Goal: Task Accomplishment & Management: Complete application form

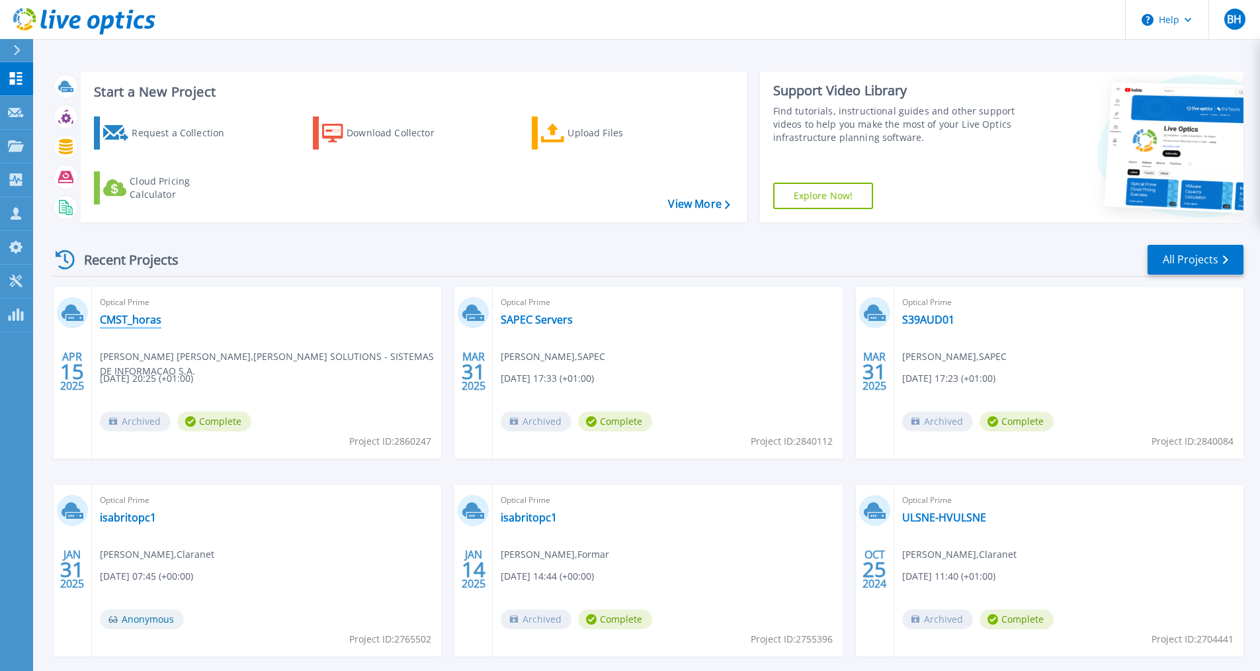
click link "CMST_horas"
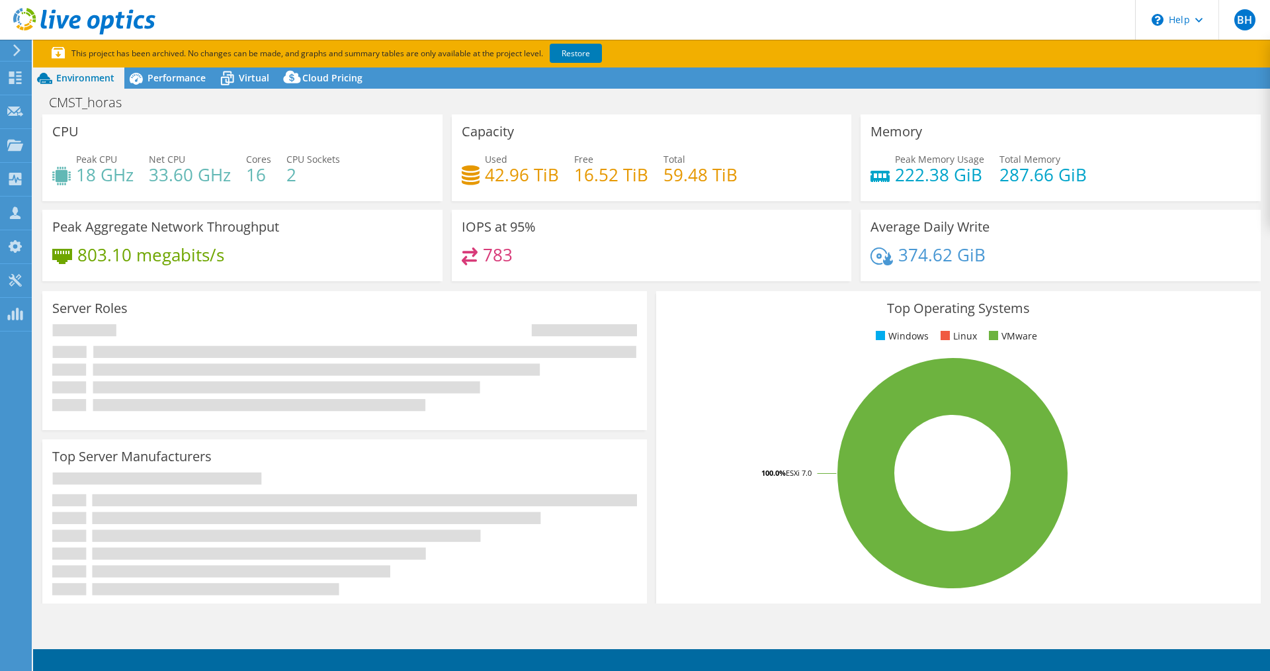
select select "EULondon"
select select "USD"
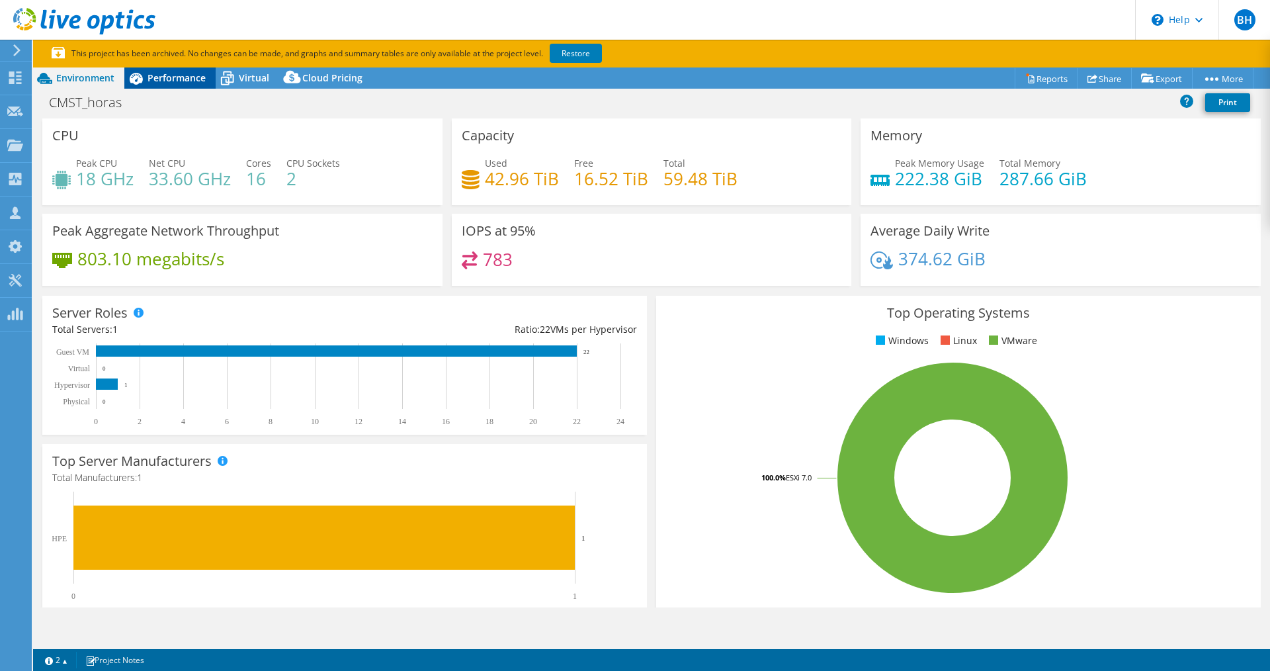
click at [179, 85] on div "Performance" at bounding box center [169, 77] width 91 height 21
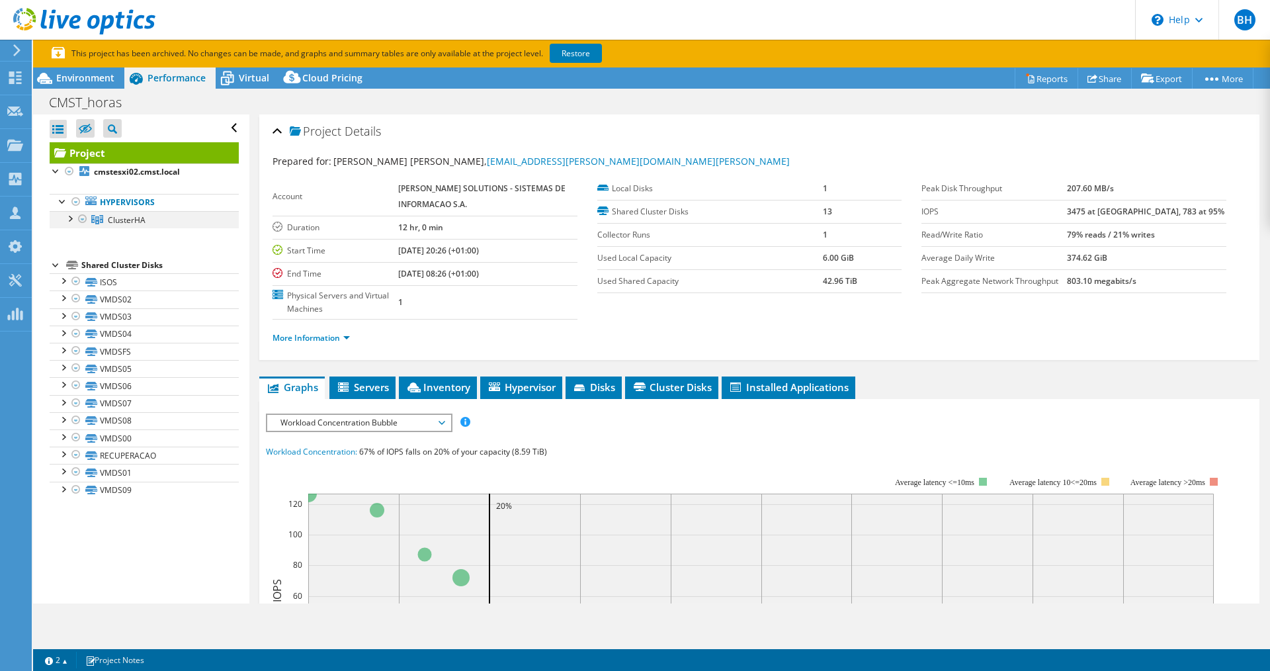
click at [71, 218] on div at bounding box center [69, 217] width 13 height 13
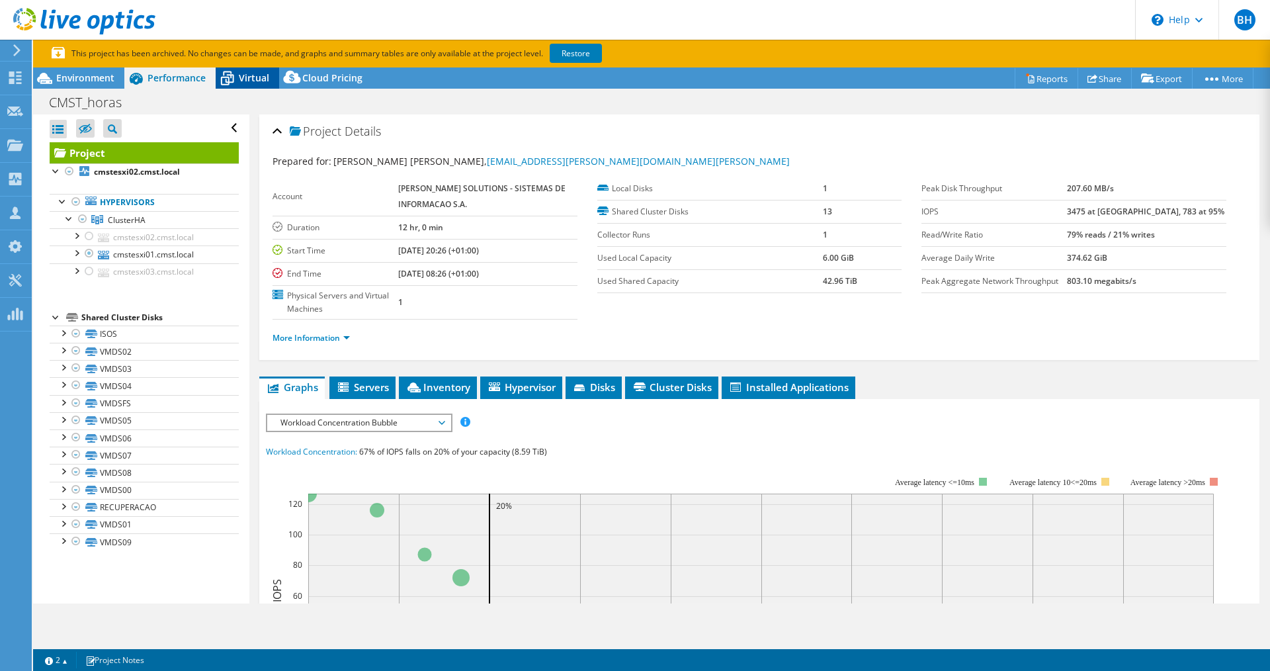
click at [253, 79] on span "Virtual" at bounding box center [254, 77] width 30 height 13
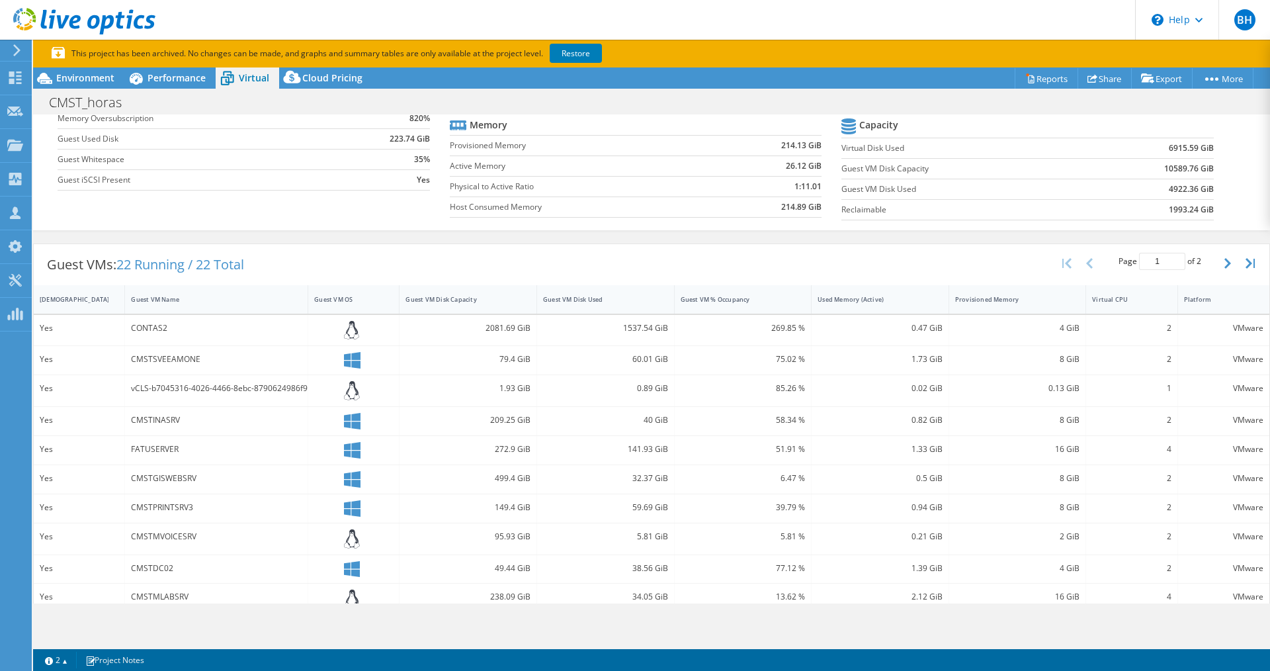
scroll to position [132, 0]
drag, startPoint x: 263, startPoint y: 274, endPoint x: 114, endPoint y: 269, distance: 149.0
click at [114, 269] on div "Guest VMs: 22 Running / 22 Total" at bounding box center [146, 263] width 224 height 41
drag, startPoint x: 470, startPoint y: 328, endPoint x: 532, endPoint y: 329, distance: 61.5
click at [532, 329] on div "2081.69 GiB" at bounding box center [469, 329] width 138 height 31
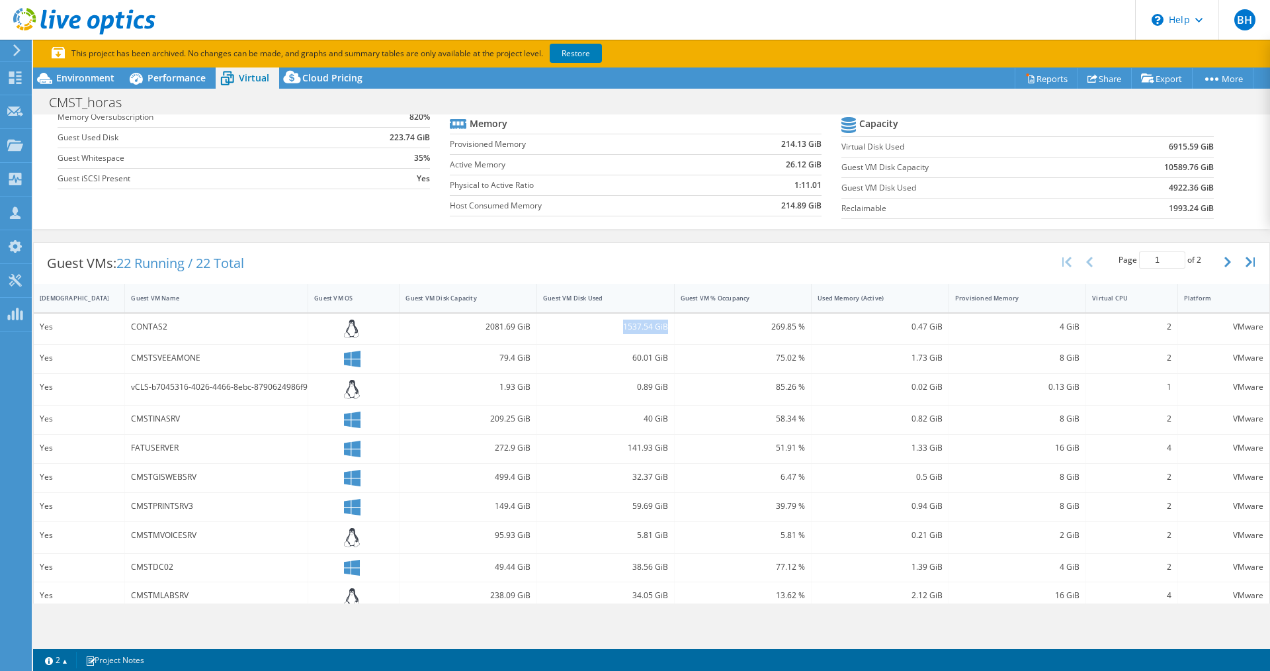
drag, startPoint x: 632, startPoint y: 329, endPoint x: 664, endPoint y: 330, distance: 31.8
click at [664, 330] on div "1537.54 GiB" at bounding box center [606, 329] width 138 height 31
drag, startPoint x: 886, startPoint y: 330, endPoint x: 930, endPoint y: 329, distance: 44.4
click at [930, 329] on div "0.47 GiB" at bounding box center [880, 327] width 125 height 15
drag, startPoint x: 1038, startPoint y: 328, endPoint x: 1079, endPoint y: 328, distance: 41.0
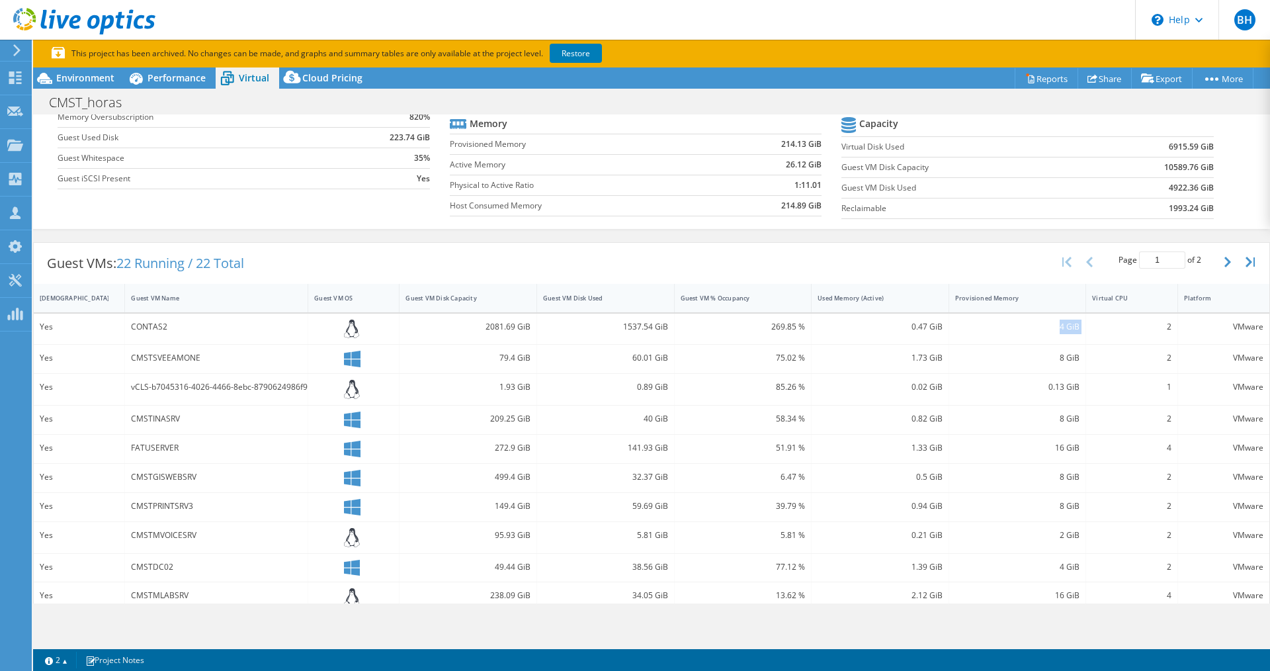
click at [1079, 328] on div "Yes CONTAS2 2081.69 GiB 1537.54 GiB 269.85 % 0.47 GiB 4 GiB 2 VMware" at bounding box center [652, 329] width 1236 height 31
drag, startPoint x: 887, startPoint y: 331, endPoint x: 942, endPoint y: 329, distance: 55.6
click at [942, 329] on div "Yes CONTAS2 2081.69 GiB 1537.54 GiB 269.85 % 0.47 GiB 4 GiB 2 VMware" at bounding box center [652, 329] width 1236 height 31
click at [1047, 361] on div "8 GiB" at bounding box center [1017, 358] width 125 height 15
drag, startPoint x: 904, startPoint y: 356, endPoint x: 920, endPoint y: 356, distance: 15.9
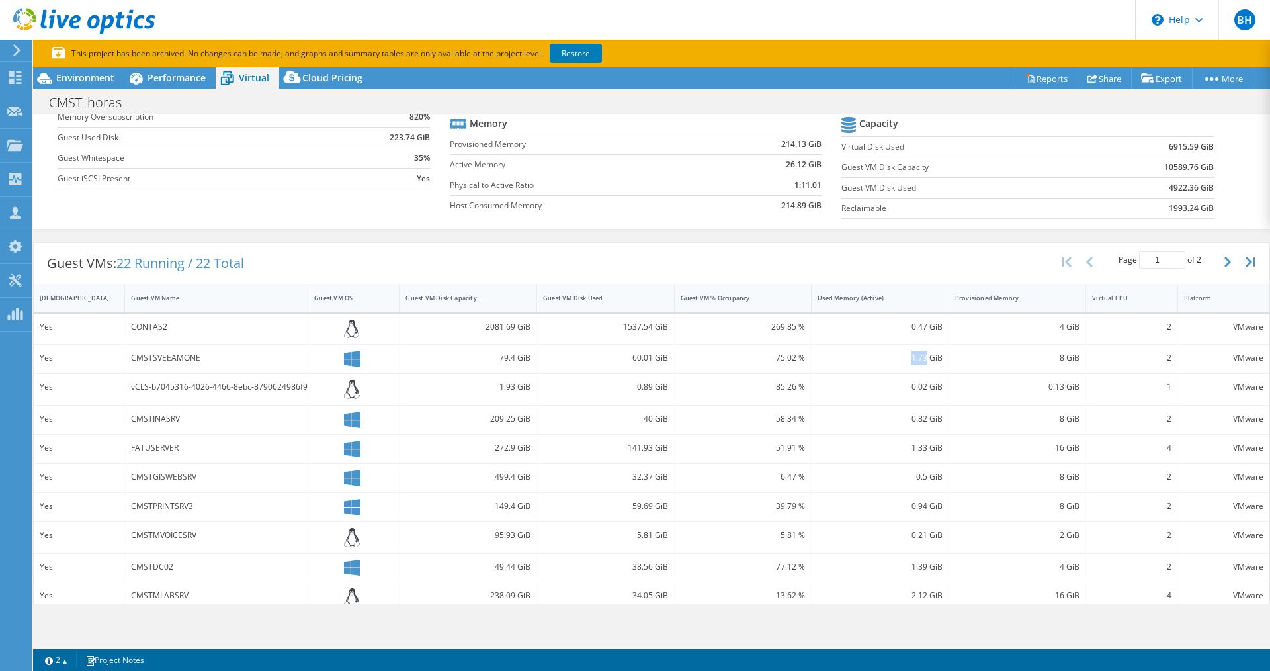
click at [920, 356] on div "1.73 GiB" at bounding box center [880, 358] width 125 height 15
click at [1056, 448] on div "16 GiB" at bounding box center [1017, 448] width 125 height 15
drag, startPoint x: 902, startPoint y: 448, endPoint x: 958, endPoint y: 451, distance: 55.6
click at [958, 451] on div "Yes FATUSERVER 272.9 GiB 141.93 GiB 51.91 % 1.33 GiB 16 GiB 4 VMware" at bounding box center [652, 449] width 1236 height 28
click at [85, 82] on span "Environment" at bounding box center [85, 77] width 58 height 13
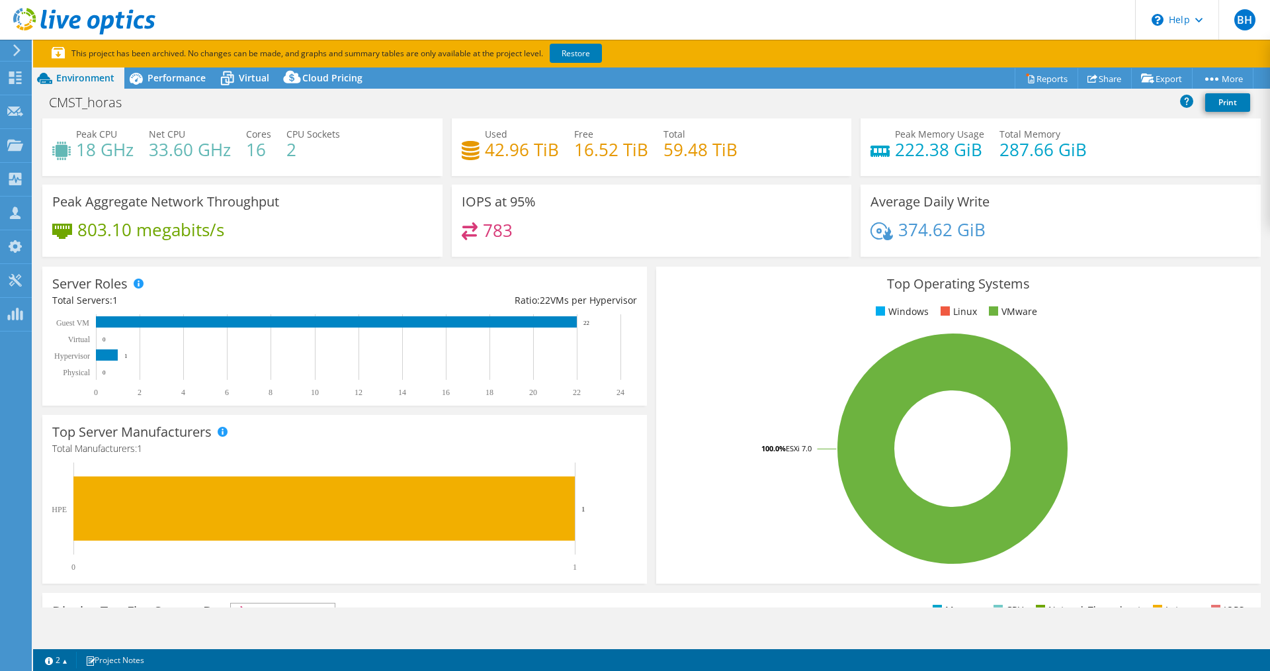
scroll to position [0, 0]
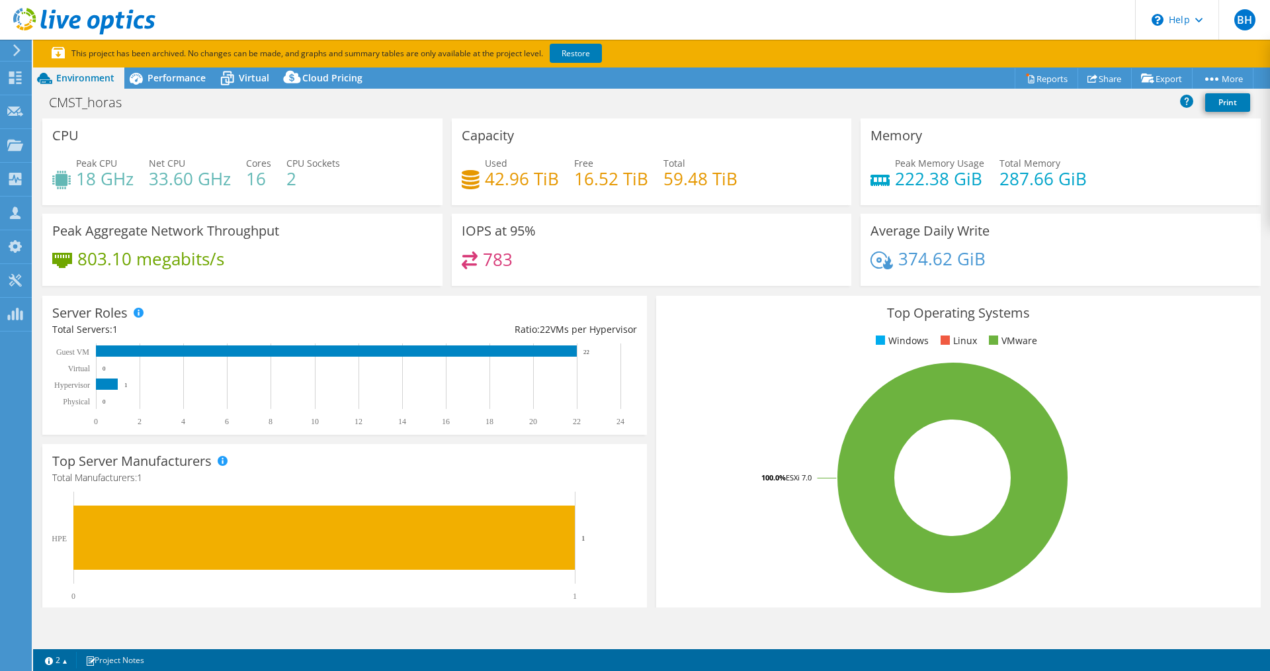
click at [87, 178] on h4 "18 GHz" at bounding box center [105, 178] width 58 height 15
drag, startPoint x: 76, startPoint y: 176, endPoint x: 298, endPoint y: 185, distance: 221.8
click at [298, 185] on div "Peak CPU 18 GHz Net CPU 33.60 GHz Cores 16 CPU Sockets 2" at bounding box center [242, 177] width 380 height 43
click at [371, 188] on div "Peak CPU 18 GHz Net CPU 33.60 GHz Cores 16 CPU Sockets 2" at bounding box center [242, 177] width 380 height 43
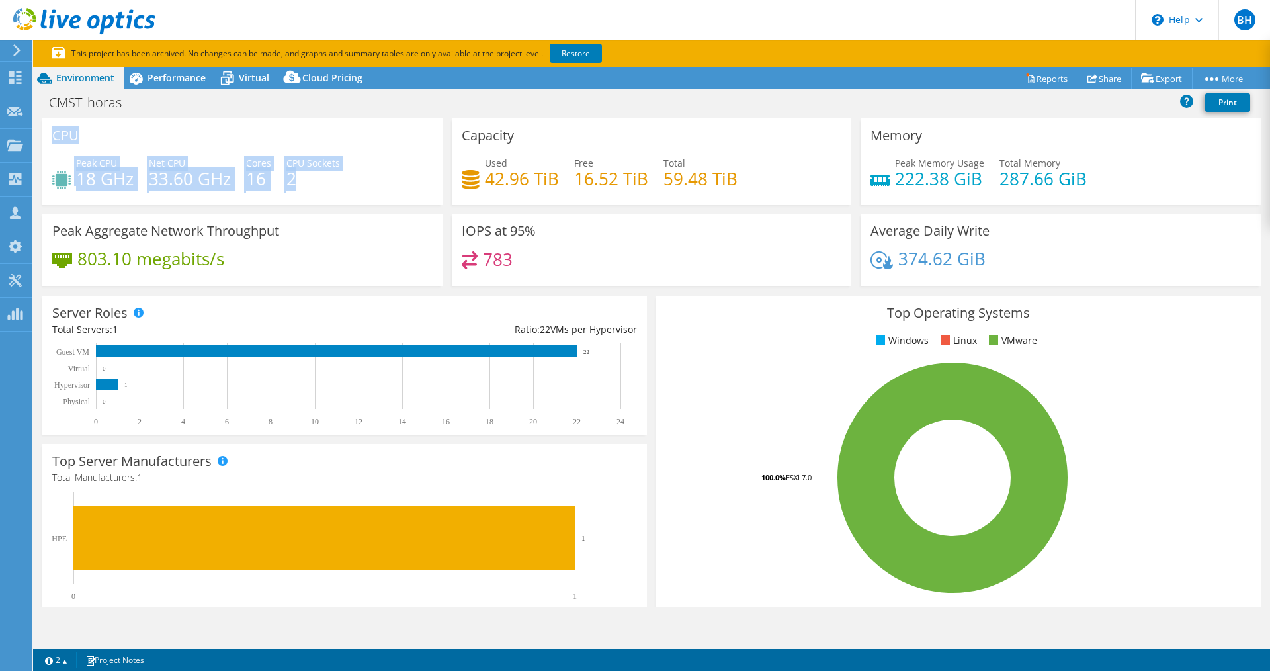
drag, startPoint x: 50, startPoint y: 133, endPoint x: 335, endPoint y: 179, distance: 288.9
click at [335, 179] on div "CPU Peak CPU 18 GHz Net CPU 33.60 GHz Cores 16 CPU Sockets 2" at bounding box center [242, 161] width 400 height 87
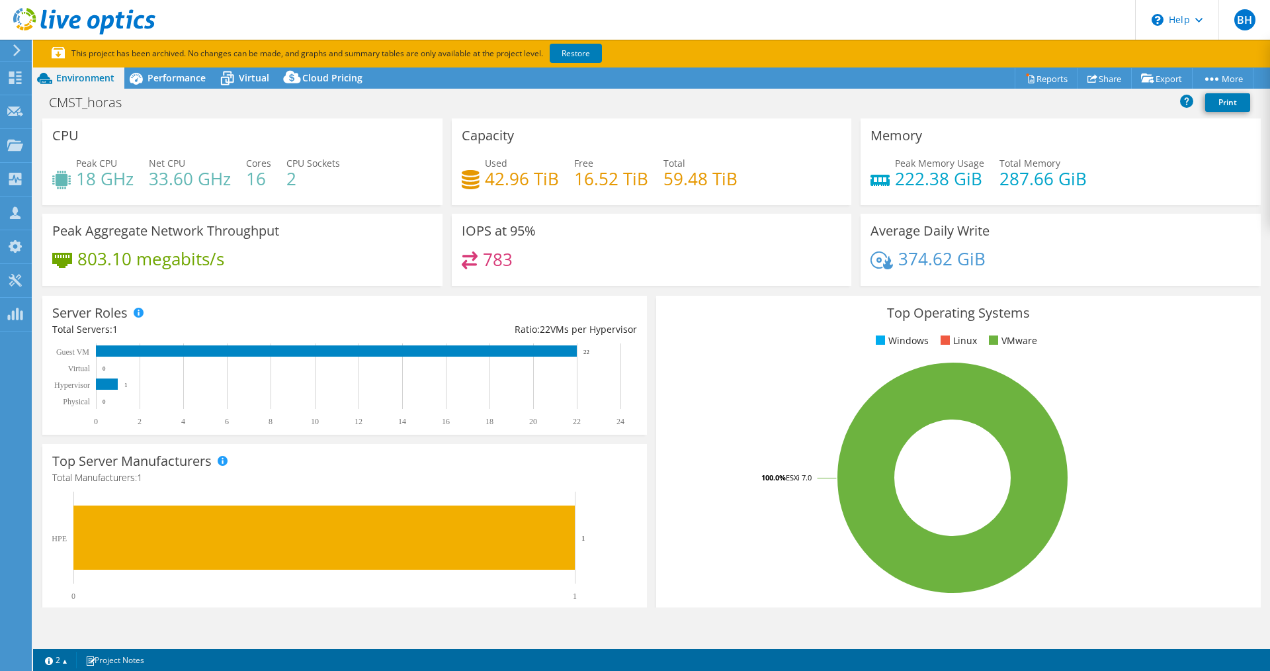
click at [15, 54] on use at bounding box center [16, 50] width 7 height 12
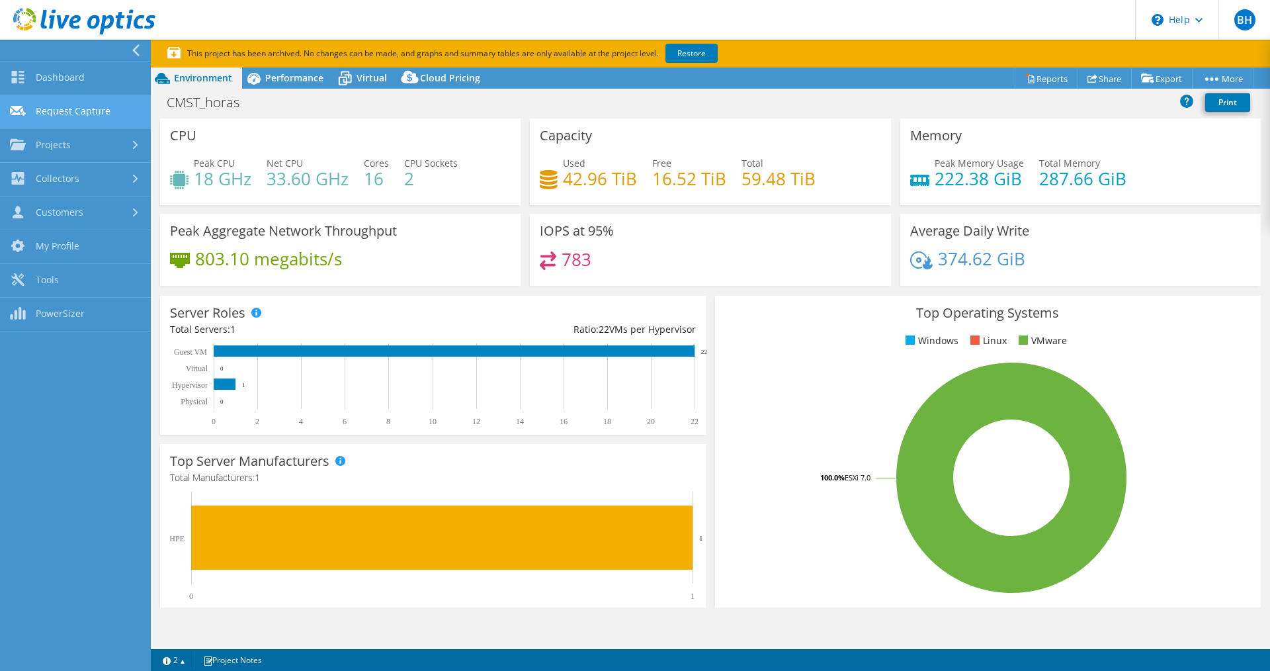
click at [97, 117] on link "Request Capture" at bounding box center [75, 112] width 151 height 34
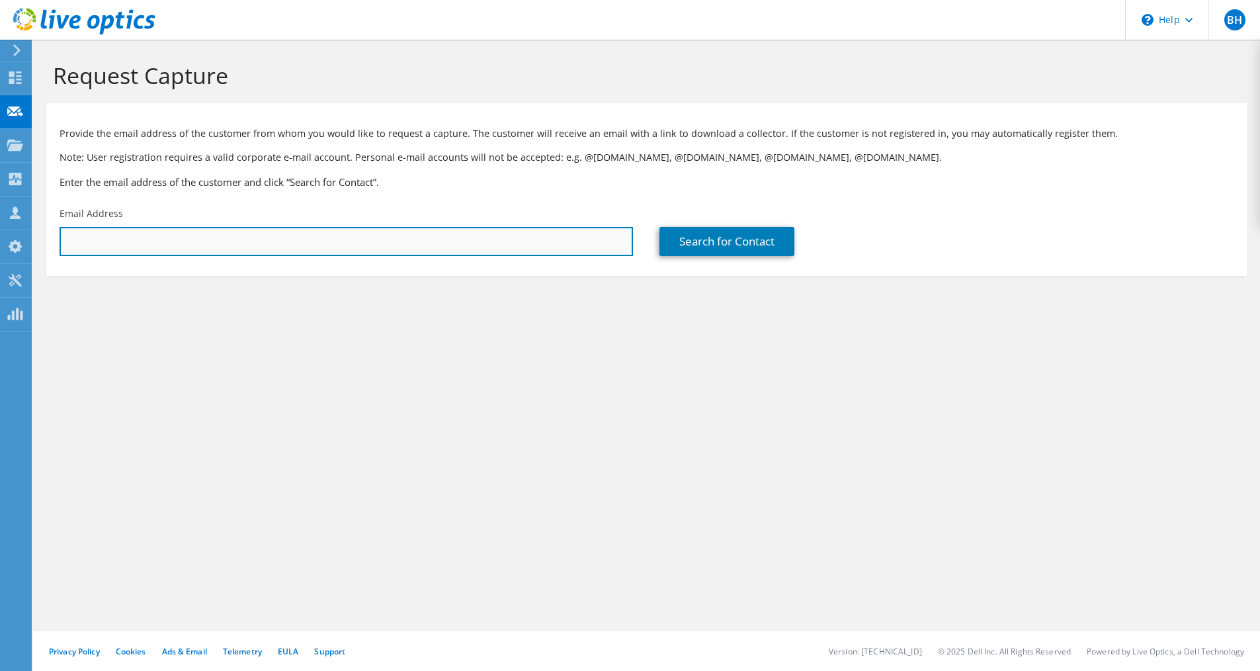
drag, startPoint x: 104, startPoint y: 248, endPoint x: 114, endPoint y: 244, distance: 11.3
click at [104, 248] on input "text" at bounding box center [347, 241] width 574 height 29
click at [274, 238] on input "text" at bounding box center [347, 241] width 574 height 29
paste input "Mercedes Benz C Class Front Bumper Removal!"
type input "Mercedes Benz C Class Front Bumper Removal!"
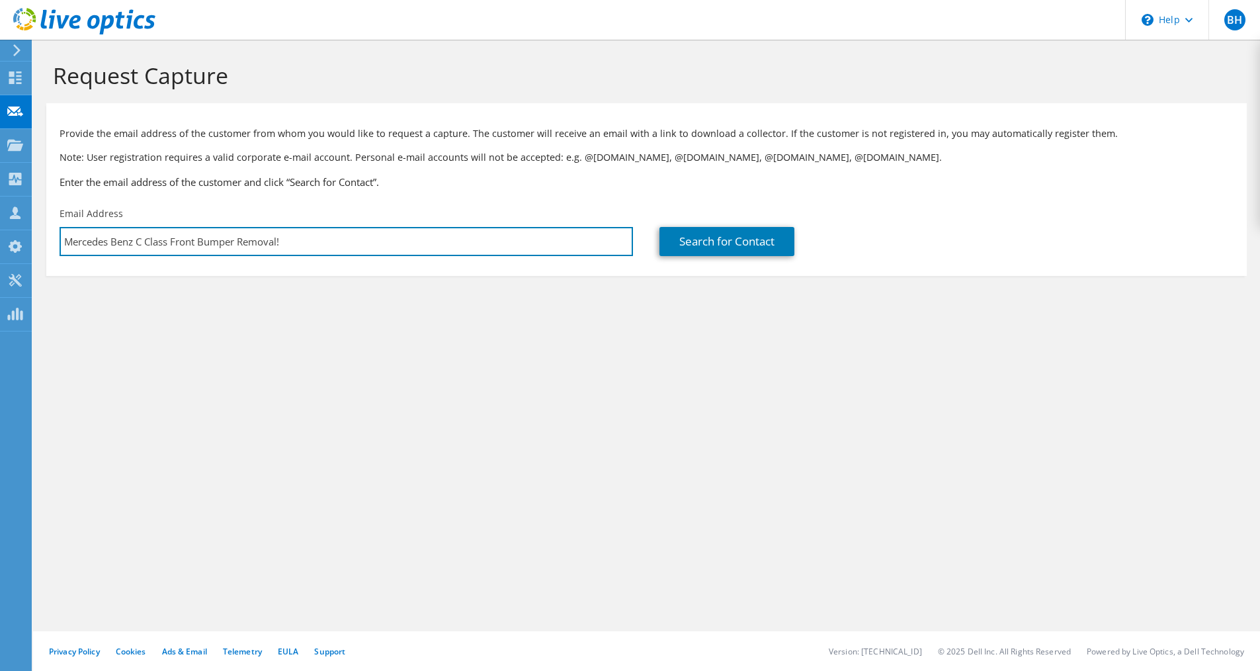
drag, startPoint x: 305, startPoint y: 245, endPoint x: 44, endPoint y: 234, distance: 260.9
click at [44, 234] on section "Request Capture Provide the email address of the customer from whom you would l…" at bounding box center [646, 191] width 1227 height 302
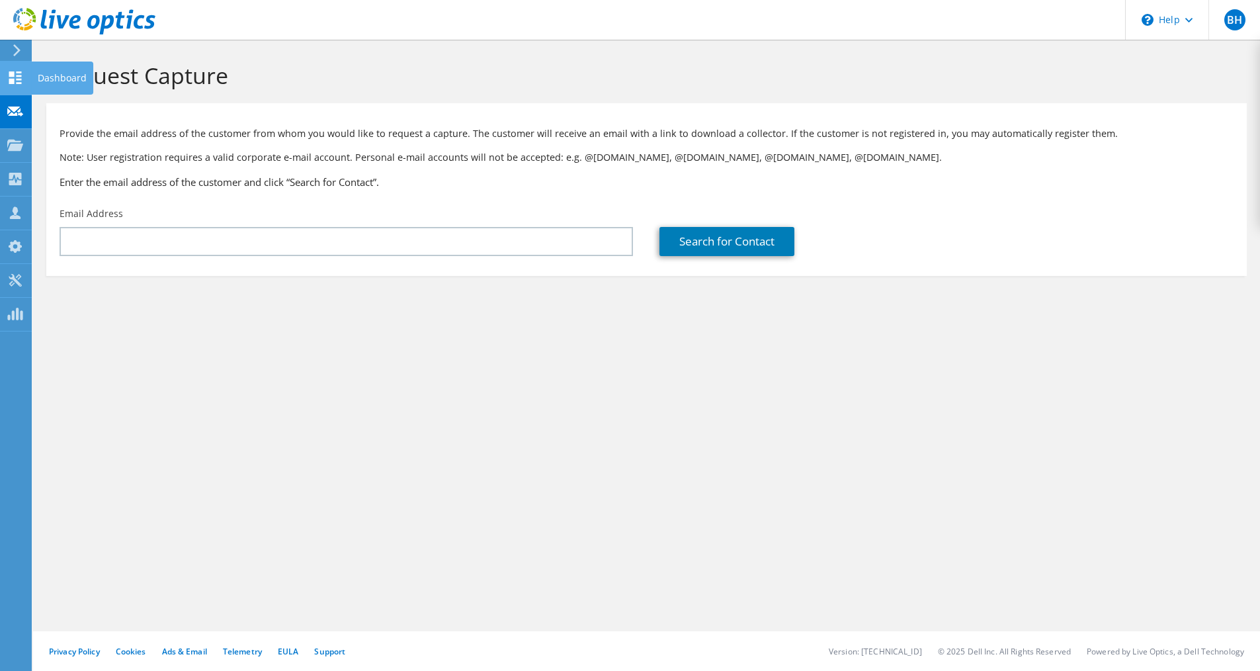
click at [13, 78] on icon at bounding box center [15, 77] width 16 height 13
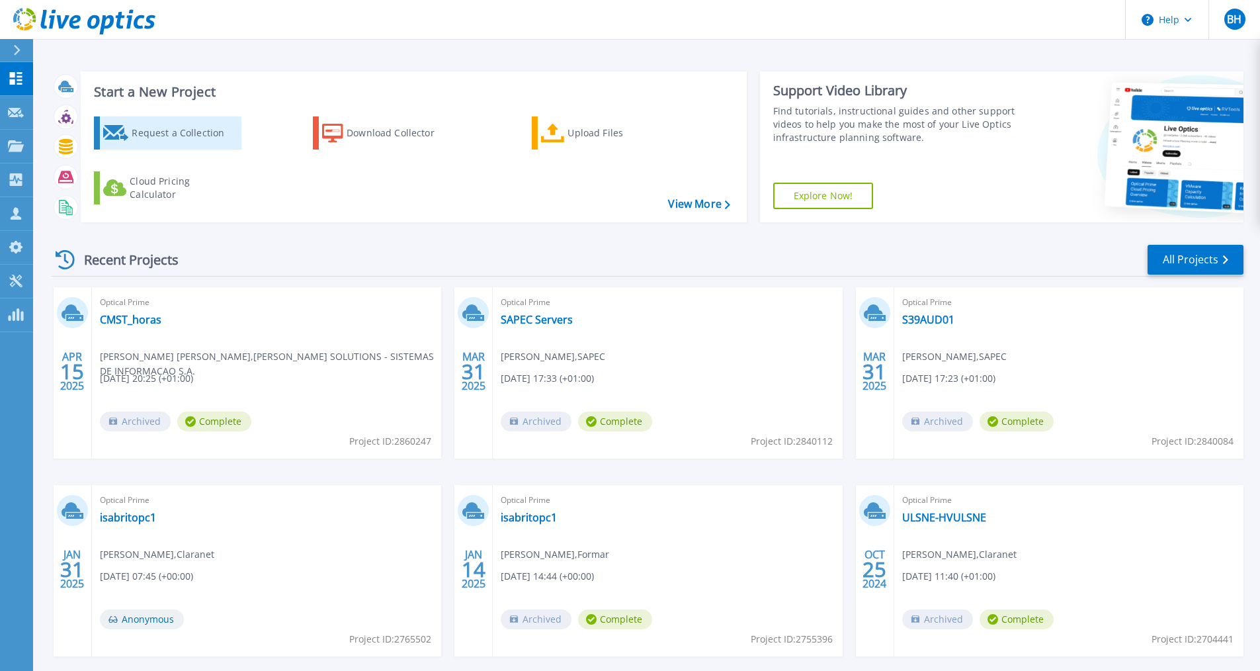
click at [159, 135] on div "Request a Collection" at bounding box center [185, 133] width 106 height 26
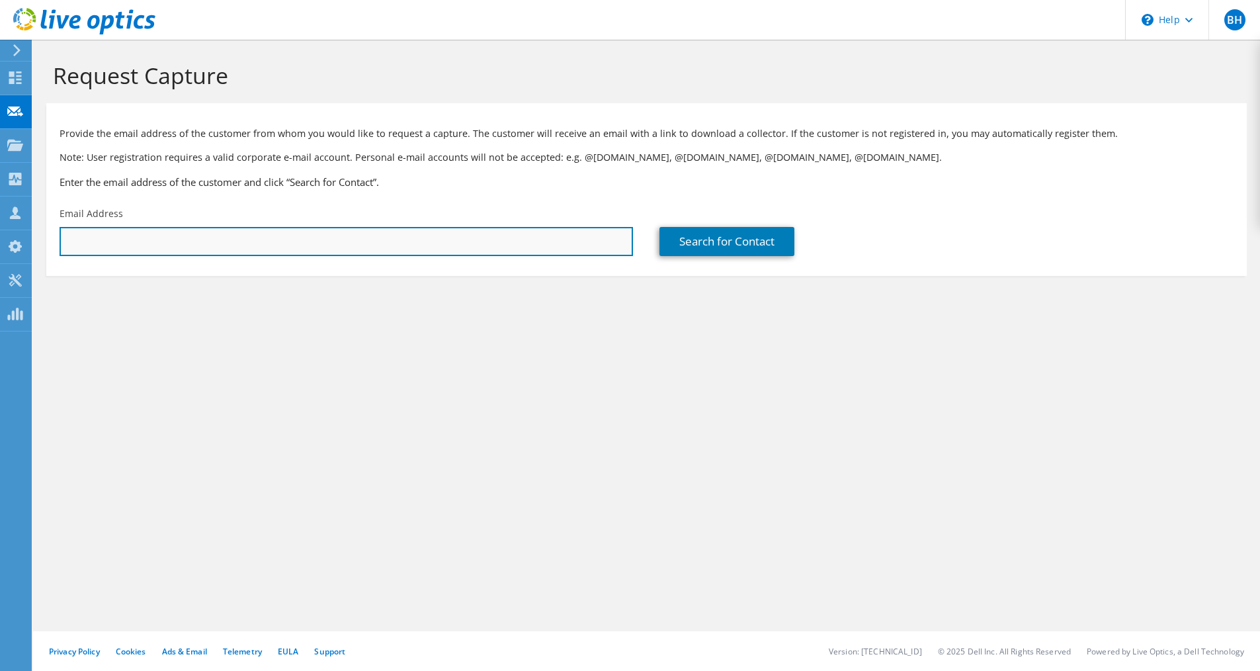
click at [165, 247] on input "text" at bounding box center [347, 241] width 574 height 29
paste input "[EMAIL_ADDRESS][PERSON_NAME][DOMAIN_NAME]"
type input "[EMAIL_ADDRESS][PERSON_NAME][DOMAIN_NAME]"
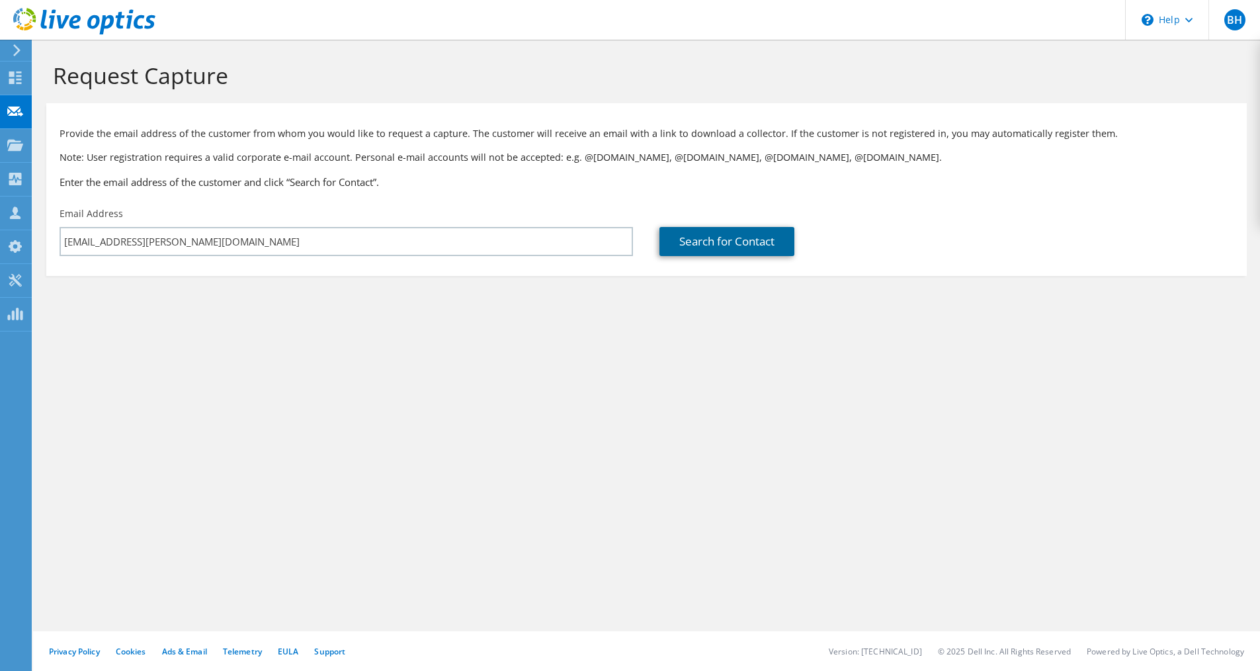
click at [708, 237] on link "Search for Contact" at bounding box center [727, 241] width 135 height 29
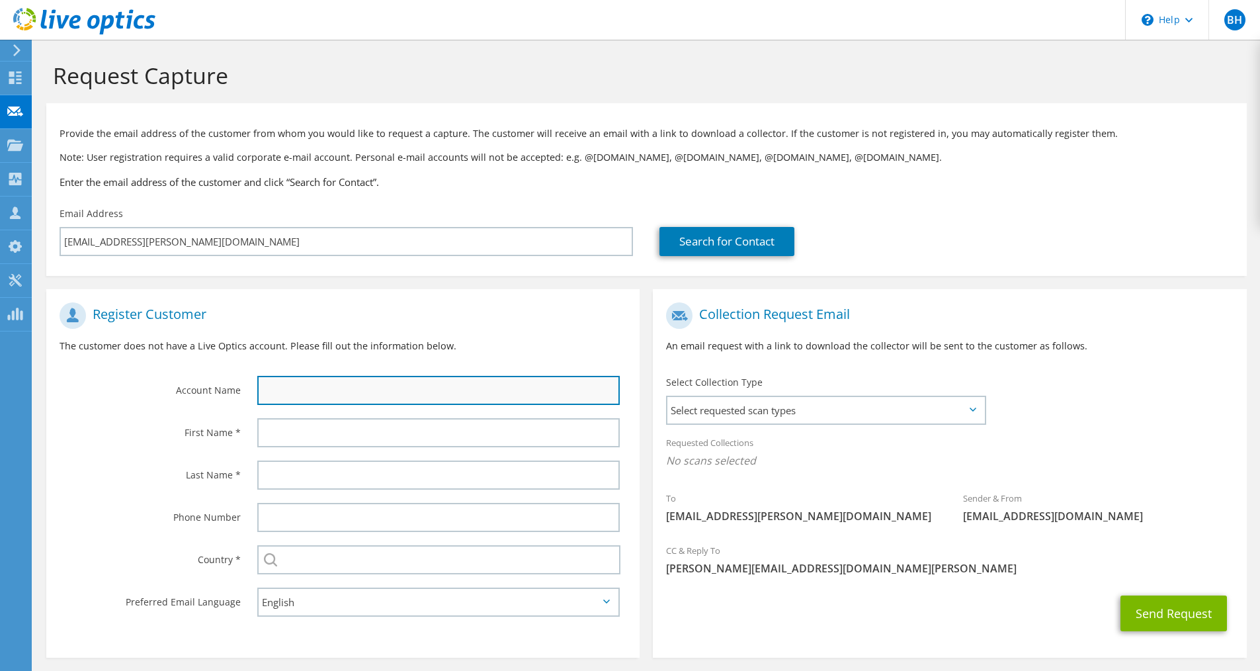
click at [337, 388] on input "text" at bounding box center [438, 390] width 363 height 29
paste input "paulo.cardoso@cm-coimbra.pt"
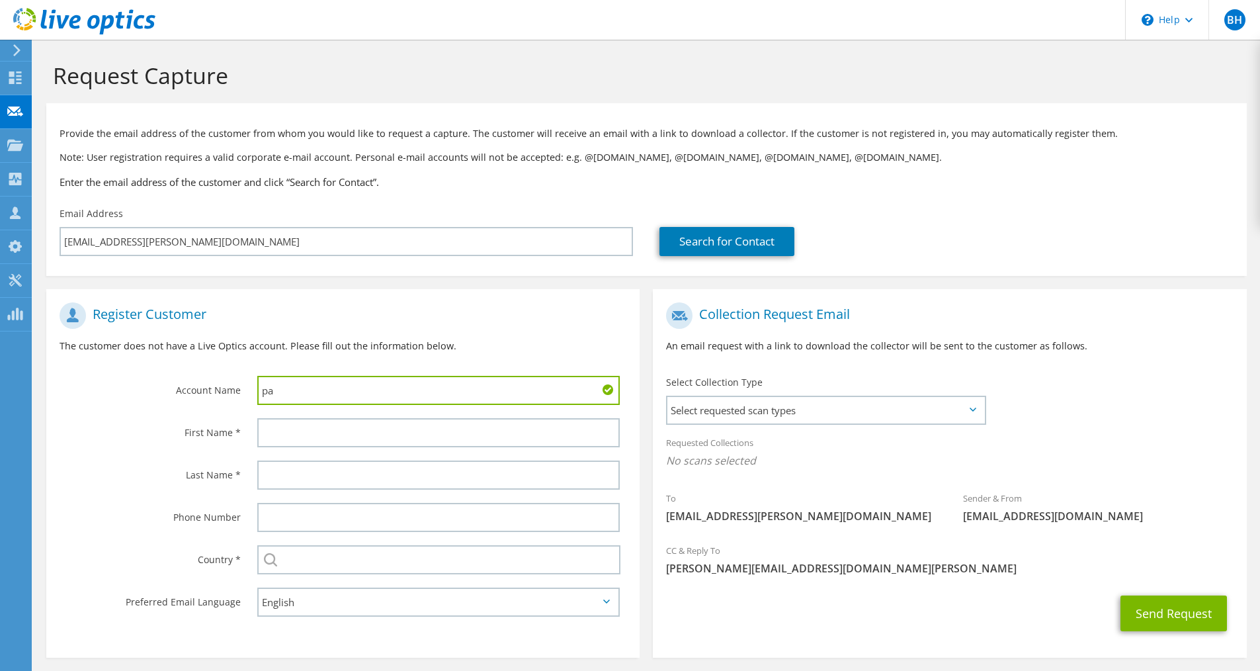
type input "p"
type input "CMCOIMBRA"
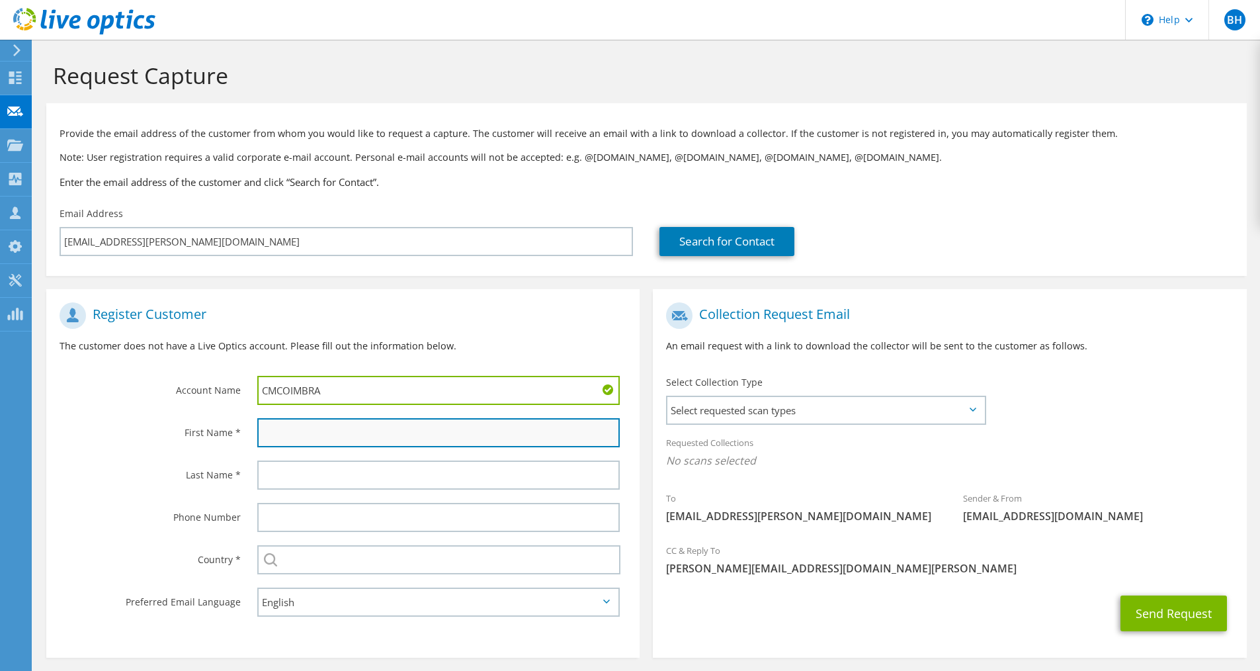
click at [319, 426] on input "text" at bounding box center [438, 432] width 363 height 29
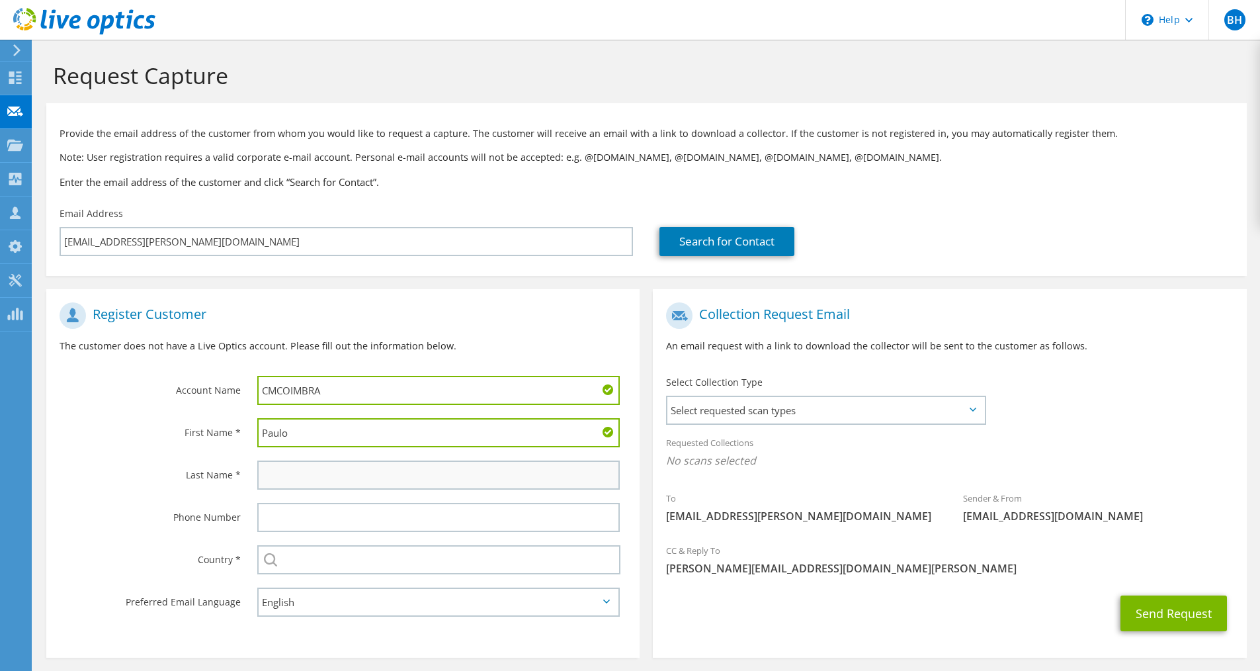
type input "Paulo"
click at [312, 464] on input "text" at bounding box center [438, 475] width 363 height 29
type input "Cardoso"
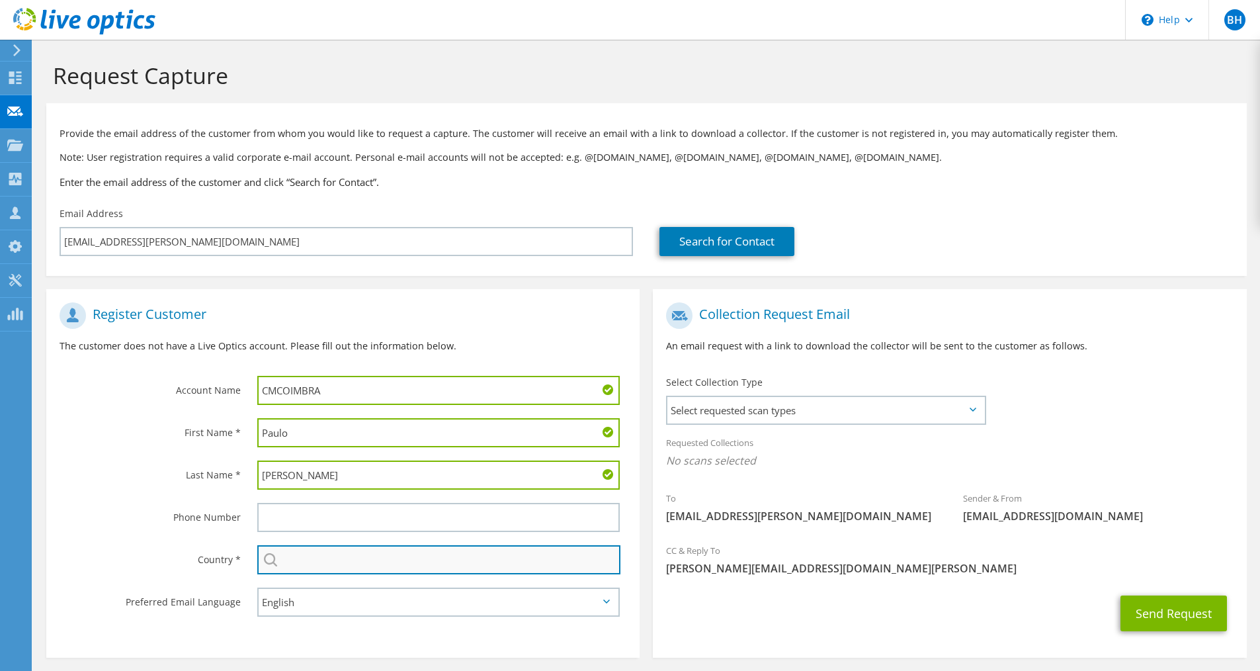
click at [313, 552] on input "text" at bounding box center [438, 559] width 363 height 29
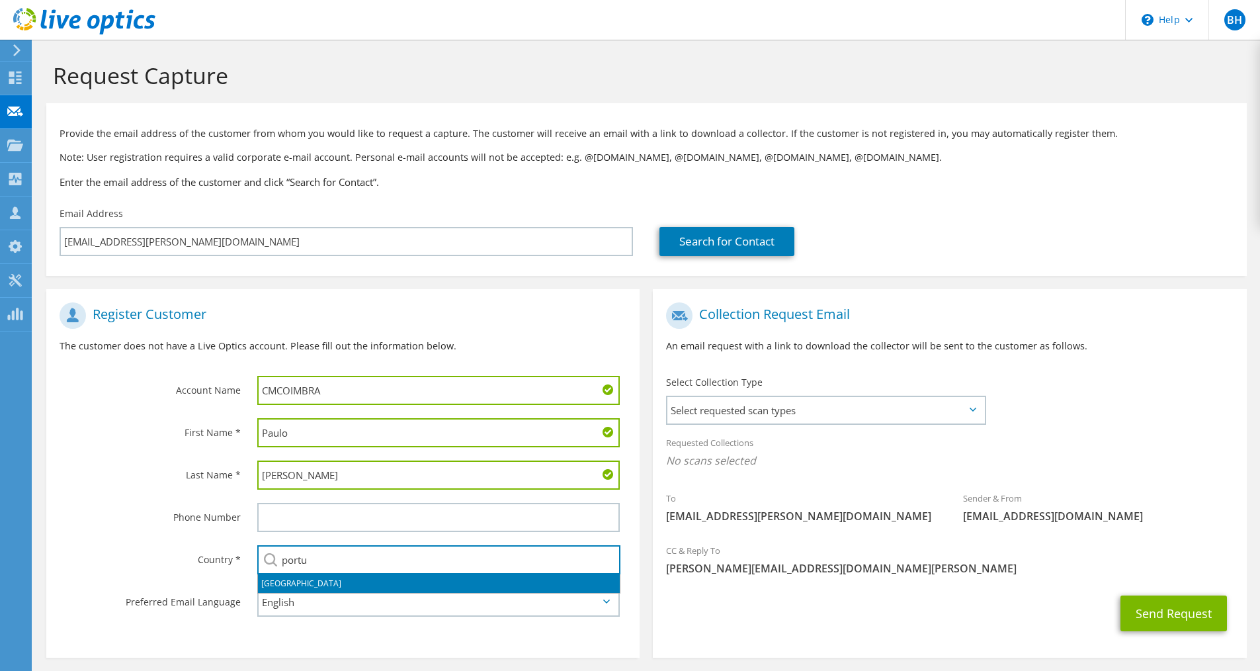
click at [273, 589] on li "[GEOGRAPHIC_DATA]" at bounding box center [439, 583] width 362 height 19
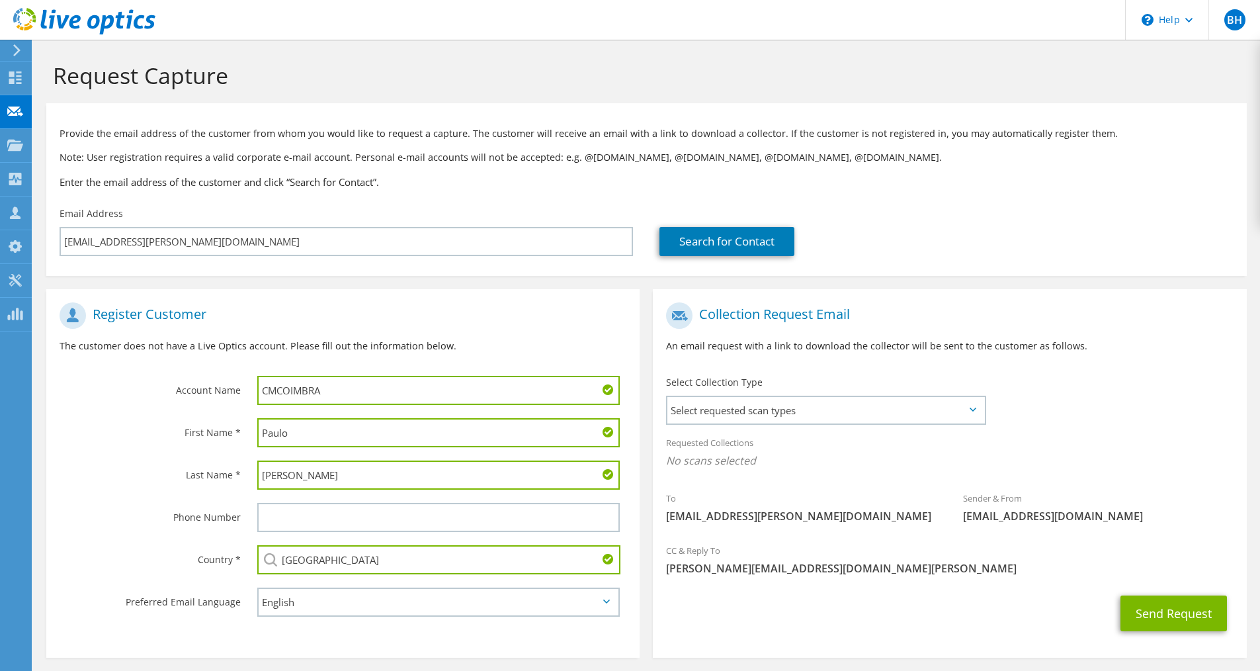
type input "[GEOGRAPHIC_DATA]"
click at [94, 541] on div "Country *" at bounding box center [145, 559] width 198 height 41
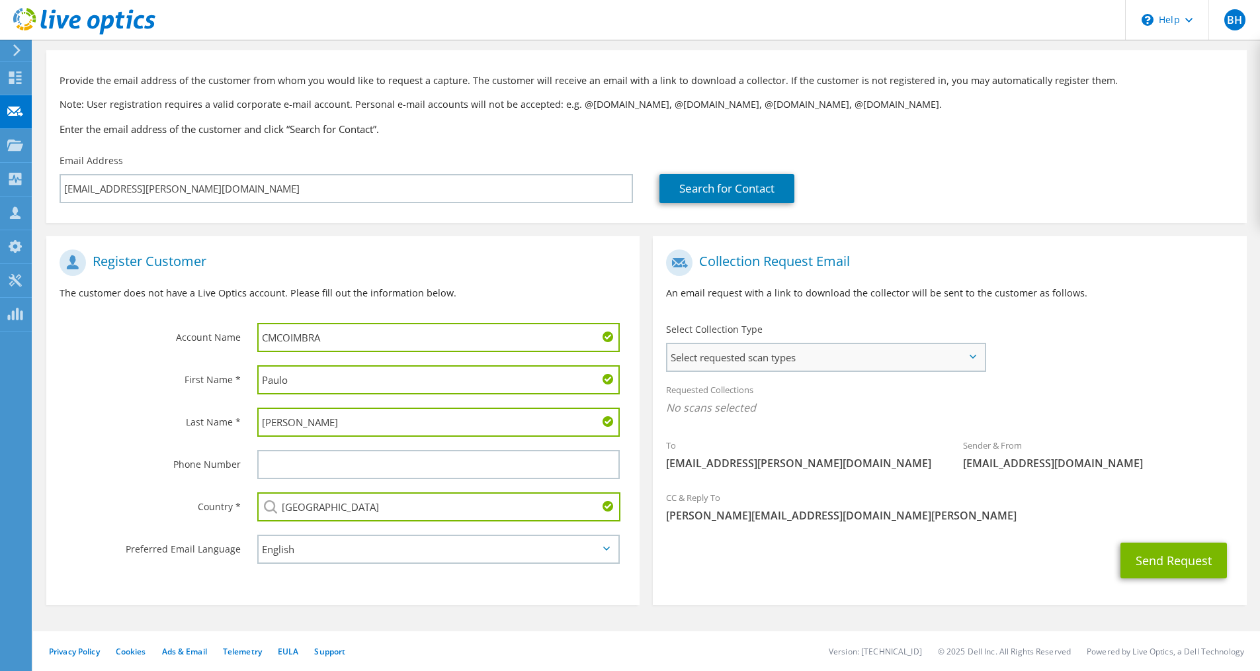
click at [751, 356] on span "Select requested scan types" at bounding box center [826, 357] width 317 height 26
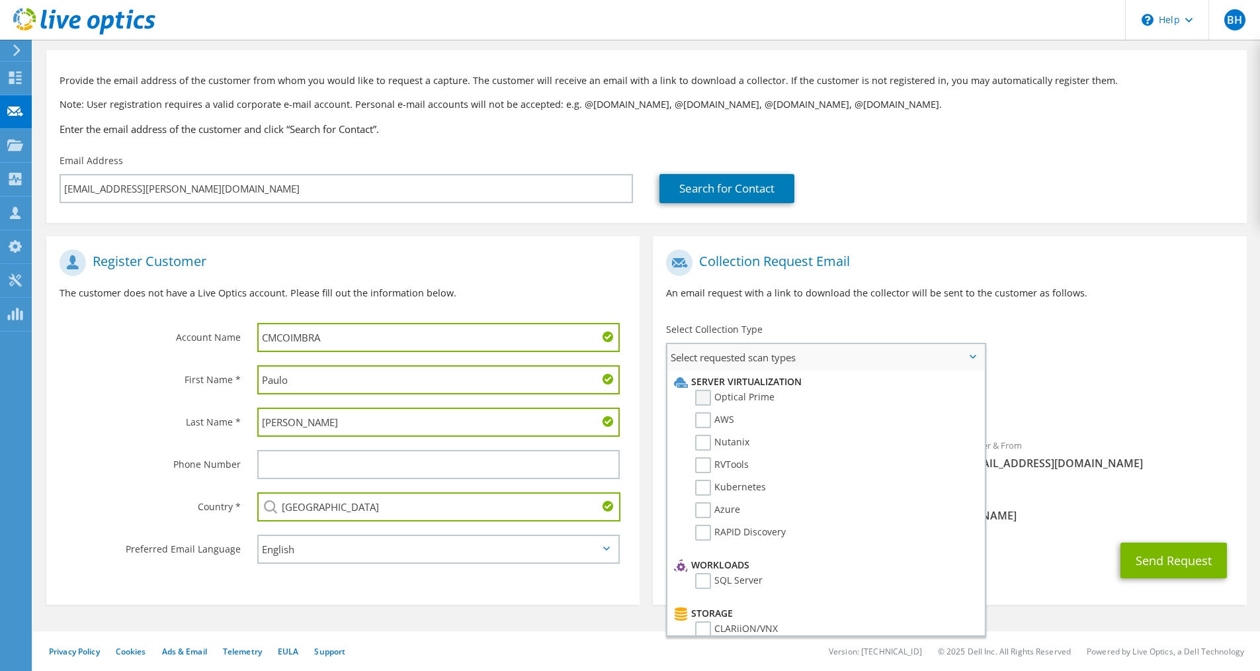
click at [699, 404] on label "Optical Prime" at bounding box center [734, 398] width 79 height 16
click at [0, 0] on input "Optical Prime" at bounding box center [0, 0] width 0 height 0
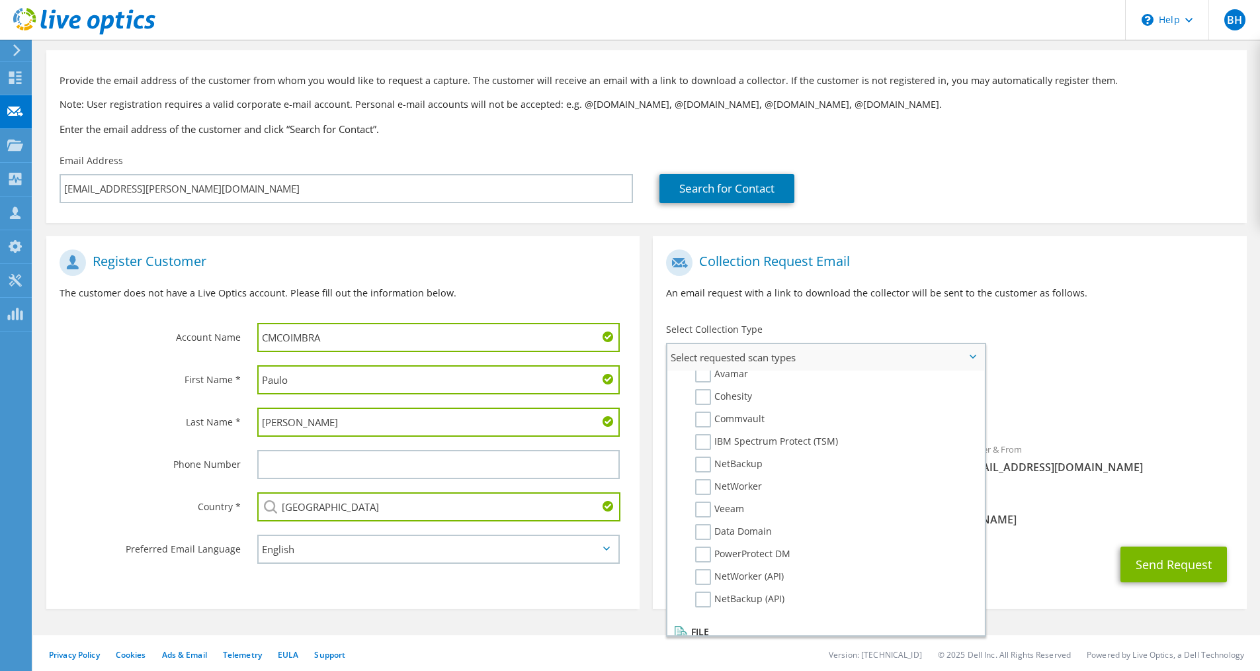
scroll to position [529, 0]
click at [707, 439] on label "Avamar" at bounding box center [721, 441] width 53 height 16
click at [0, 0] on input "Avamar" at bounding box center [0, 0] width 0 height 0
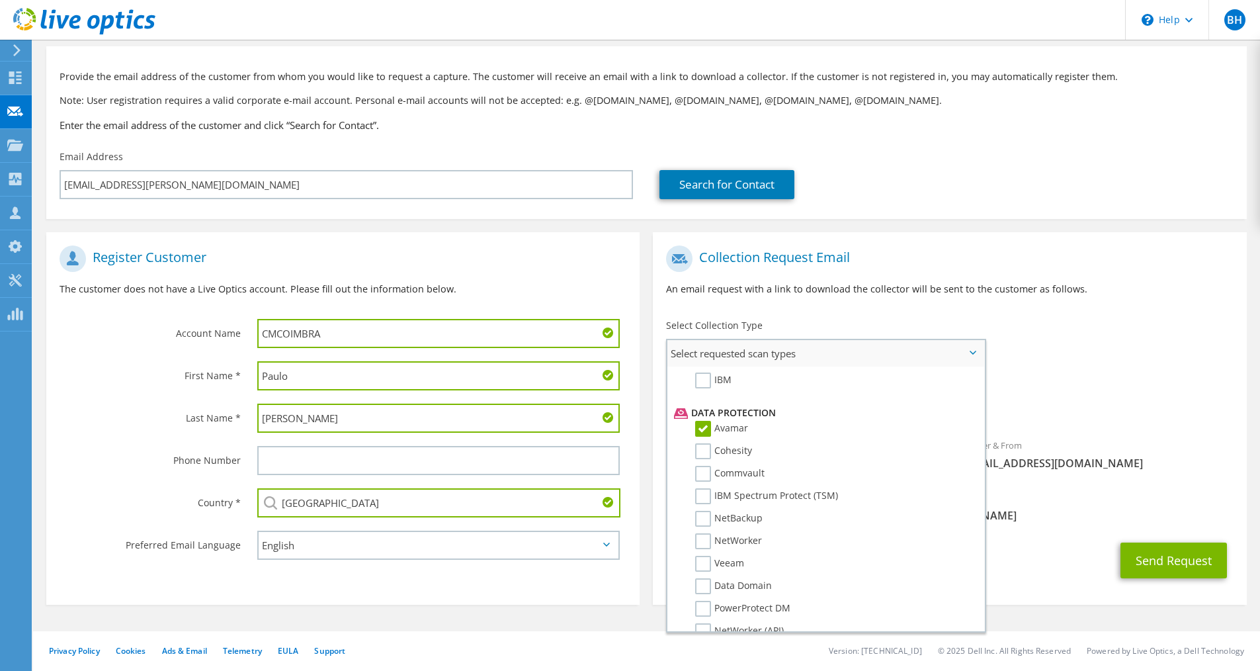
scroll to position [431, 0]
click at [700, 533] on label "Avamar" at bounding box center [721, 535] width 53 height 16
click at [0, 0] on input "Avamar" at bounding box center [0, 0] width 0 height 0
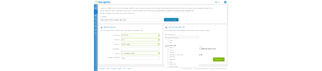
scroll to position [512, 0]
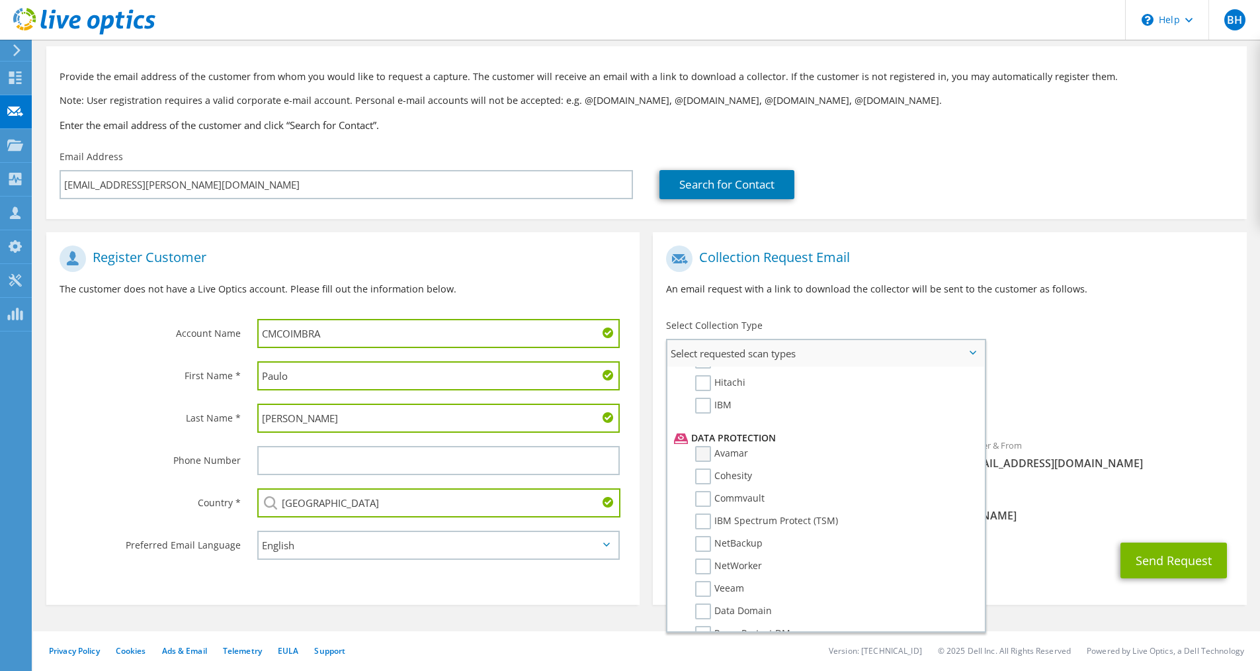
click at [704, 456] on label "Avamar" at bounding box center [721, 454] width 53 height 16
click at [0, 0] on input "Avamar" at bounding box center [0, 0] width 0 height 0
click at [1082, 363] on div "To paulo.cardoso@cm-coimbra.pt Sender & From liveoptics@liveoptics.com" at bounding box center [950, 361] width 594 height 245
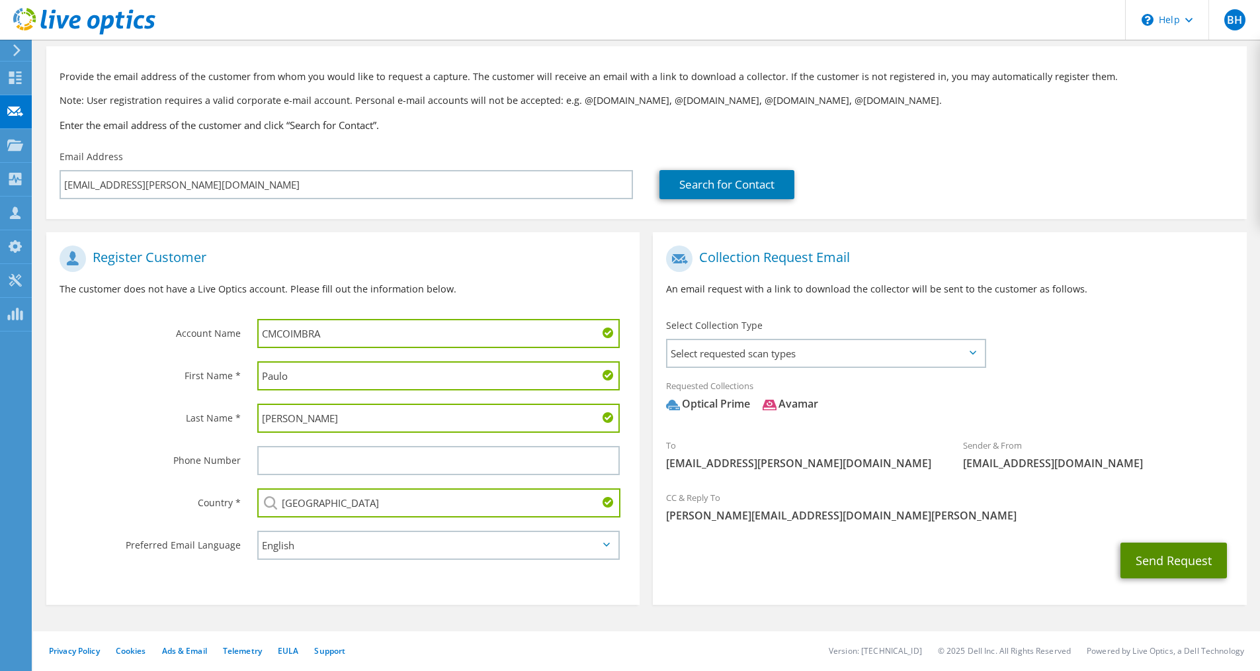
click at [1179, 560] on button "Send Request" at bounding box center [1174, 561] width 107 height 36
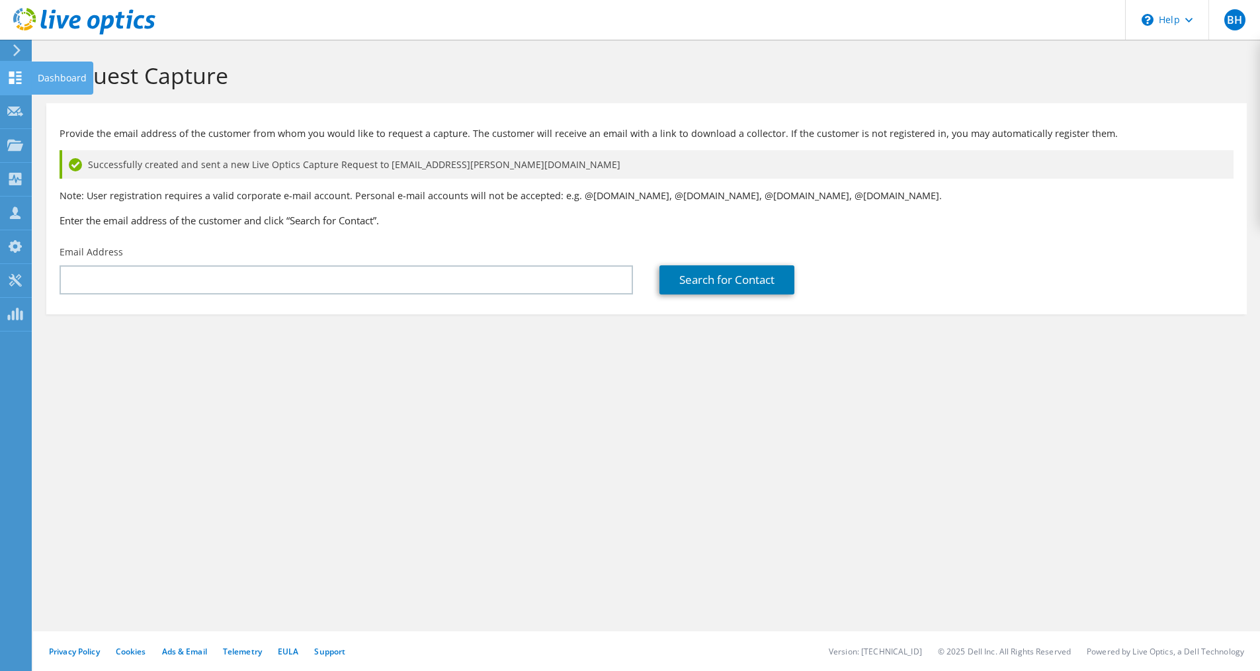
click at [17, 81] on icon at bounding box center [15, 77] width 16 height 13
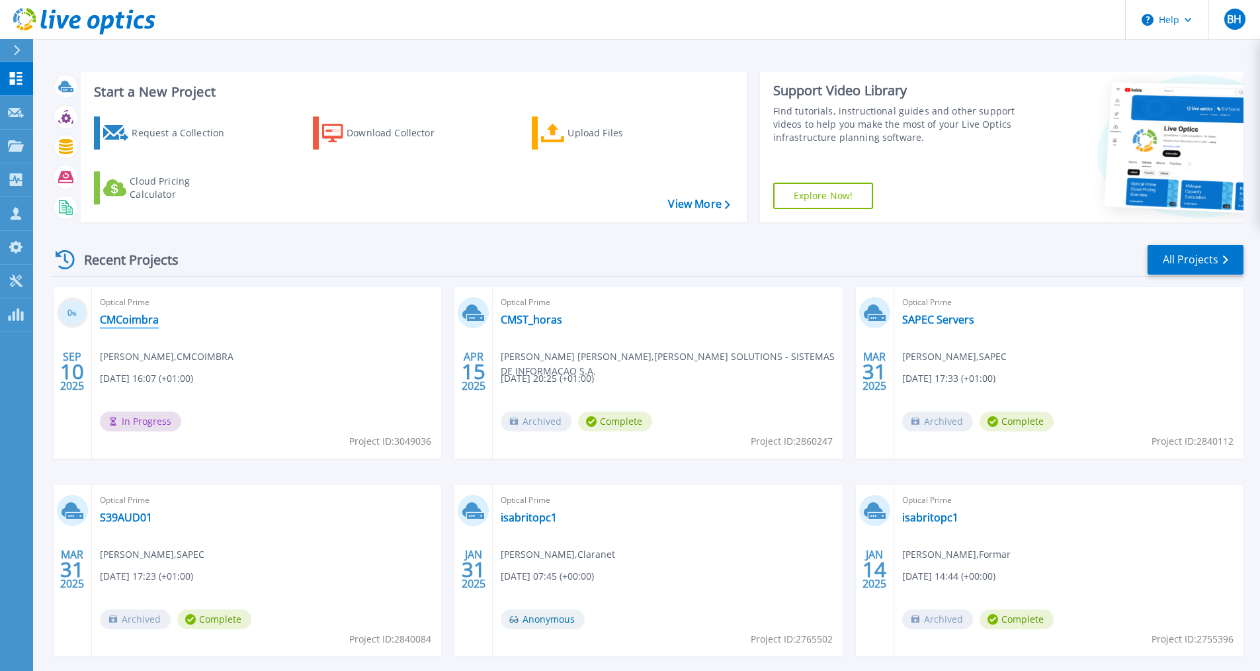
click at [130, 320] on link "CMCoimbra" at bounding box center [129, 319] width 59 height 13
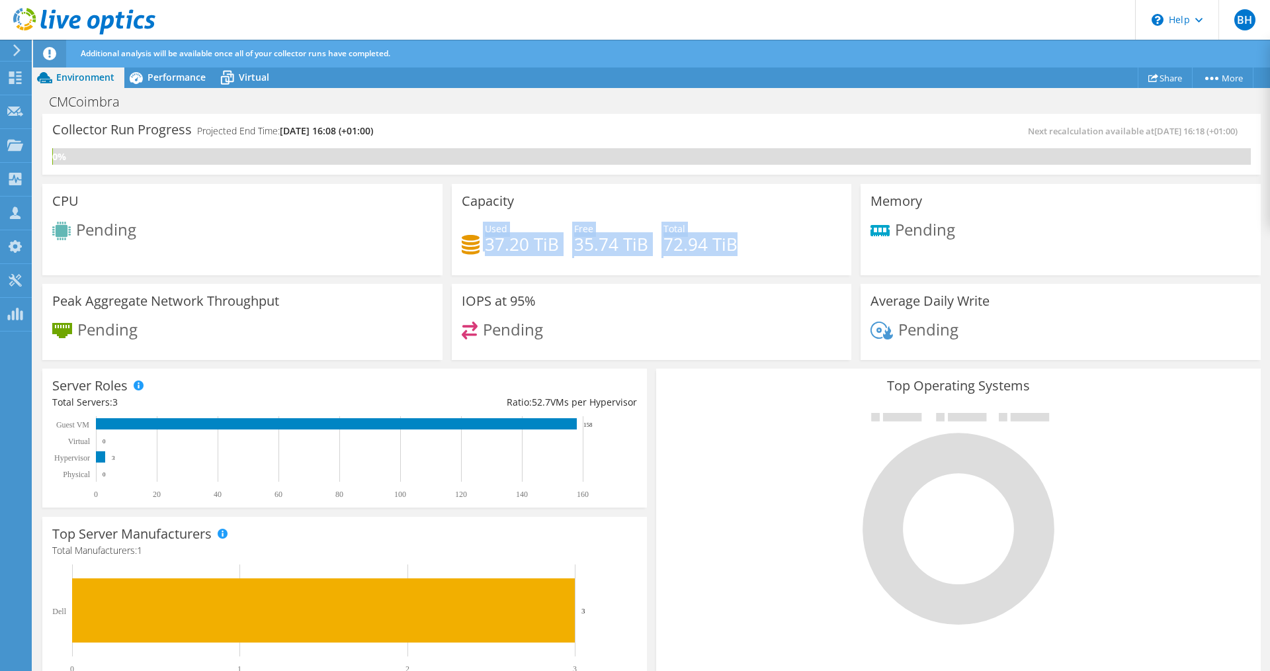
drag, startPoint x: 736, startPoint y: 245, endPoint x: 463, endPoint y: 239, distance: 272.7
click at [463, 239] on div "Used 37.20 TiB Free 35.74 TiB Total 72.94 TiB" at bounding box center [652, 243] width 380 height 43
click at [789, 245] on div "Used 37.20 TiB Free 35.74 TiB Total 72.94 TiB" at bounding box center [652, 243] width 380 height 43
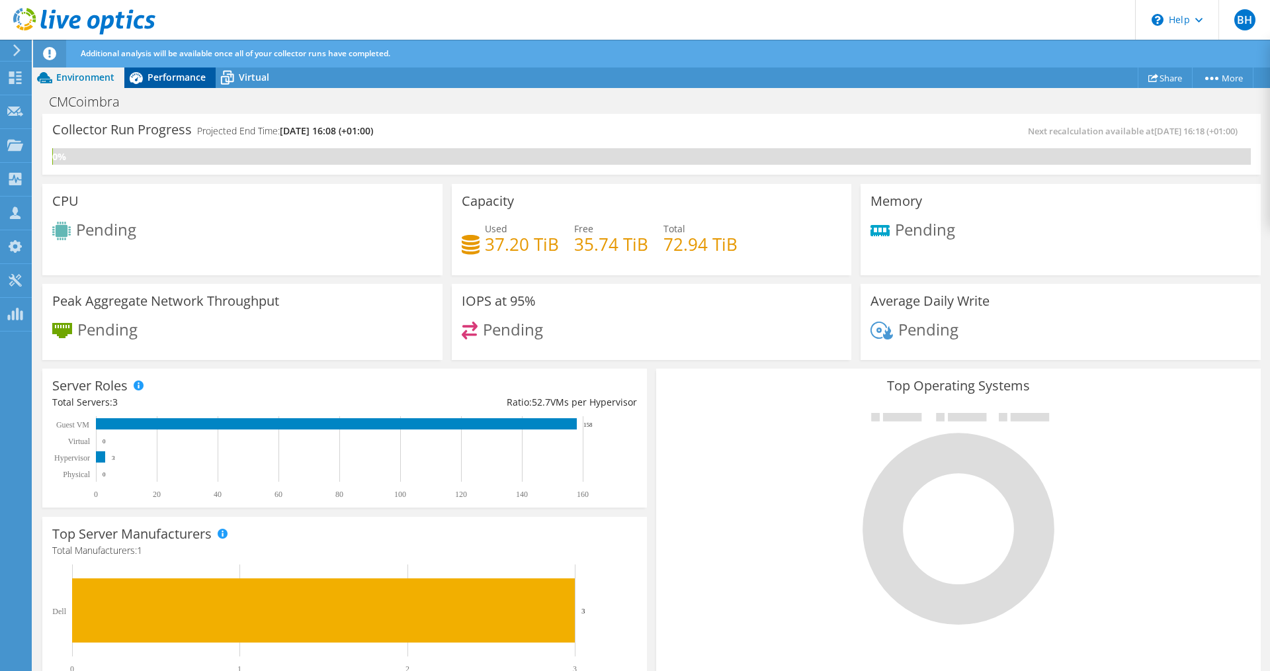
click at [182, 78] on span "Performance" at bounding box center [177, 77] width 58 height 13
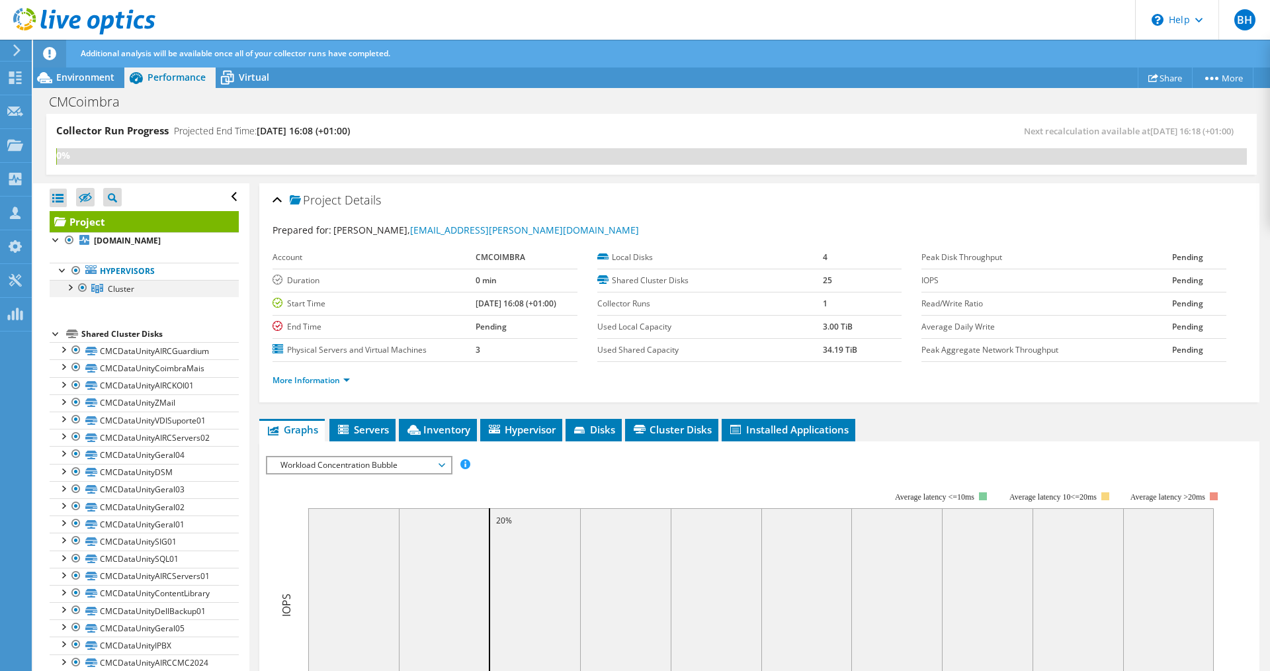
click at [73, 293] on div at bounding box center [69, 286] width 13 height 13
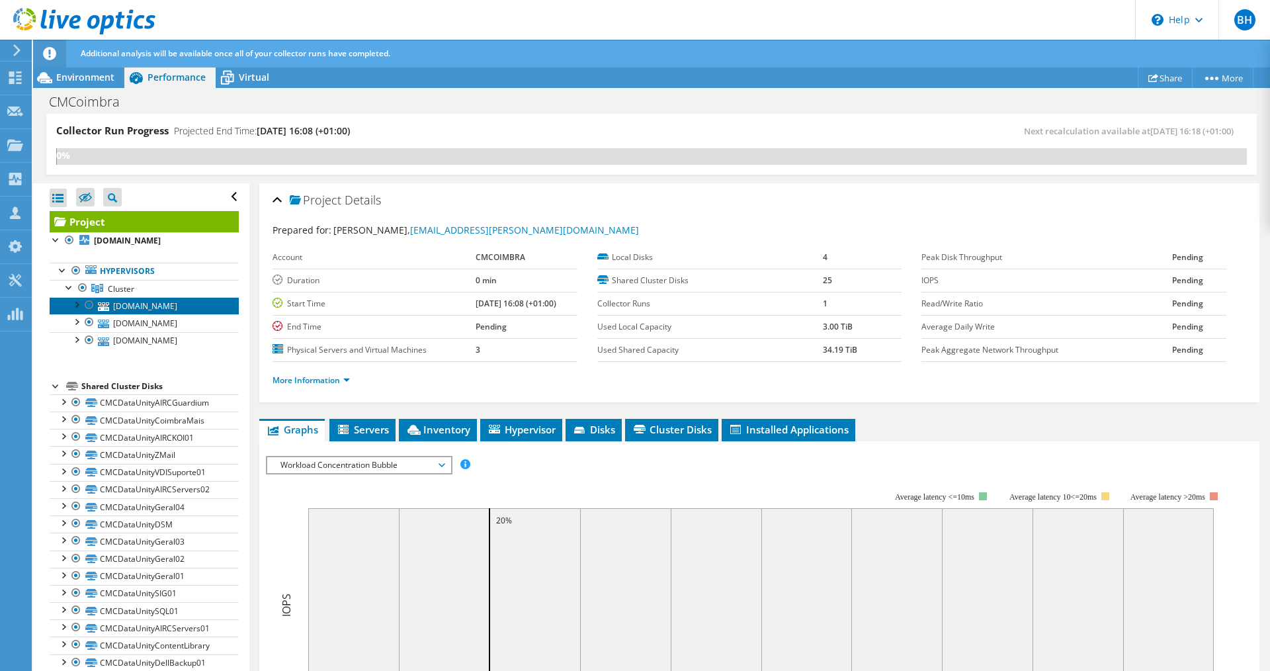
click at [169, 314] on link "[DOMAIN_NAME]" at bounding box center [144, 305] width 189 height 17
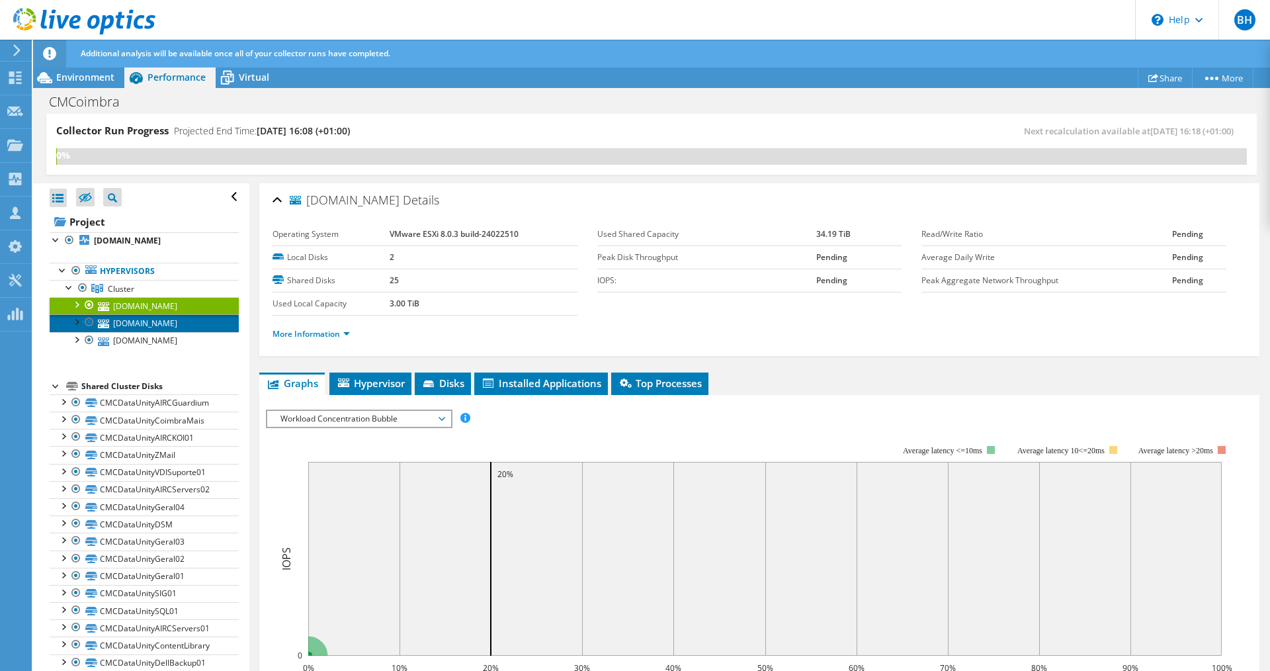
click at [165, 331] on link "[DOMAIN_NAME]" at bounding box center [144, 322] width 189 height 17
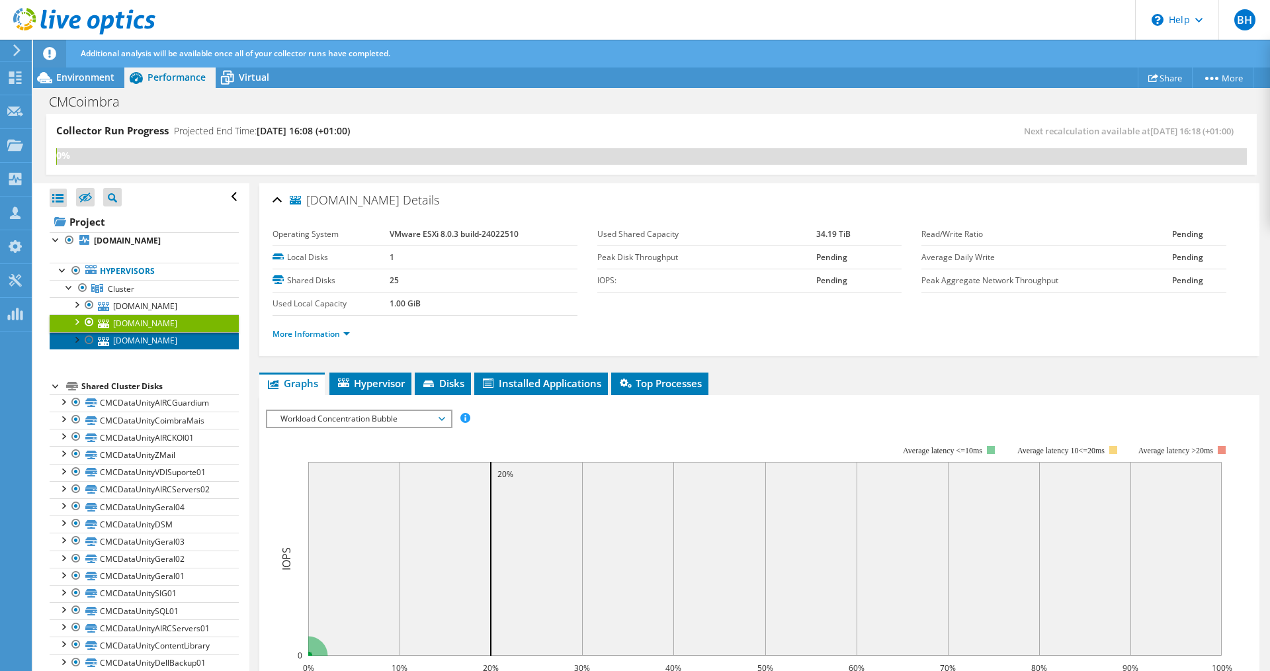
click at [159, 349] on link "[DOMAIN_NAME]" at bounding box center [144, 340] width 189 height 17
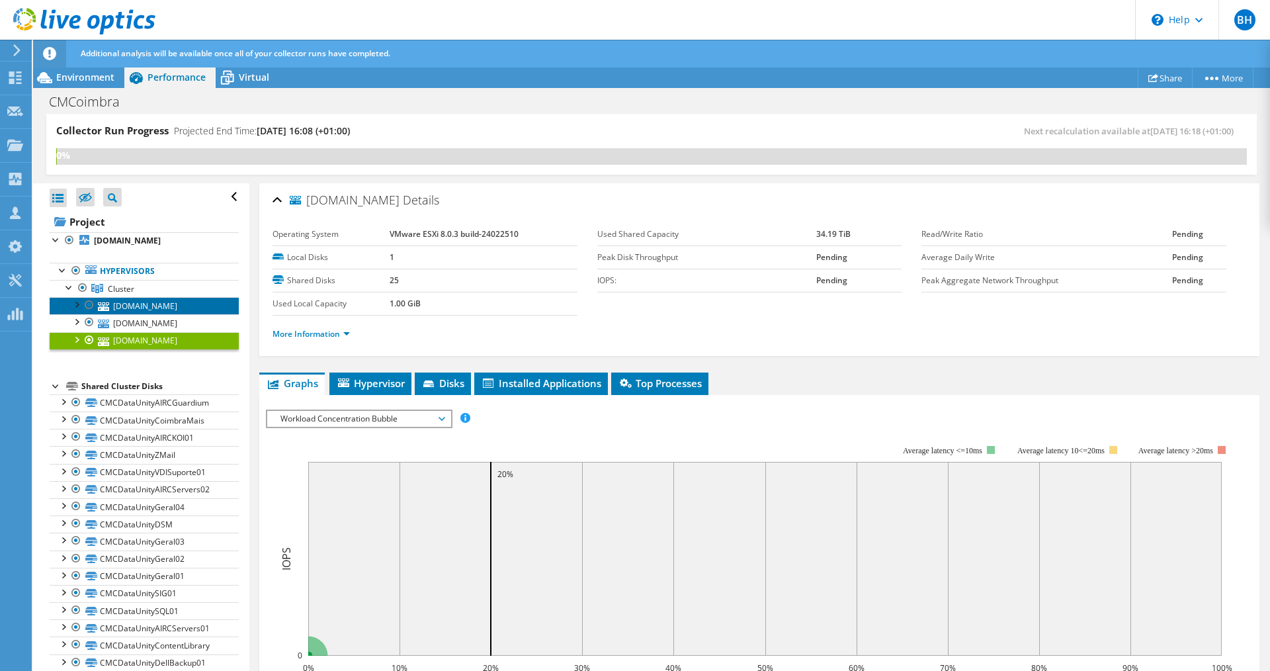
click at [169, 314] on link "[DOMAIN_NAME]" at bounding box center [144, 305] width 189 height 17
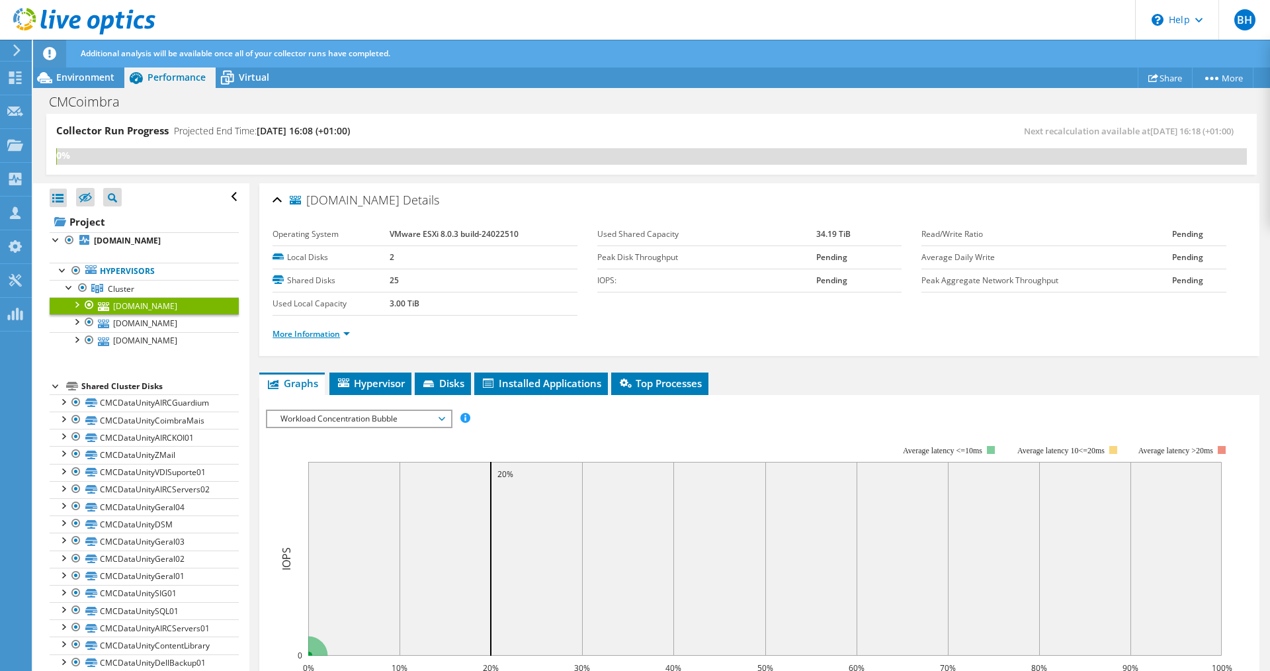
click at [328, 332] on link "More Information" at bounding box center [311, 333] width 77 height 11
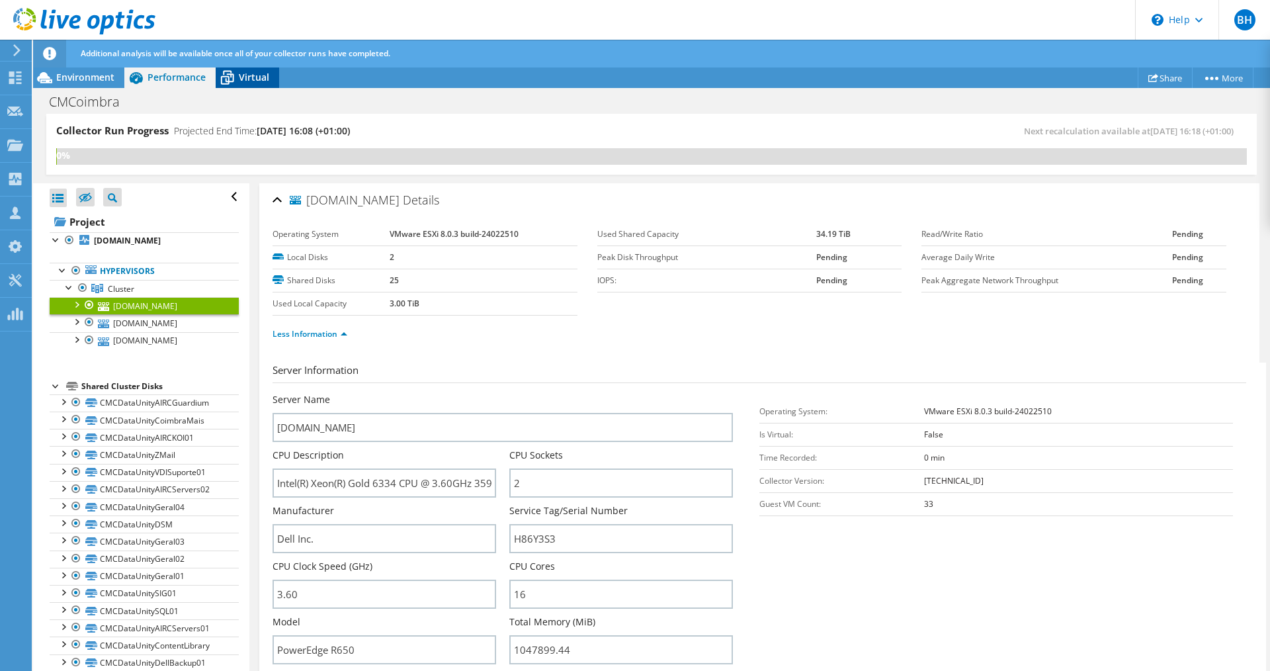
click at [248, 80] on span "Virtual" at bounding box center [254, 77] width 30 height 13
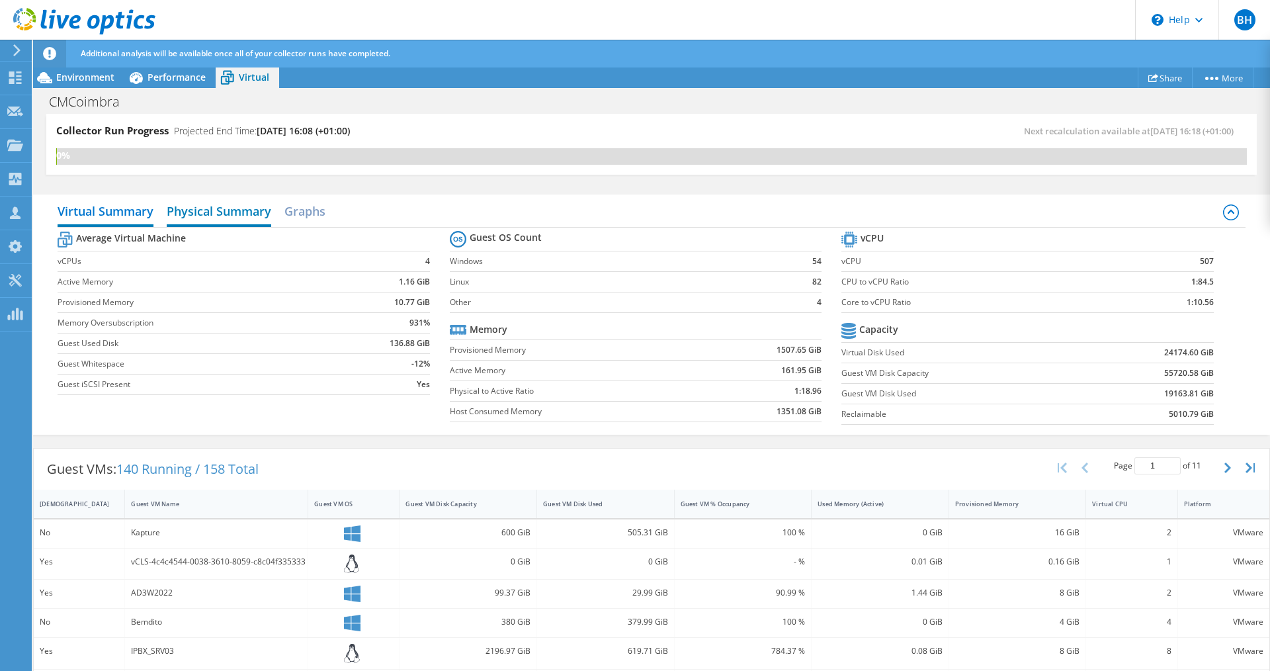
click at [209, 214] on h2 "Physical Summary" at bounding box center [219, 212] width 105 height 29
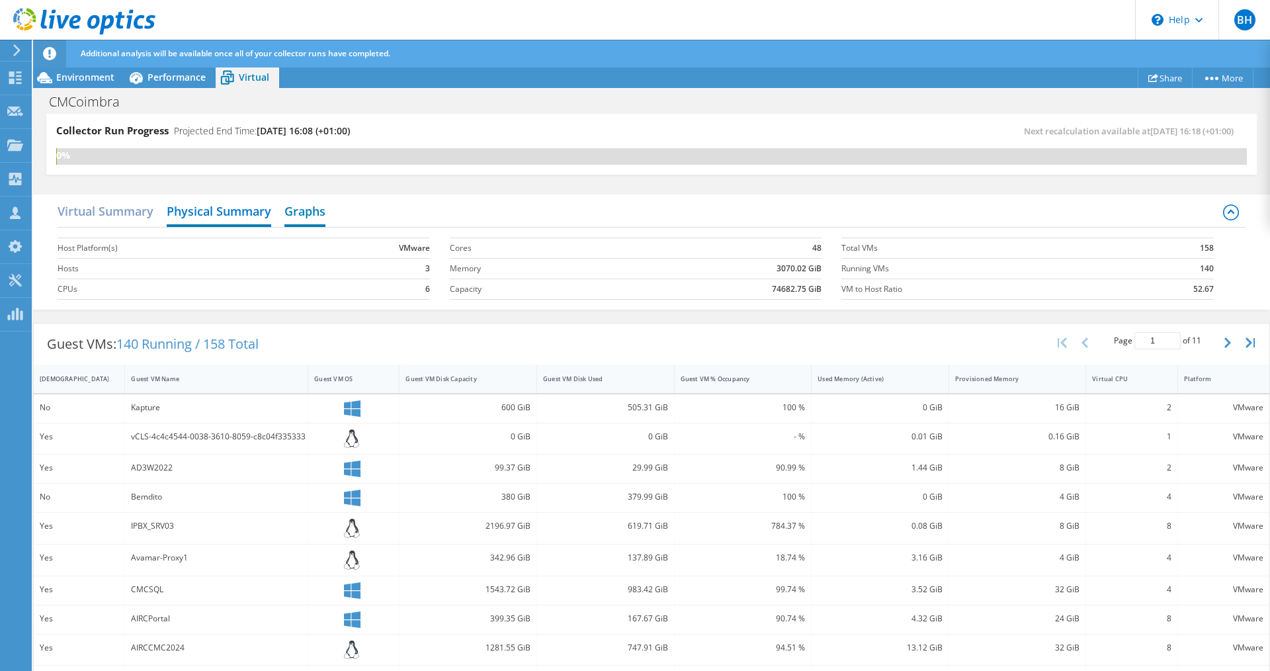
click at [298, 211] on h2 "Graphs" at bounding box center [305, 212] width 41 height 29
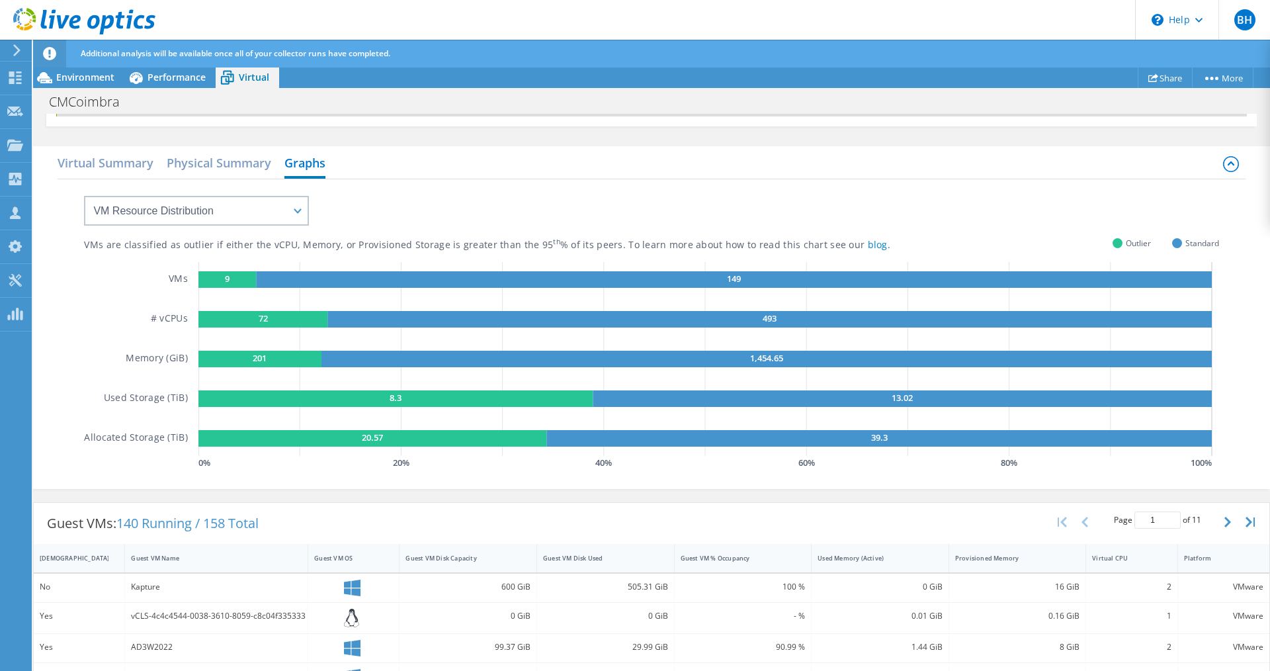
scroll to position [66, 0]
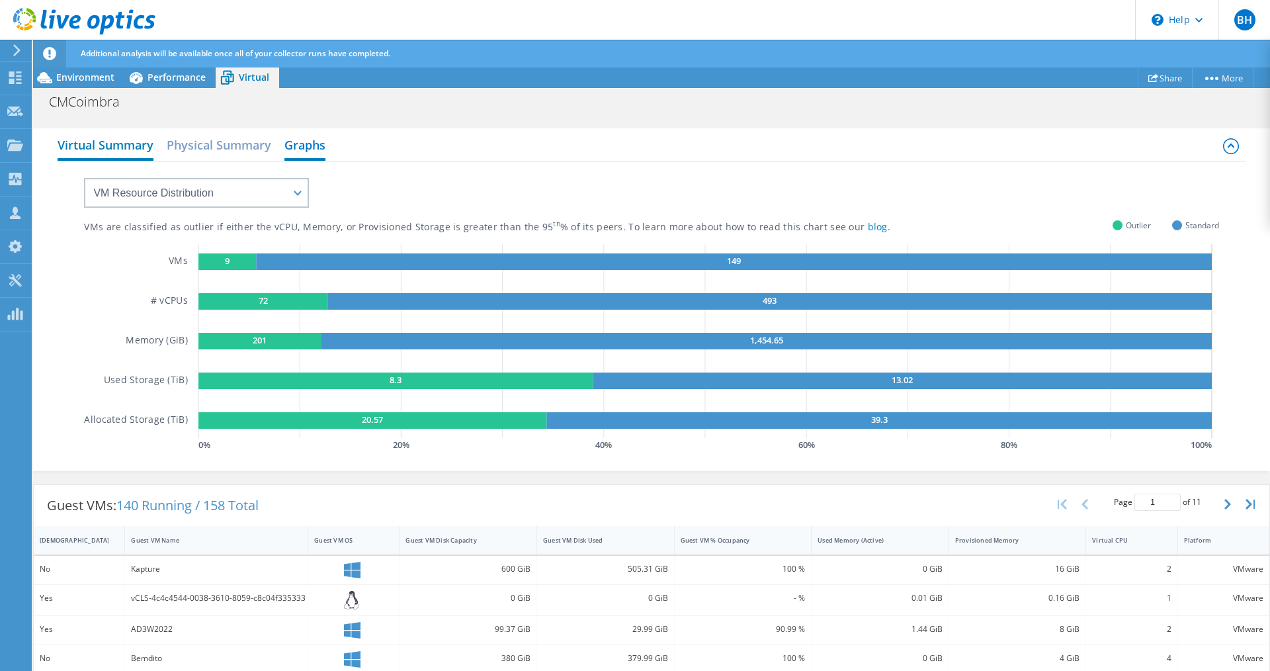
click at [121, 137] on h2 "Virtual Summary" at bounding box center [106, 146] width 96 height 29
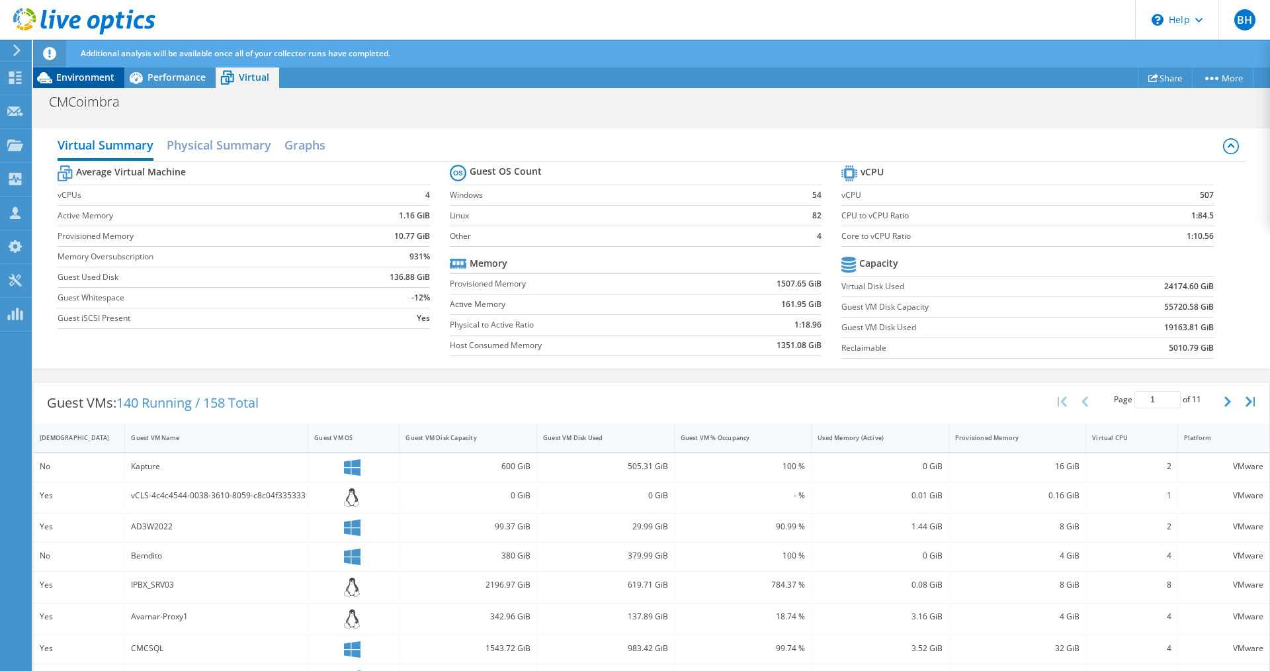
click at [109, 77] on span "Environment" at bounding box center [85, 77] width 58 height 13
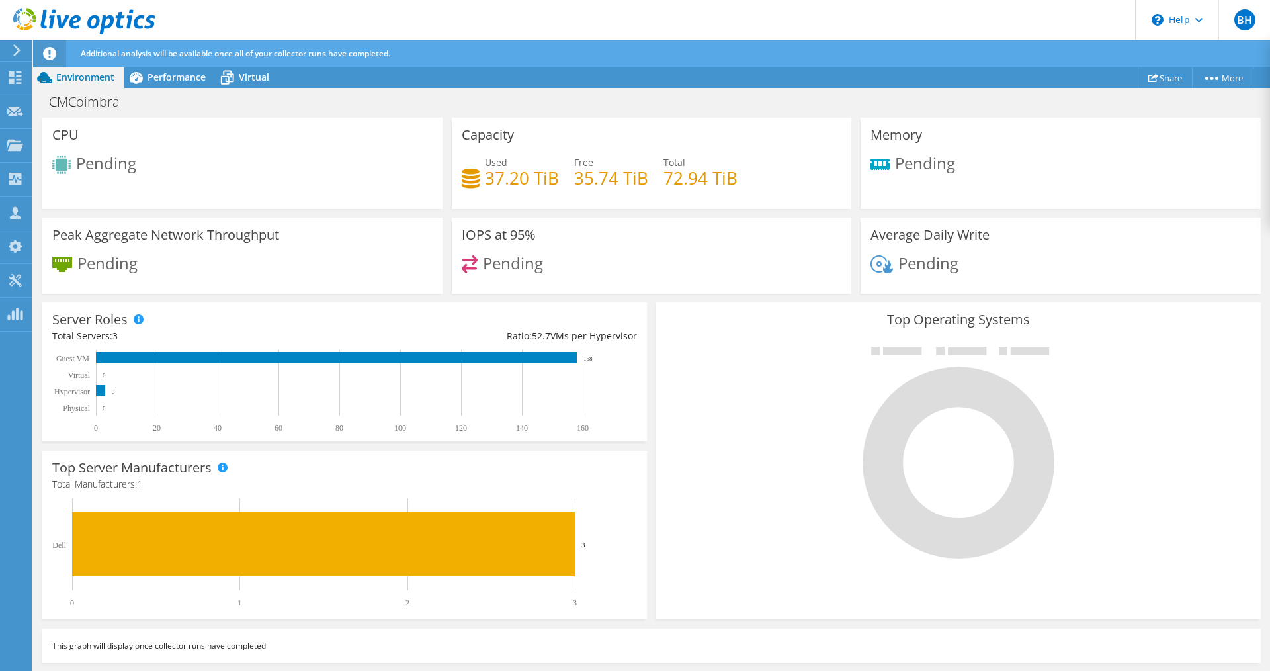
click at [727, 473] on div at bounding box center [958, 451] width 585 height 223
click at [153, 74] on span "Performance" at bounding box center [177, 77] width 58 height 13
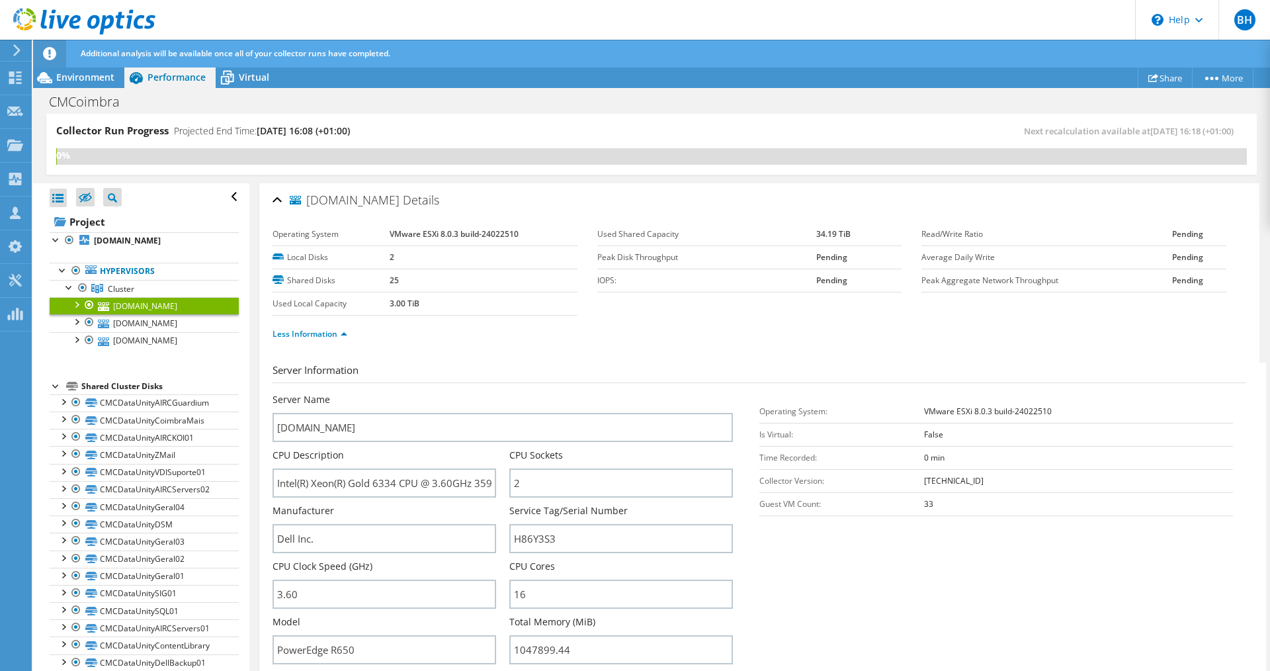
scroll to position [0, 0]
drag, startPoint x: 385, startPoint y: 275, endPoint x: 435, endPoint y: 292, distance: 53.4
click at [435, 292] on tbody "Operating System VMware ESXi 8.0.3 build-24022510 Local Disks 2 Shared Disks 25…" at bounding box center [425, 269] width 305 height 93
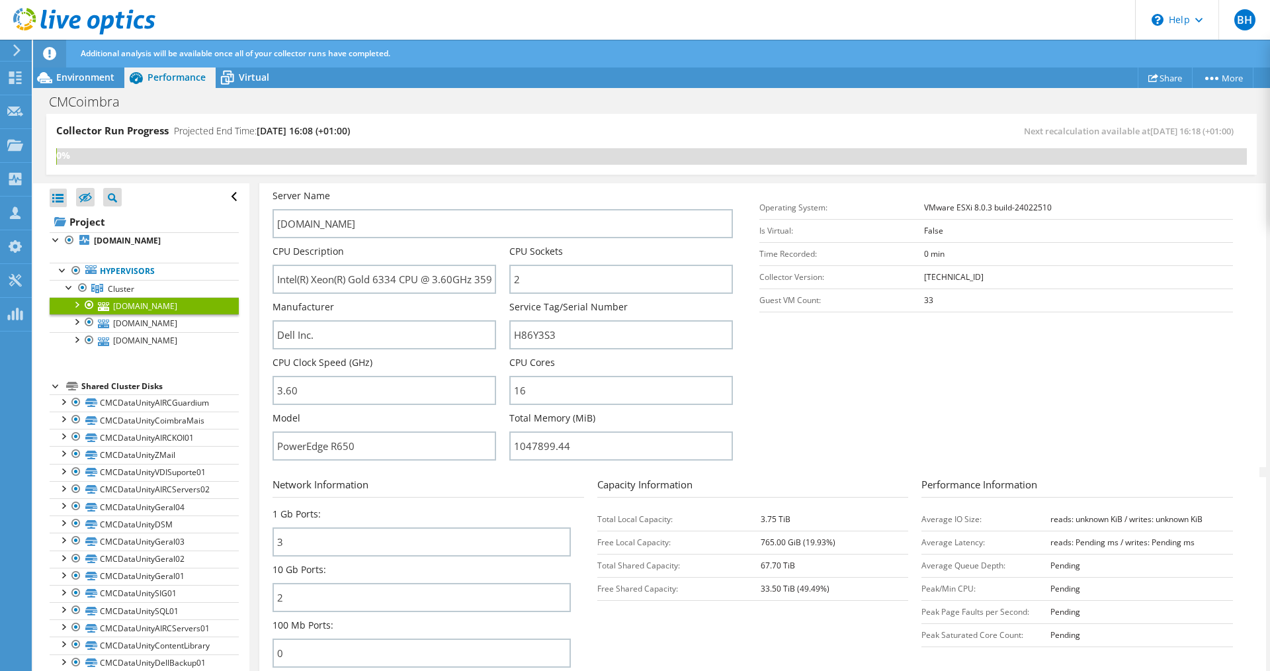
scroll to position [265, 0]
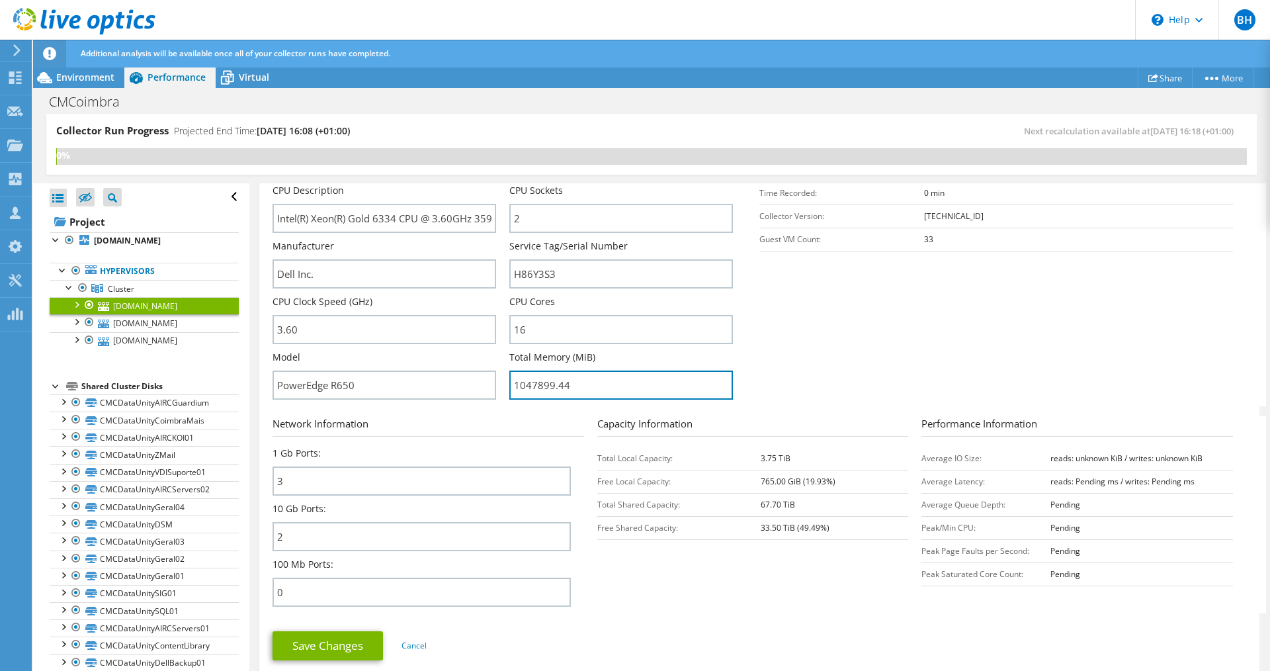
drag, startPoint x: 549, startPoint y: 384, endPoint x: 502, endPoint y: 382, distance: 47.0
click at [502, 128] on div "Server Name [DOMAIN_NAME] CPU Description Intel(R) Xeon(R) Gold 6334 CPU @ 3.60…" at bounding box center [510, 128] width 474 height 0
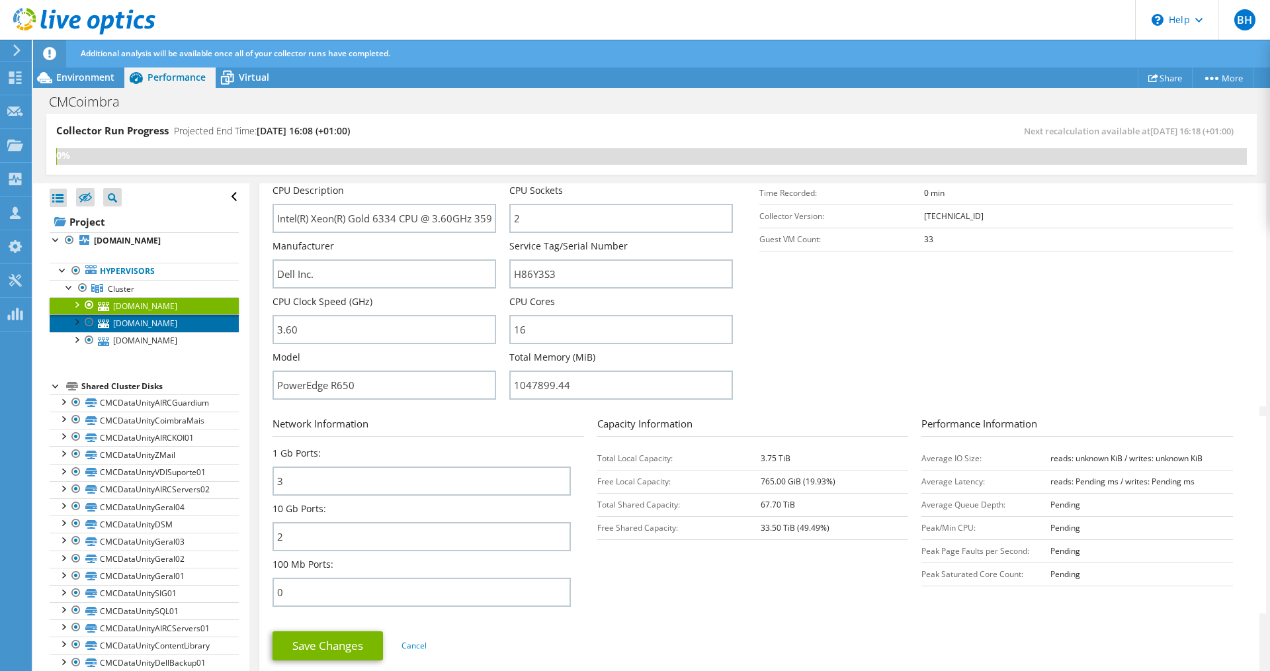
click at [175, 331] on link "[DOMAIN_NAME]" at bounding box center [144, 322] width 189 height 17
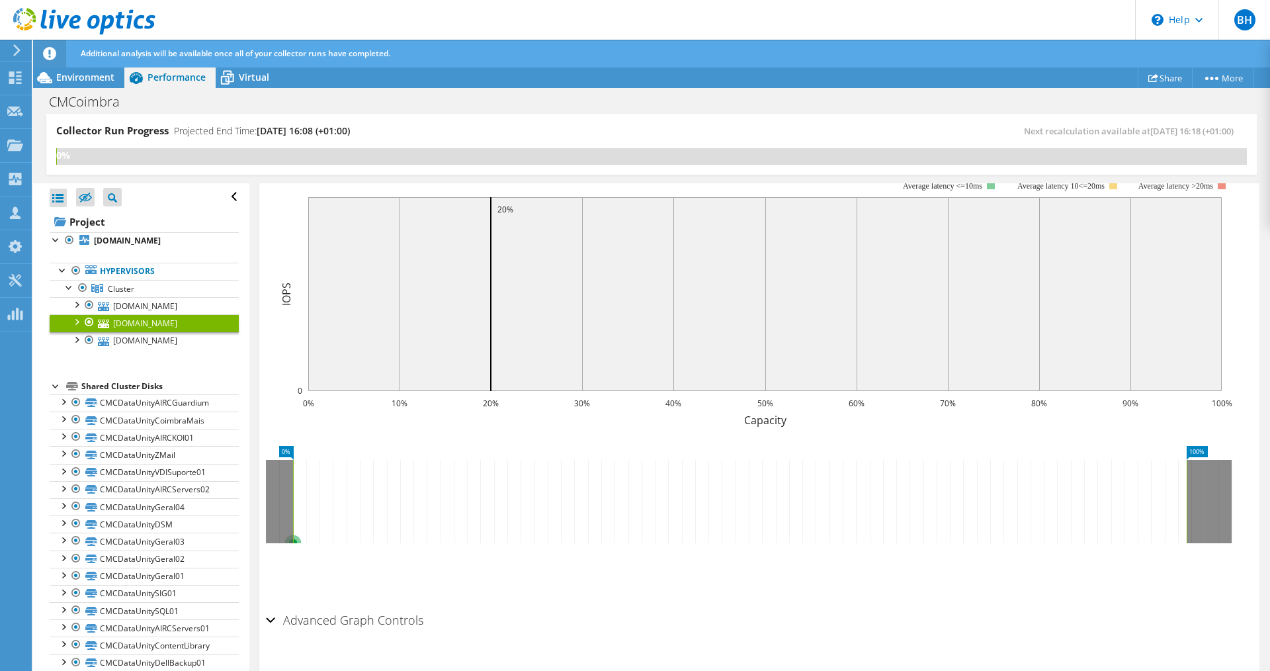
scroll to position [177, 0]
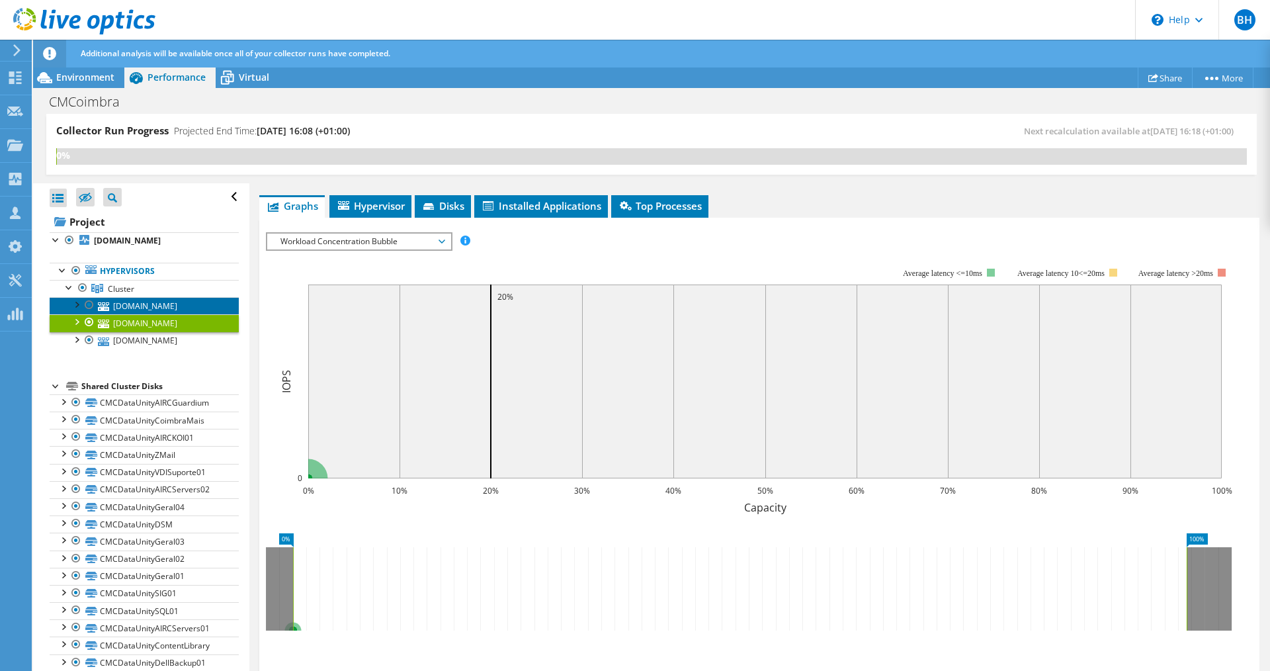
click at [161, 314] on link "[DOMAIN_NAME]" at bounding box center [144, 305] width 189 height 17
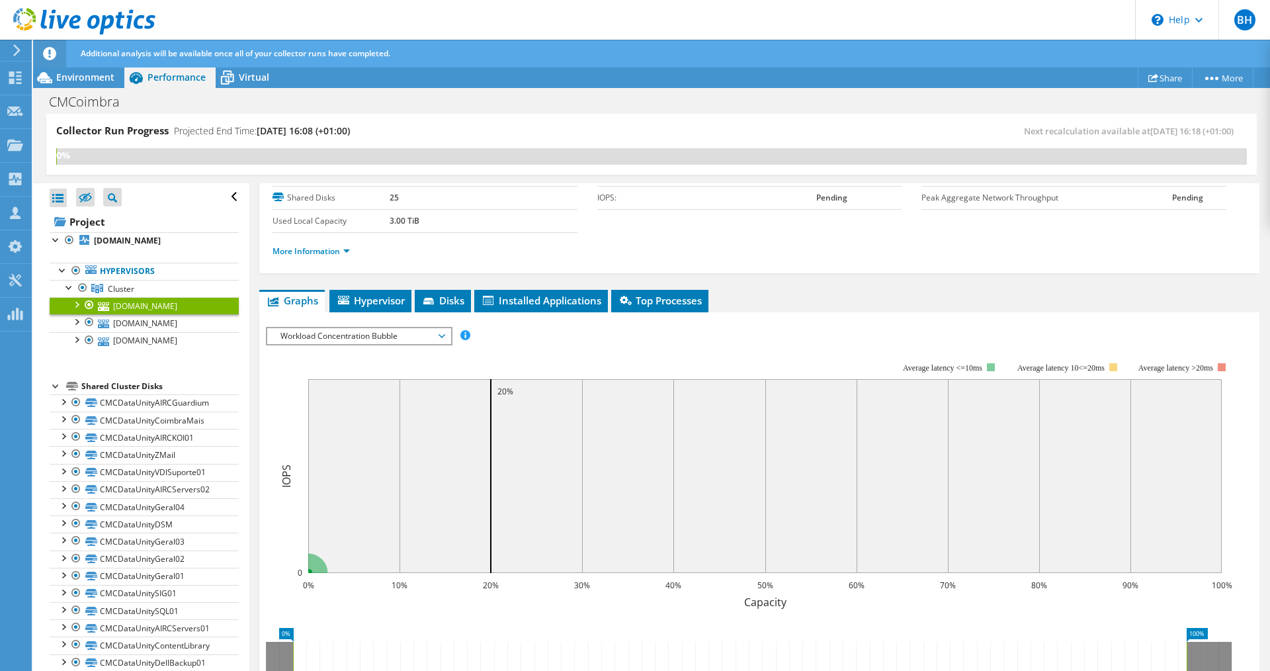
scroll to position [0, 0]
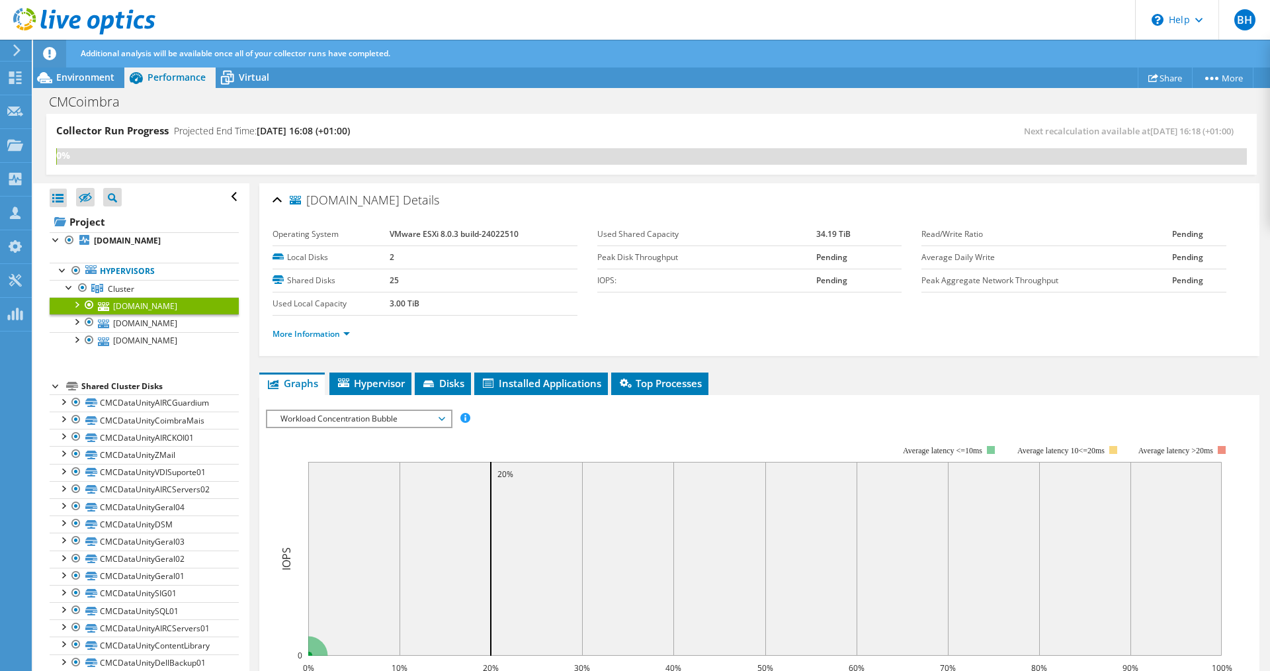
click at [124, 314] on link "[DOMAIN_NAME]" at bounding box center [144, 305] width 189 height 17
click at [133, 331] on link "[DOMAIN_NAME]" at bounding box center [144, 322] width 189 height 17
click at [77, 310] on div at bounding box center [75, 303] width 13 height 13
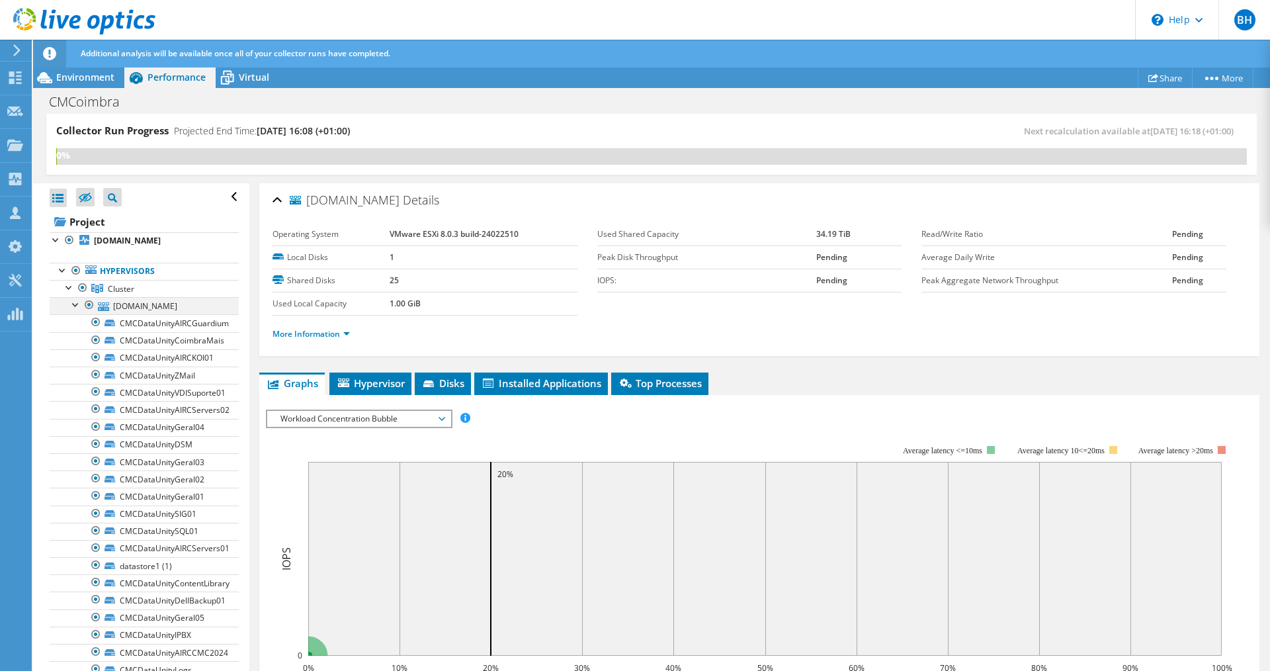
click at [71, 310] on div at bounding box center [75, 303] width 13 height 13
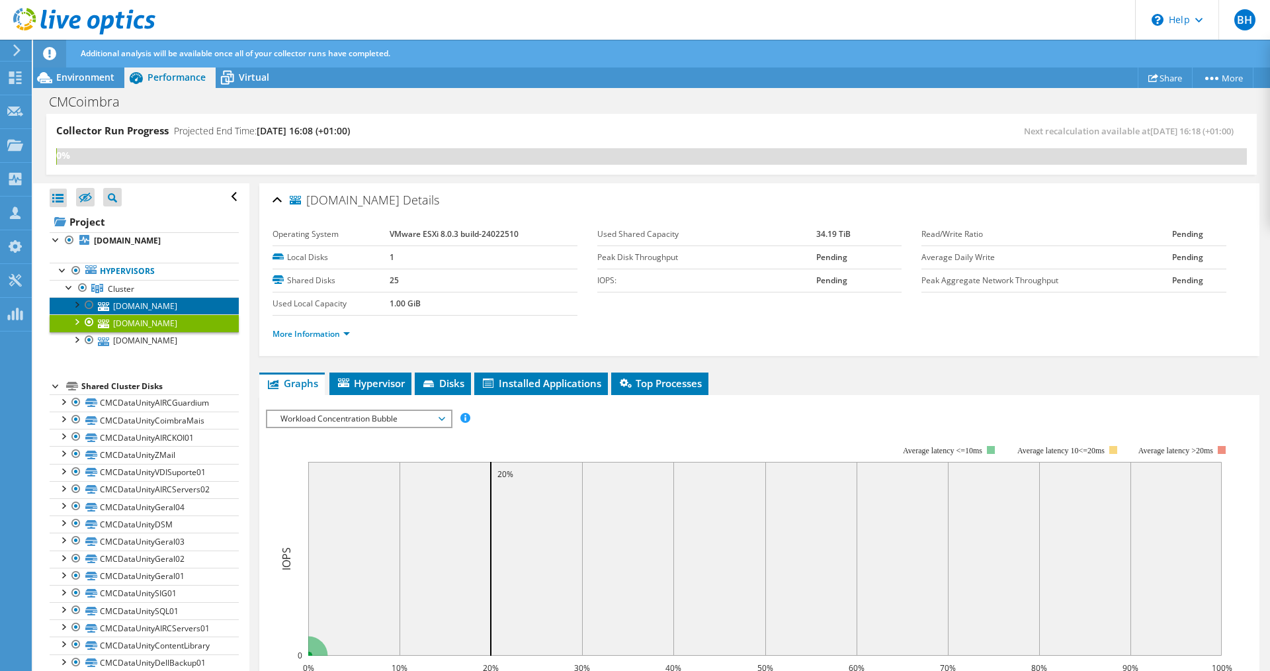
click at [132, 314] on link "[DOMAIN_NAME]" at bounding box center [144, 305] width 189 height 17
click at [175, 331] on link "[DOMAIN_NAME]" at bounding box center [144, 322] width 189 height 17
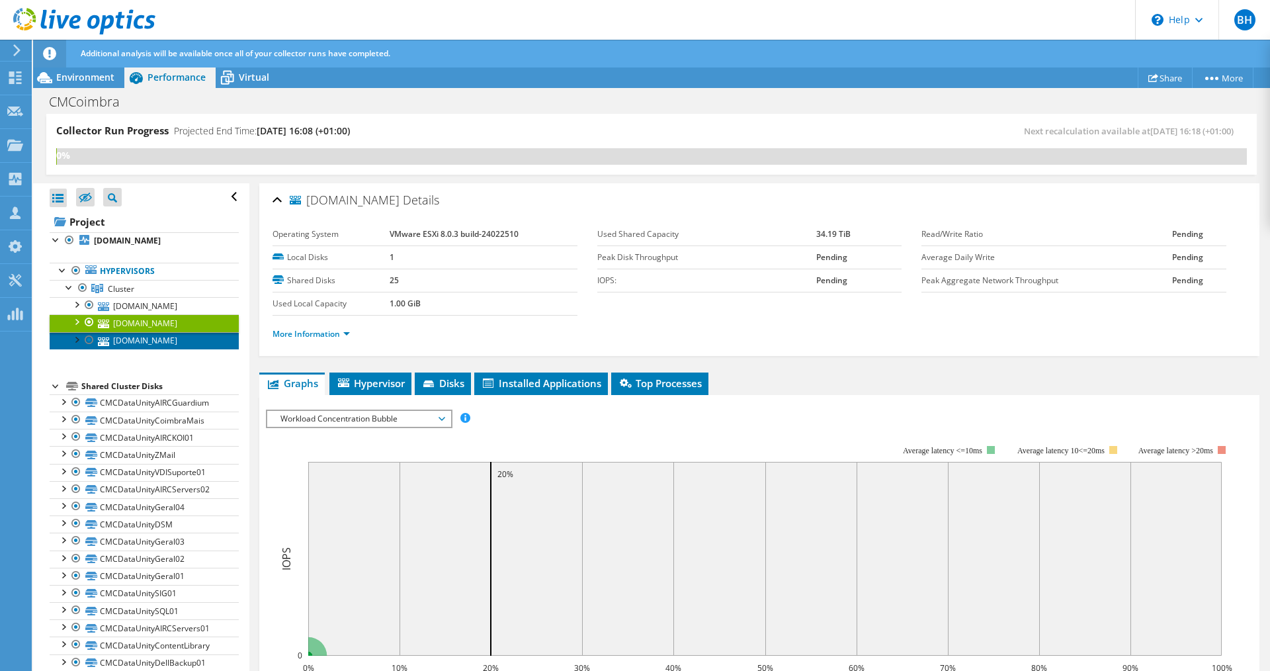
click at [166, 349] on link "[DOMAIN_NAME]" at bounding box center [144, 340] width 189 height 17
click at [84, 296] on div at bounding box center [82, 288] width 13 height 16
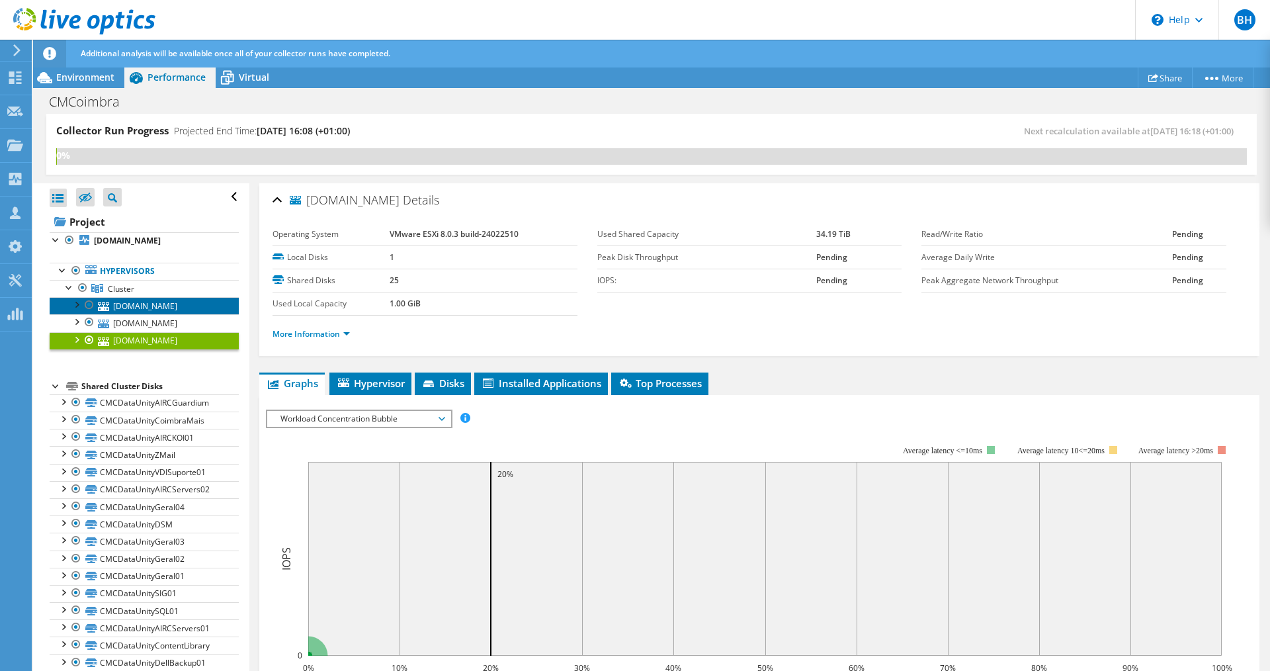
click at [127, 314] on link "[DOMAIN_NAME]" at bounding box center [144, 305] width 189 height 17
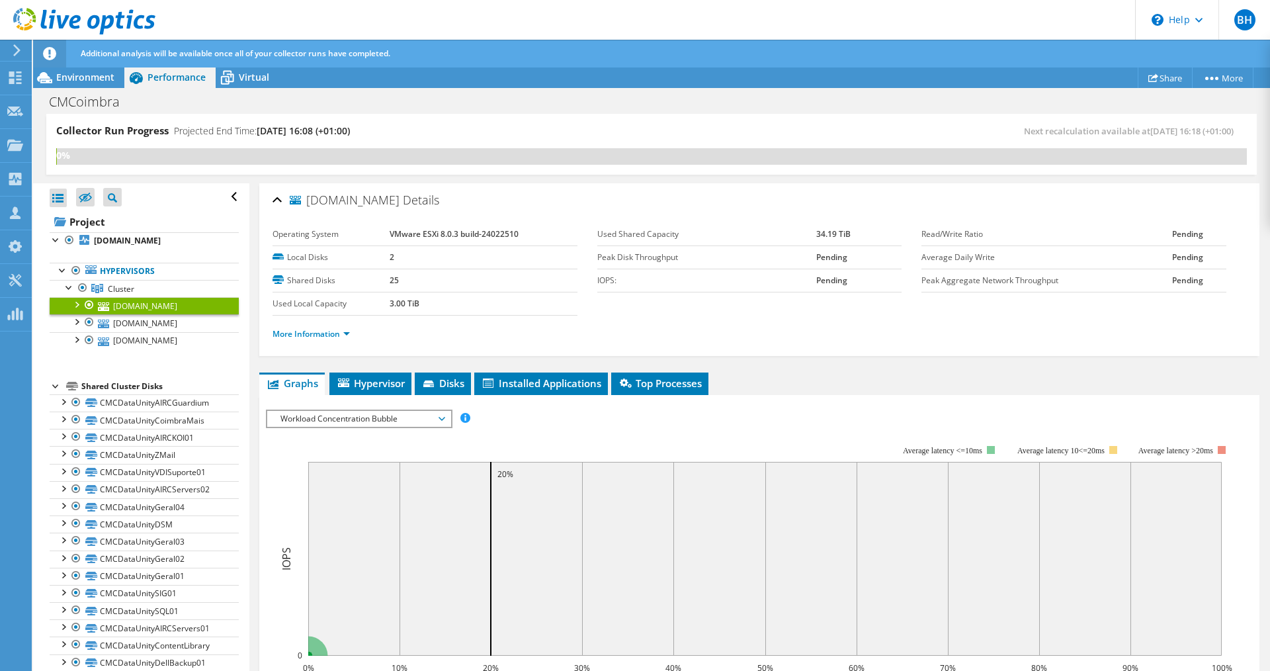
click at [79, 310] on div at bounding box center [75, 303] width 13 height 13
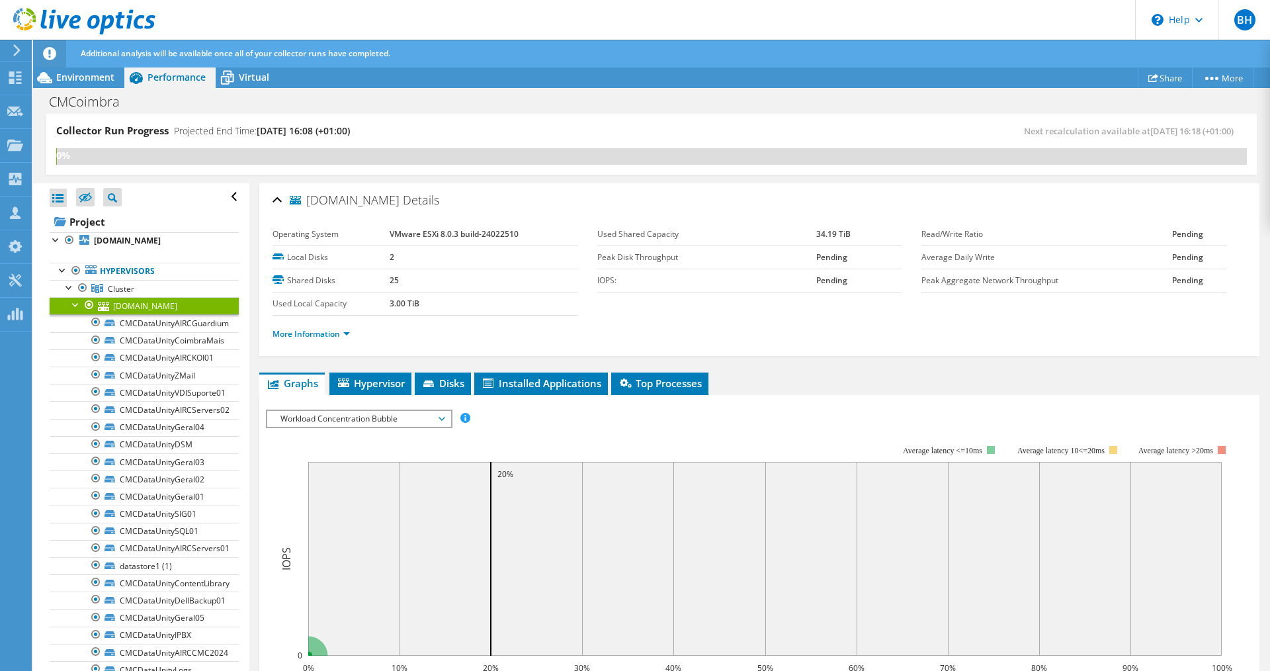
click at [75, 310] on div at bounding box center [75, 303] width 13 height 13
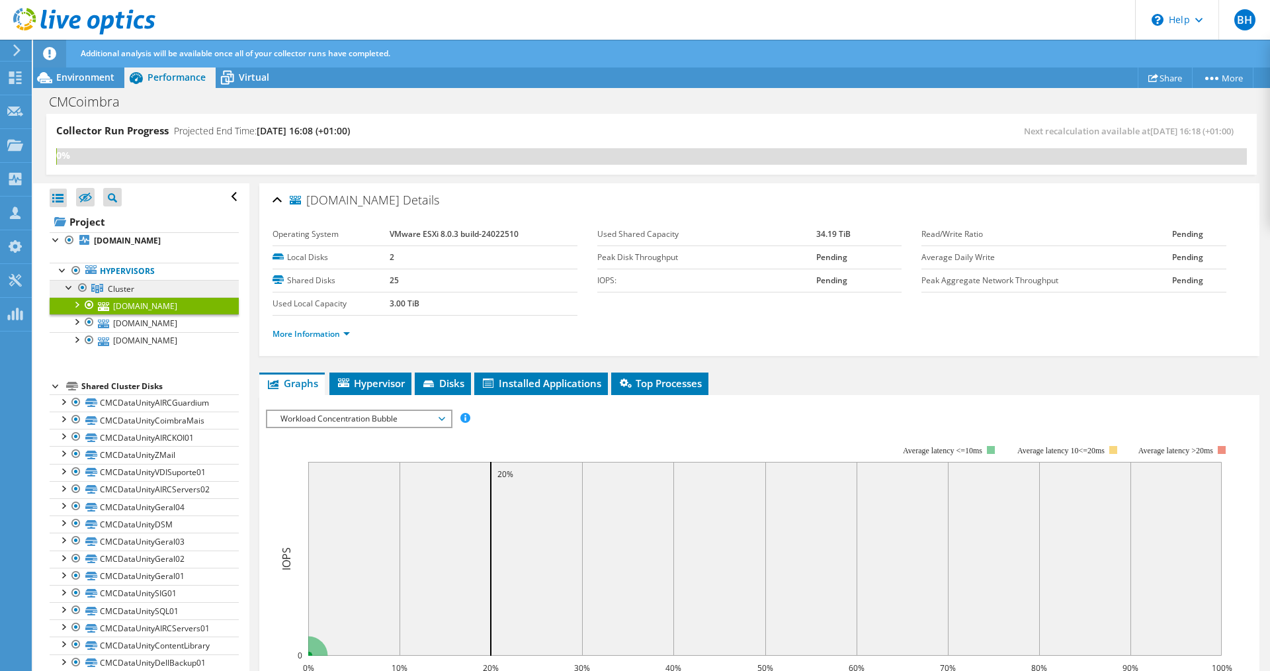
click at [116, 294] on span "Cluster" at bounding box center [121, 288] width 26 height 11
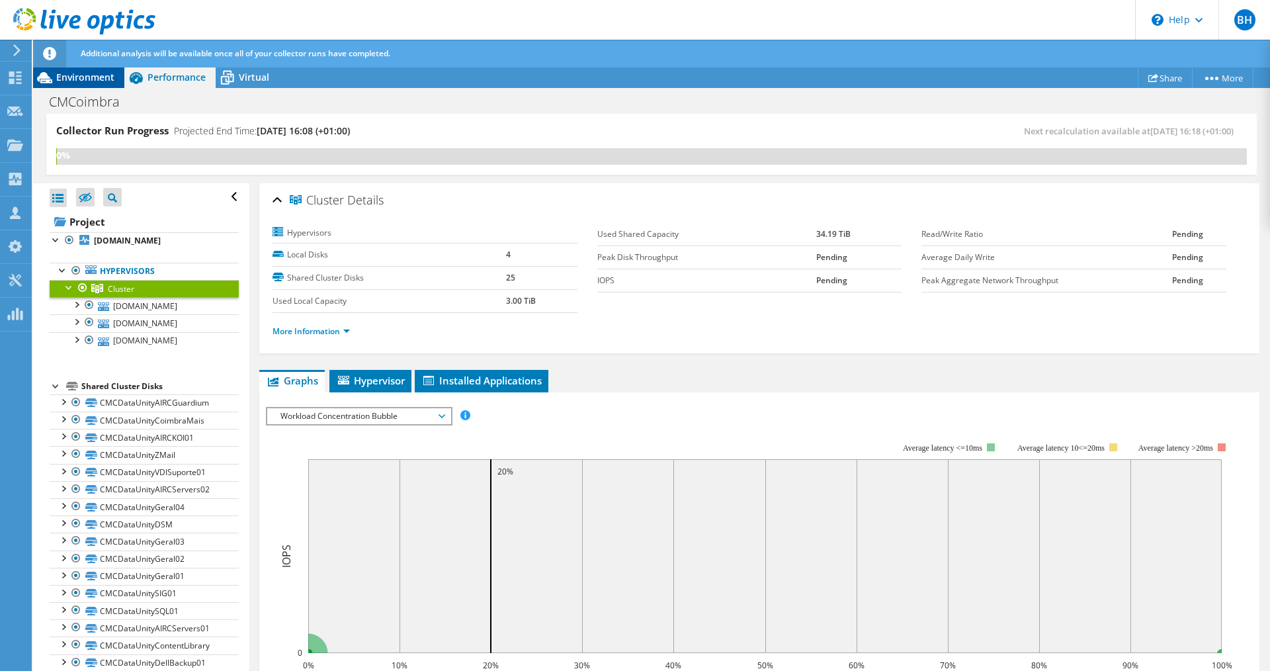
click at [72, 81] on span "Environment" at bounding box center [85, 77] width 58 height 13
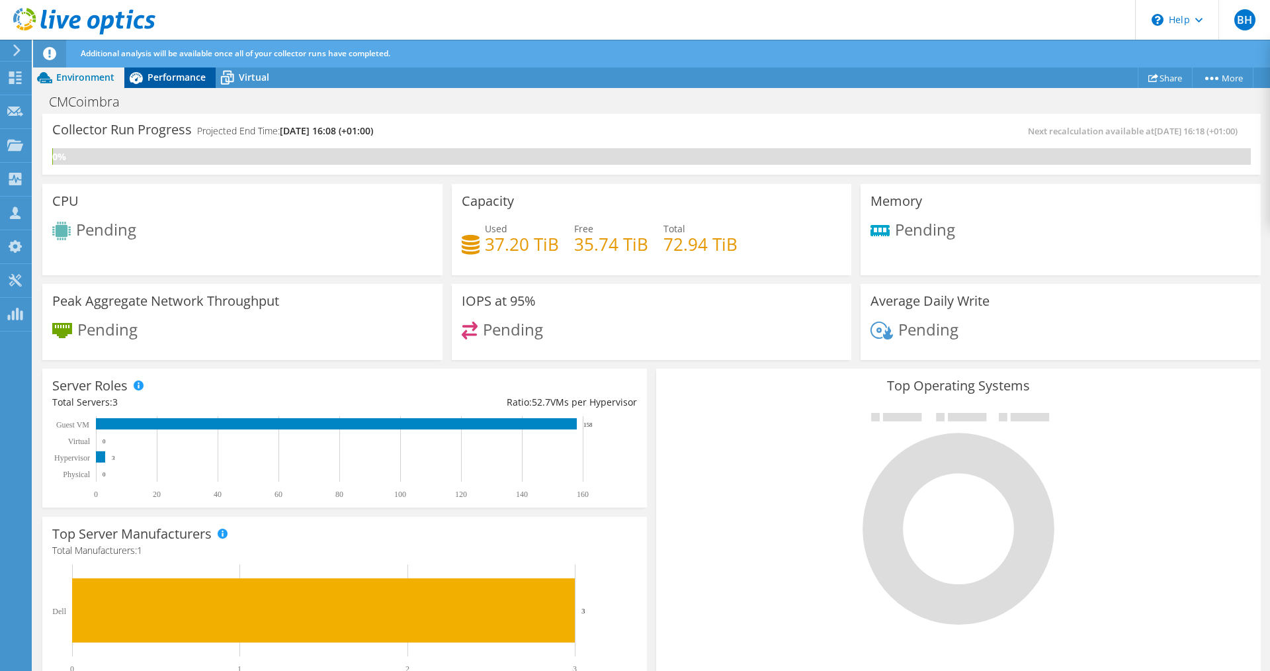
click at [167, 72] on span "Performance" at bounding box center [177, 77] width 58 height 13
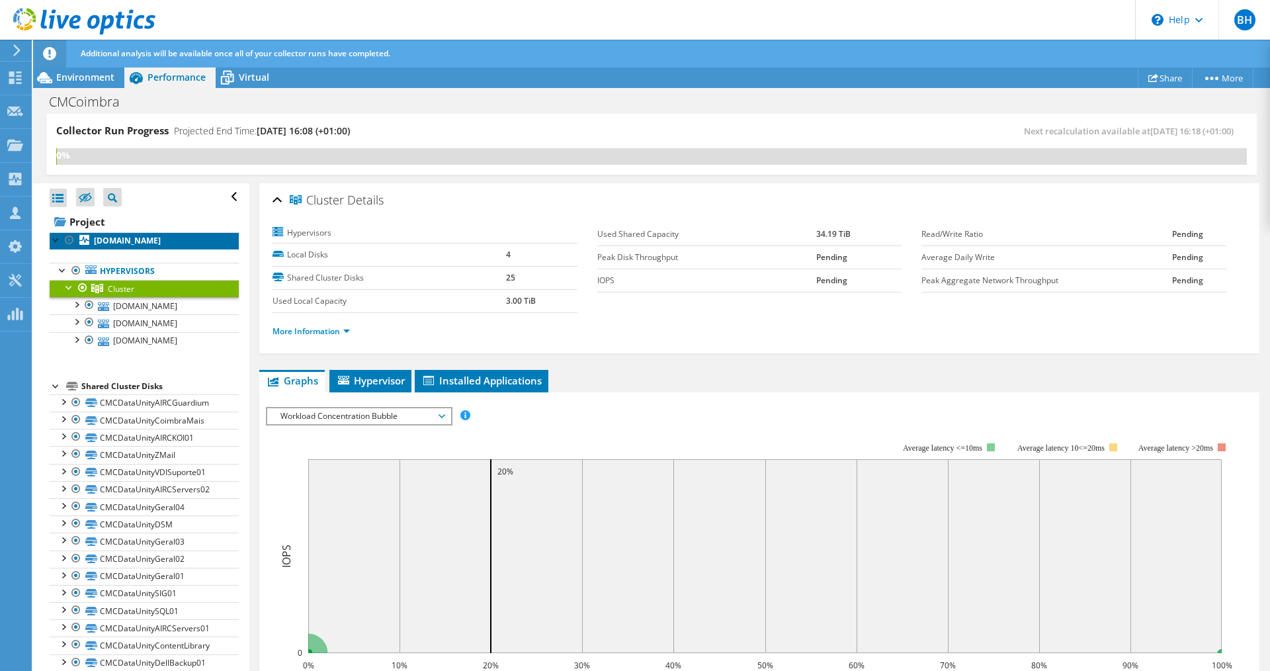
click at [105, 245] on b "[DOMAIN_NAME]" at bounding box center [127, 240] width 67 height 11
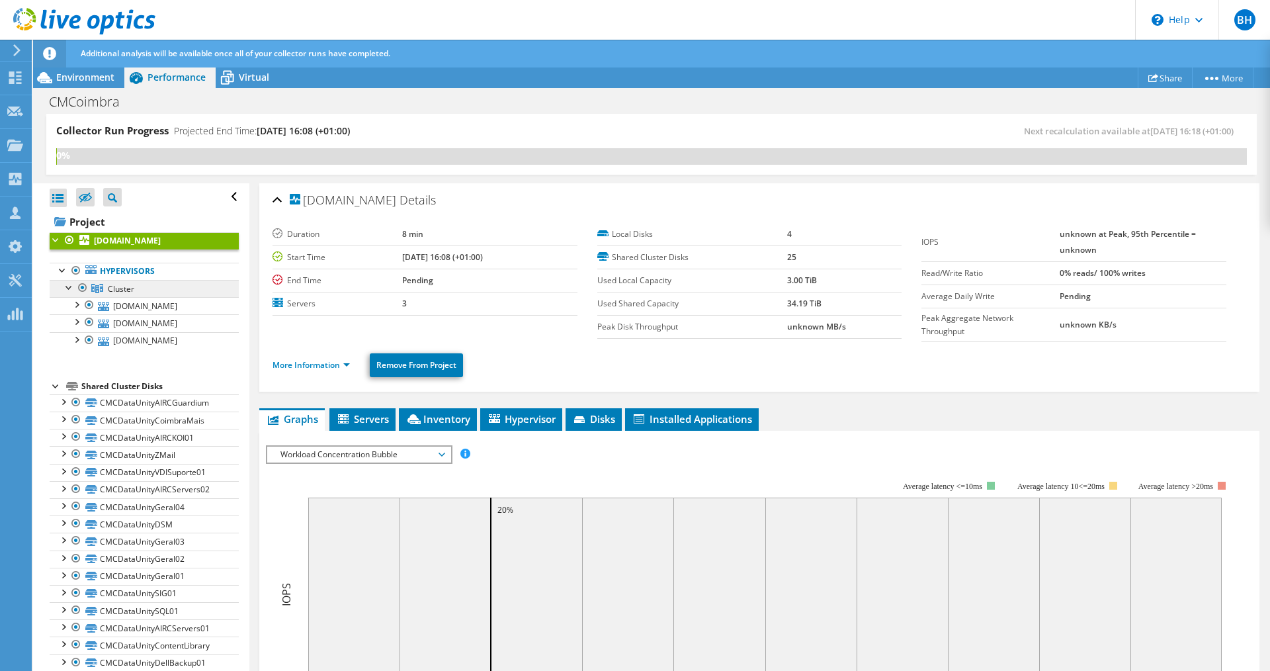
click at [106, 292] on link "Cluster" at bounding box center [144, 288] width 189 height 17
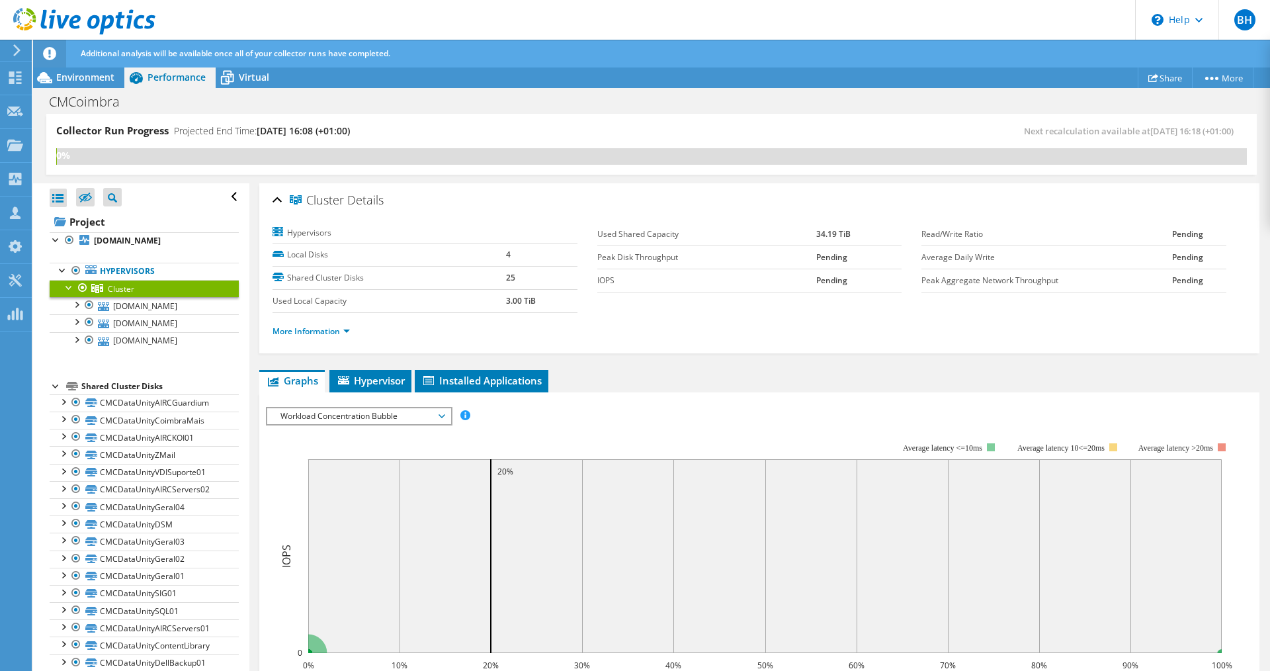
click at [113, 294] on span "Cluster" at bounding box center [121, 288] width 26 height 11
click at [117, 314] on link "[DOMAIN_NAME]" at bounding box center [144, 305] width 189 height 17
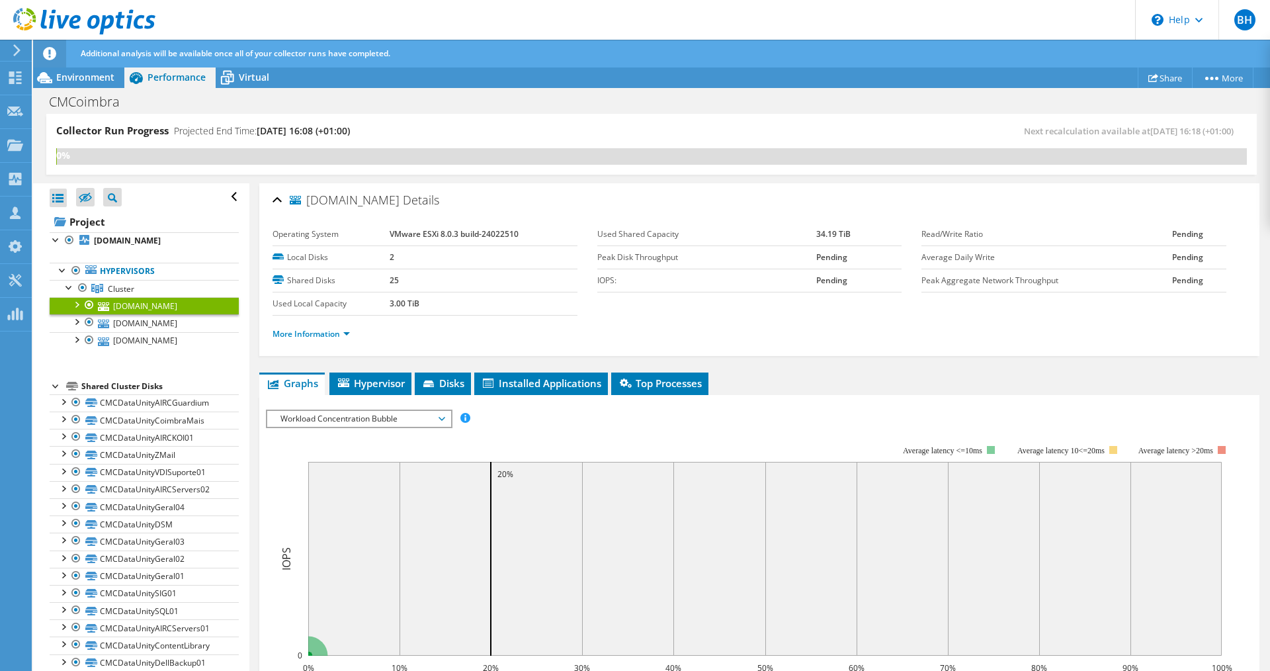
click at [326, 324] on ul "More Information" at bounding box center [760, 333] width 974 height 18
click at [322, 337] on link "More Information" at bounding box center [311, 333] width 77 height 11
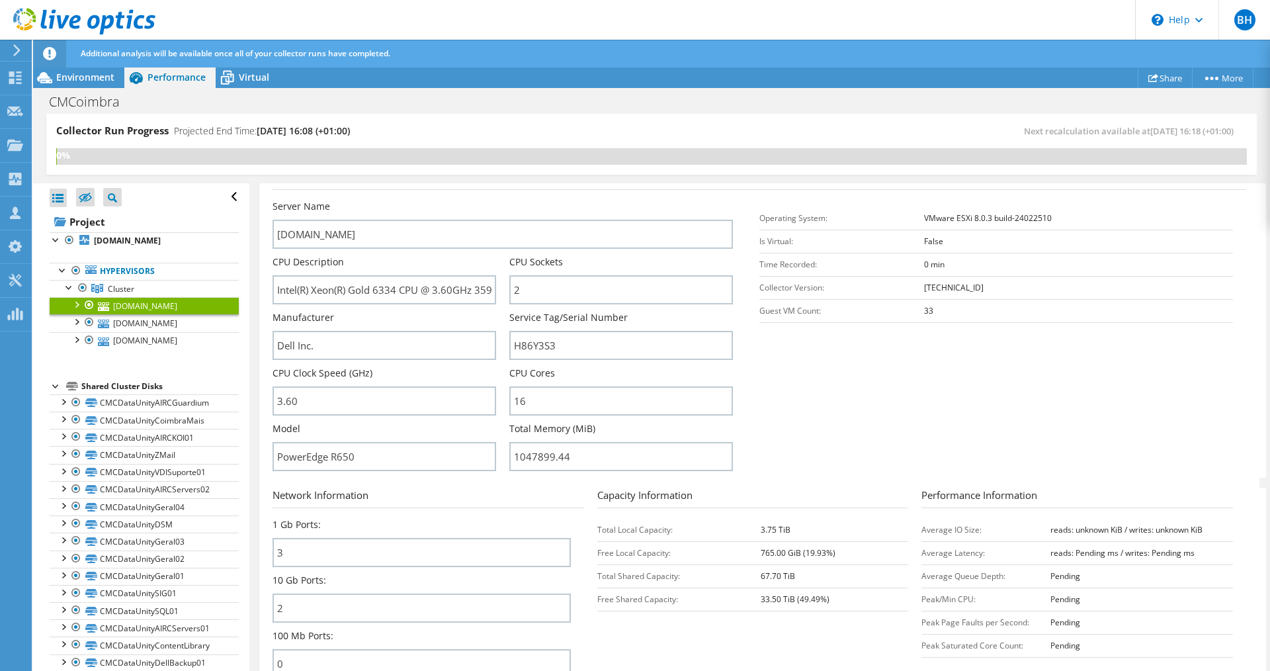
scroll to position [198, 0]
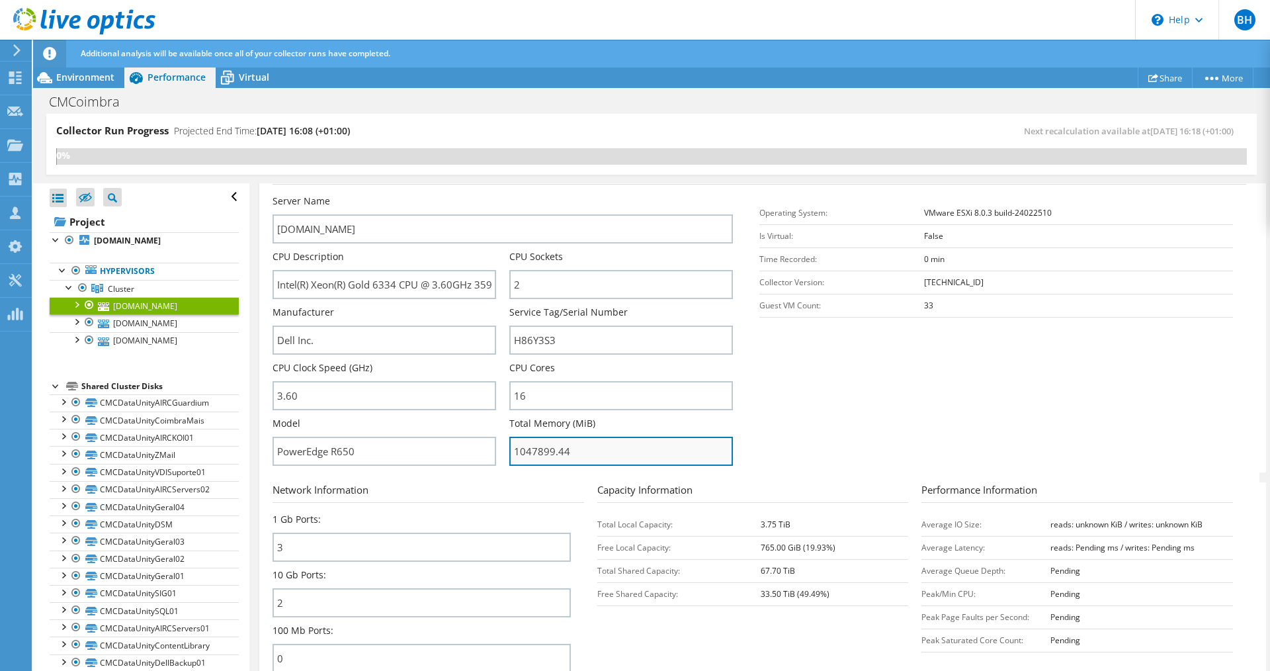
drag, startPoint x: 535, startPoint y: 453, endPoint x: 549, endPoint y: 453, distance: 13.9
click at [549, 453] on input "1047899.44" at bounding box center [621, 451] width 224 height 29
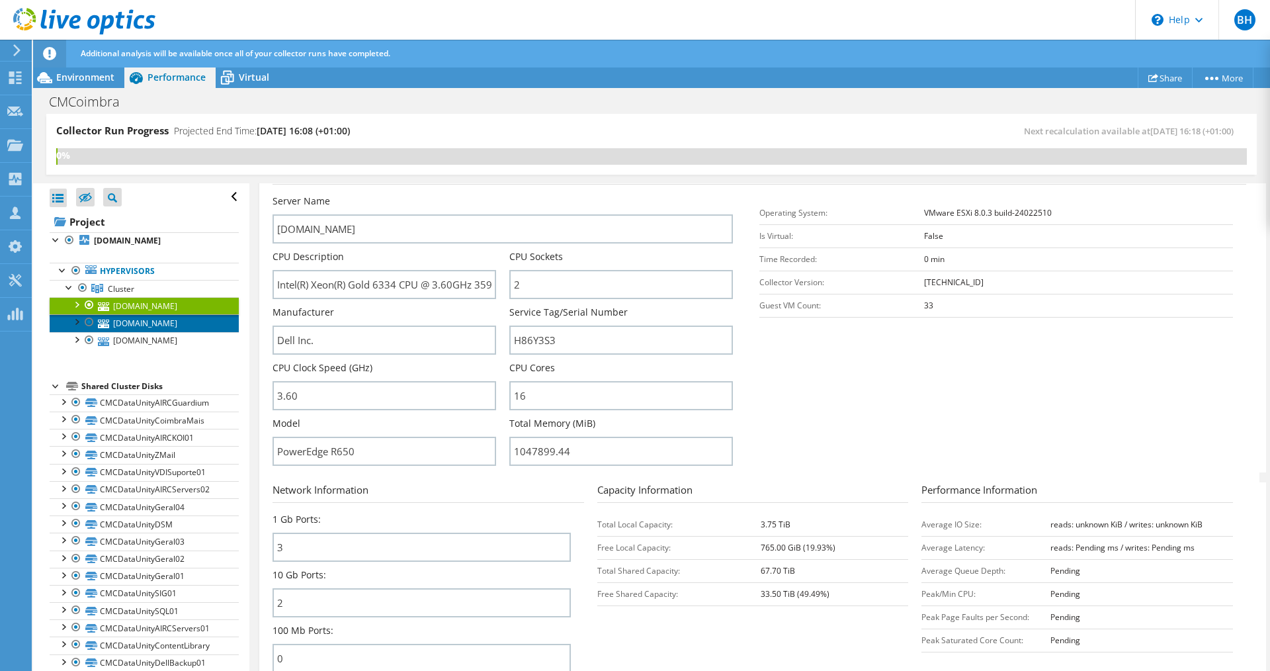
click at [159, 331] on link "[DOMAIN_NAME]" at bounding box center [144, 322] width 189 height 17
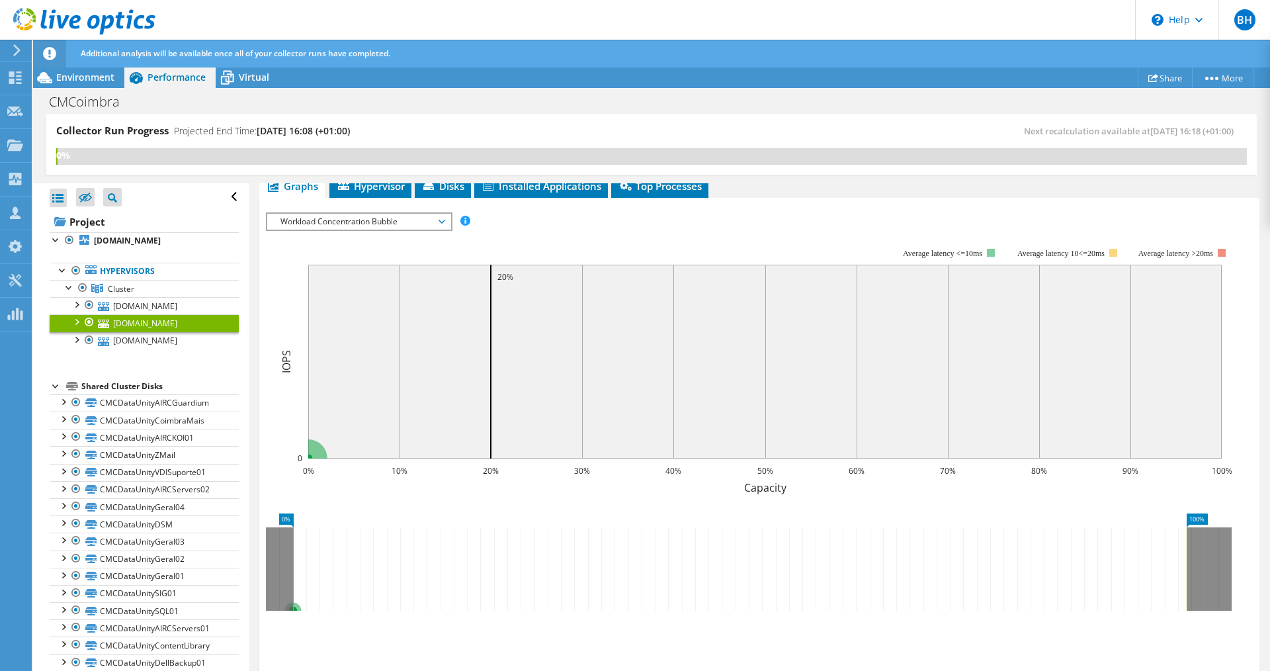
scroll to position [0, 0]
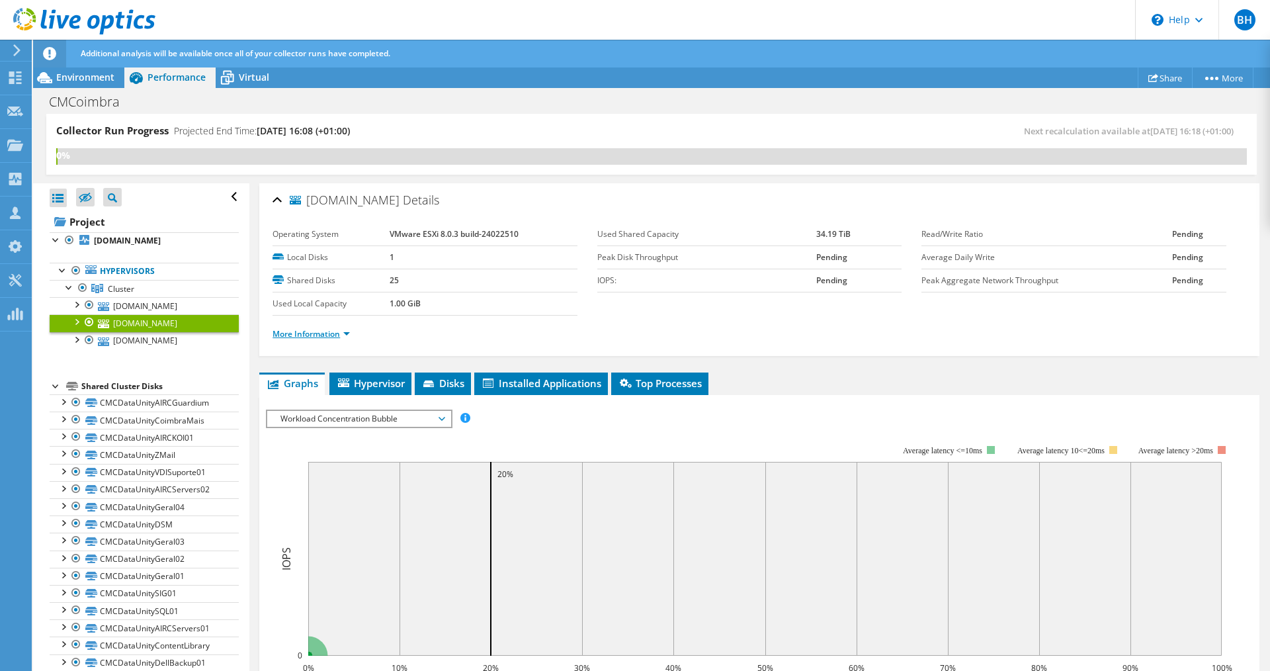
click at [304, 331] on link "More Information" at bounding box center [311, 333] width 77 height 11
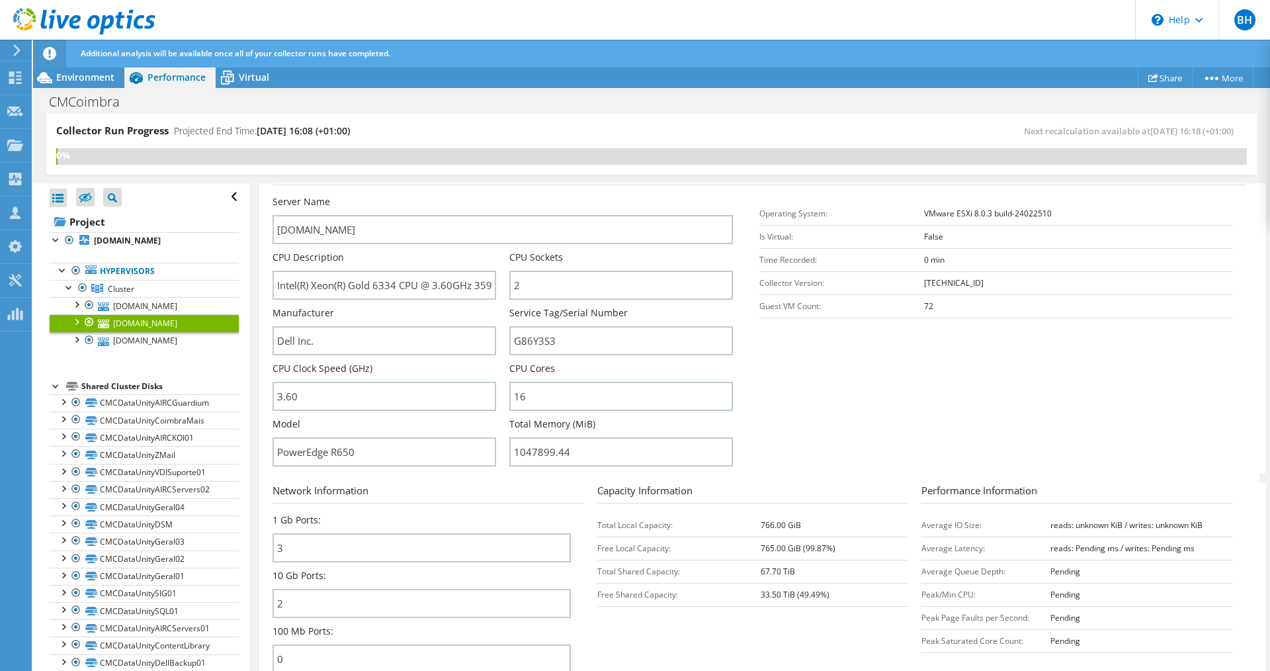
scroll to position [198, 0]
drag, startPoint x: 535, startPoint y: 451, endPoint x: 511, endPoint y: 451, distance: 23.8
click at [511, 451] on input "1047899.44" at bounding box center [621, 451] width 224 height 29
click at [132, 349] on link "[DOMAIN_NAME]" at bounding box center [144, 340] width 189 height 17
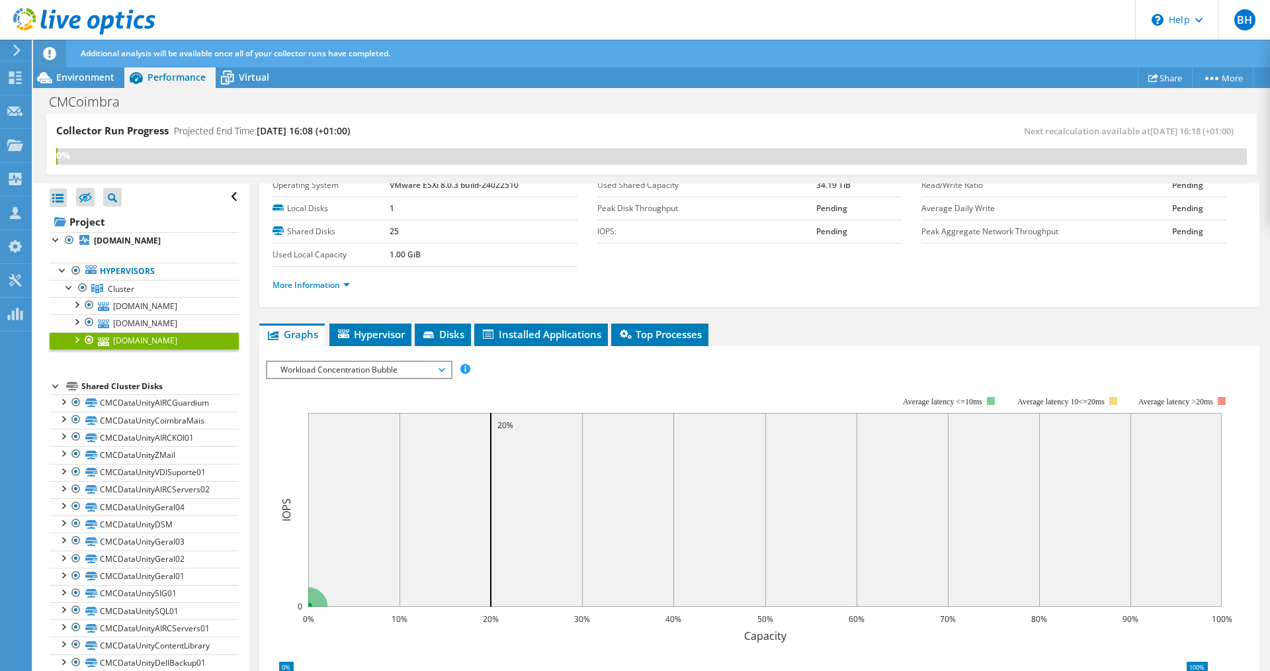
scroll to position [0, 0]
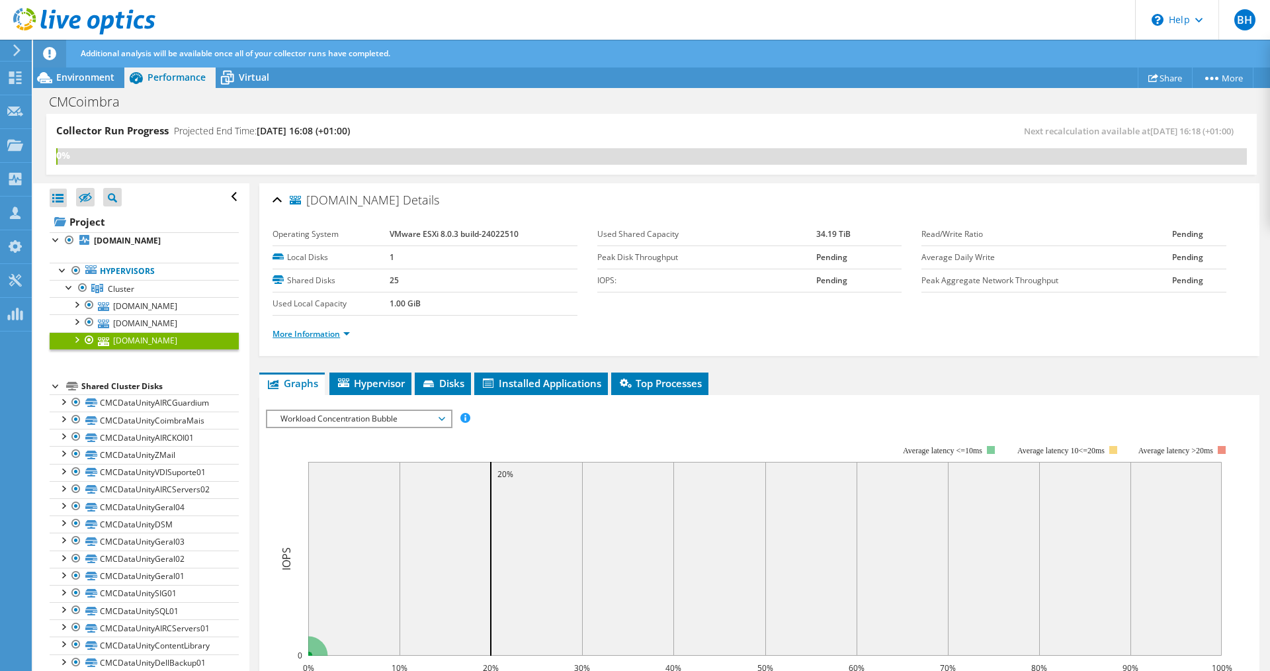
click at [311, 333] on link "More Information" at bounding box center [311, 333] width 77 height 11
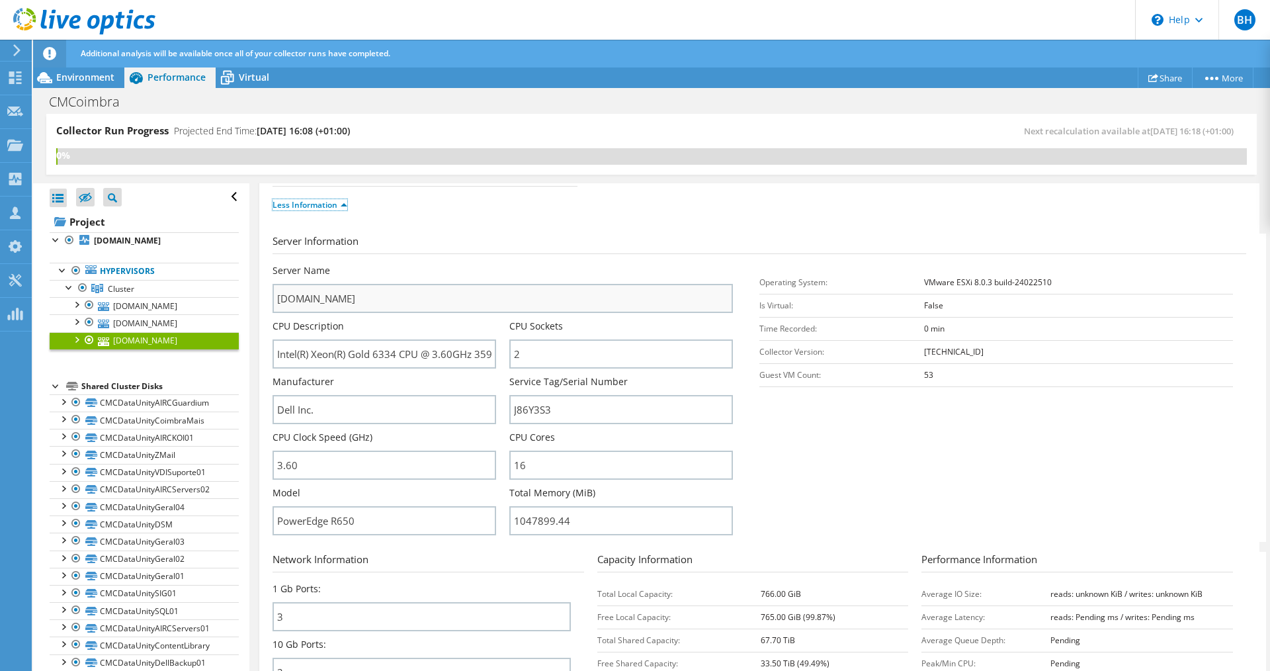
scroll to position [132, 0]
drag, startPoint x: 402, startPoint y: 351, endPoint x: 374, endPoint y: 349, distance: 27.9
click at [374, 349] on input "Intel(R) Xeon(R) Gold 6334 CPU @ 3.60GHz 359 GHz" at bounding box center [385, 350] width 224 height 29
click at [380, 357] on input "Intel(R) Xeon(R) Gold 6334 CPU @ 3.60GHz 359 GHz" at bounding box center [385, 350] width 224 height 29
drag, startPoint x: 373, startPoint y: 349, endPoint x: 400, endPoint y: 351, distance: 26.5
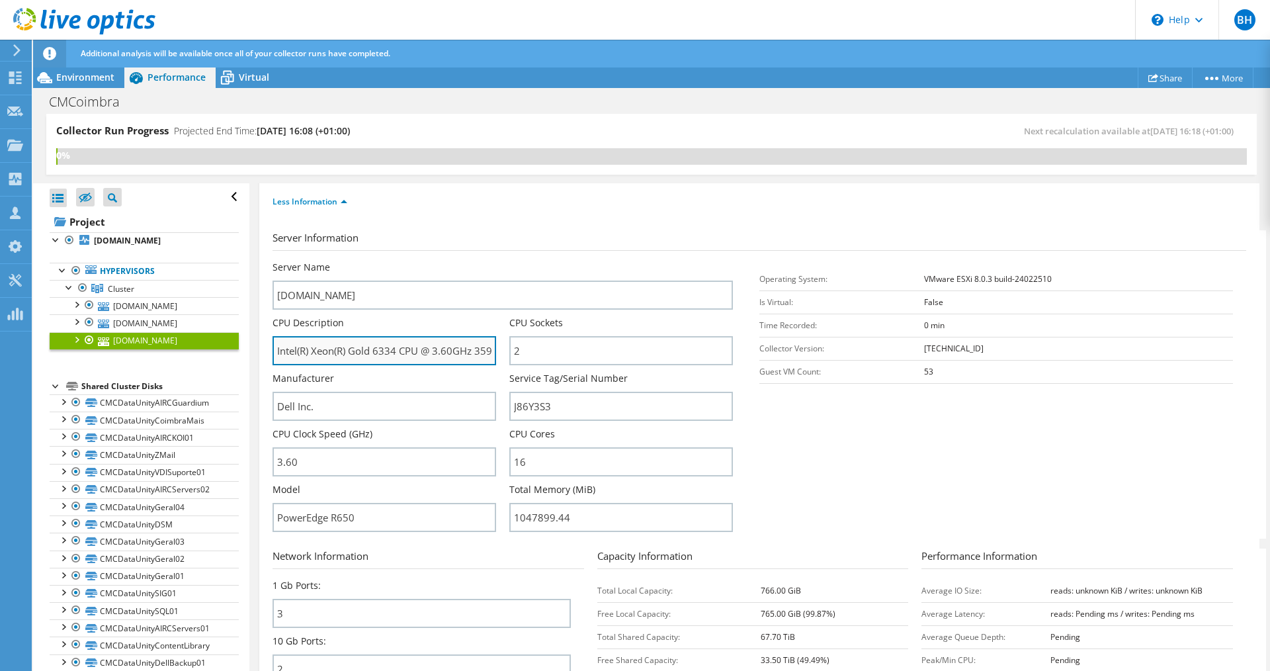
click at [400, 351] on input "Intel(R) Xeon(R) Gold 6334 CPU @ 3.60GHz 359 GHz" at bounding box center [385, 350] width 224 height 29
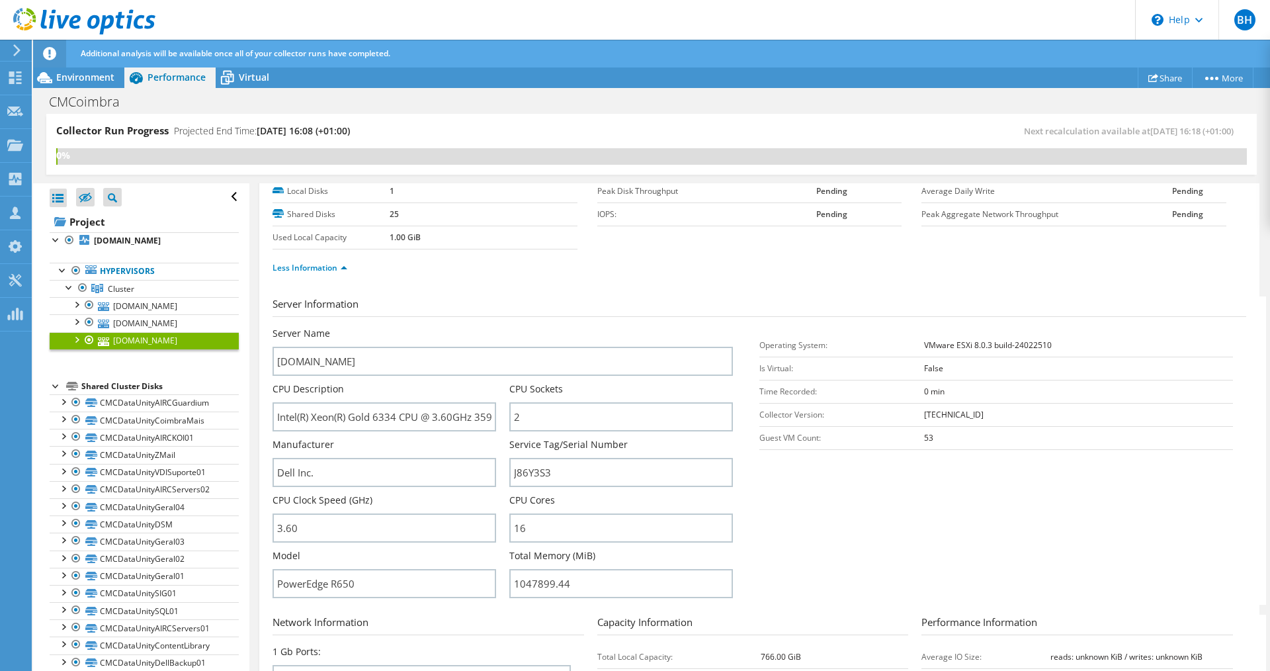
scroll to position [0, 0]
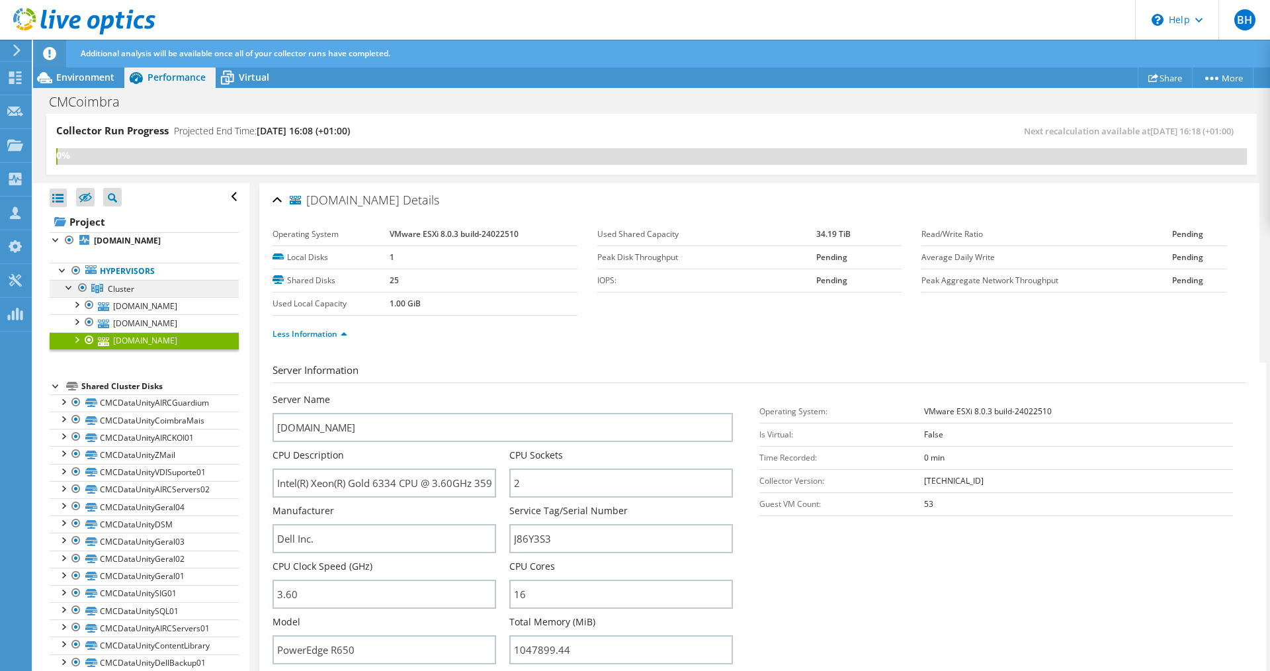
click at [99, 293] on icon at bounding box center [97, 288] width 12 height 9
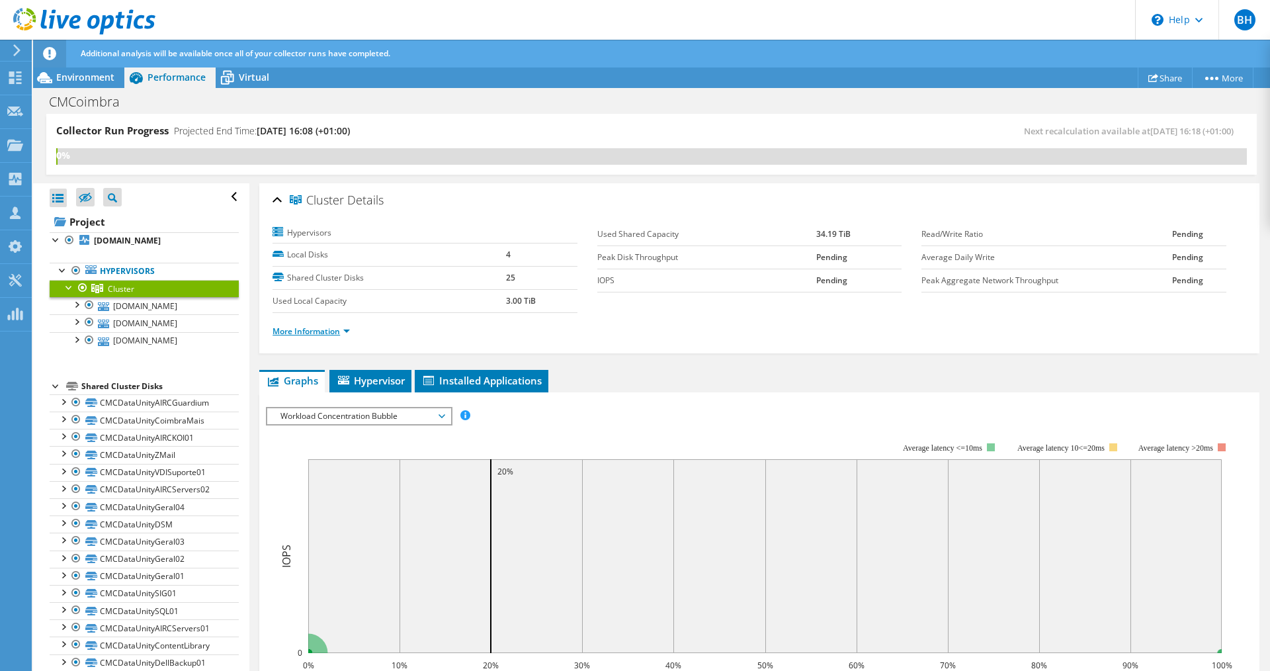
click at [316, 327] on link "More Information" at bounding box center [311, 331] width 77 height 11
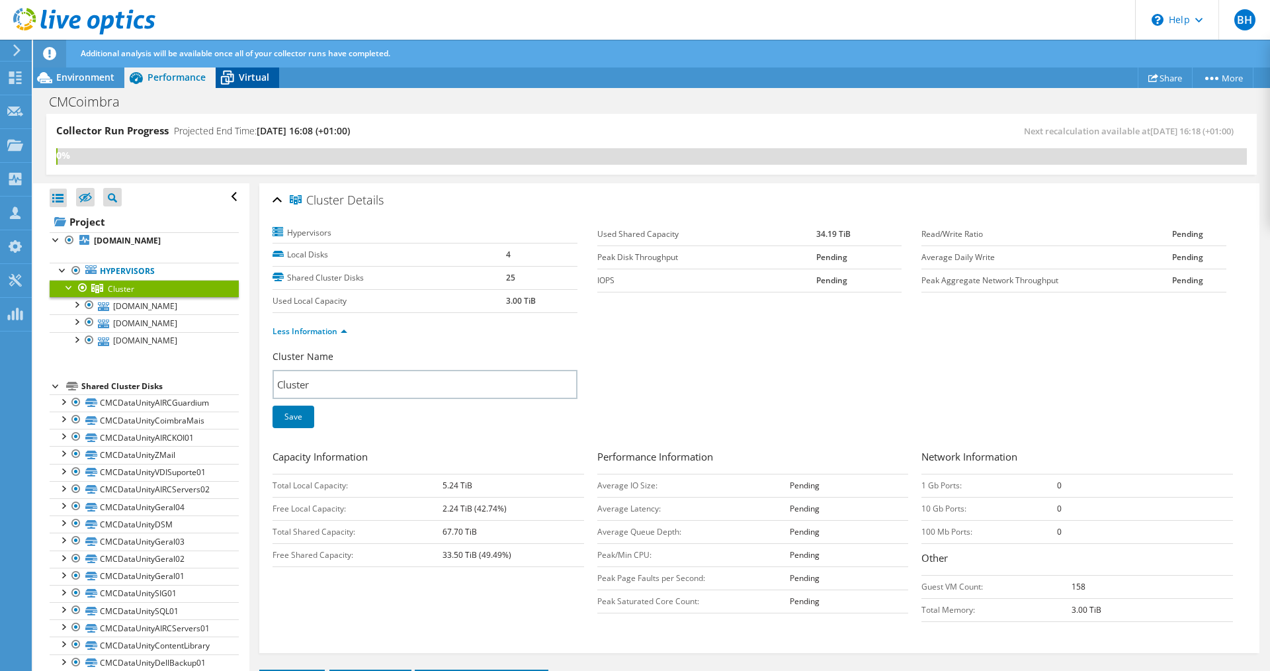
click at [250, 73] on span "Virtual" at bounding box center [254, 77] width 30 height 13
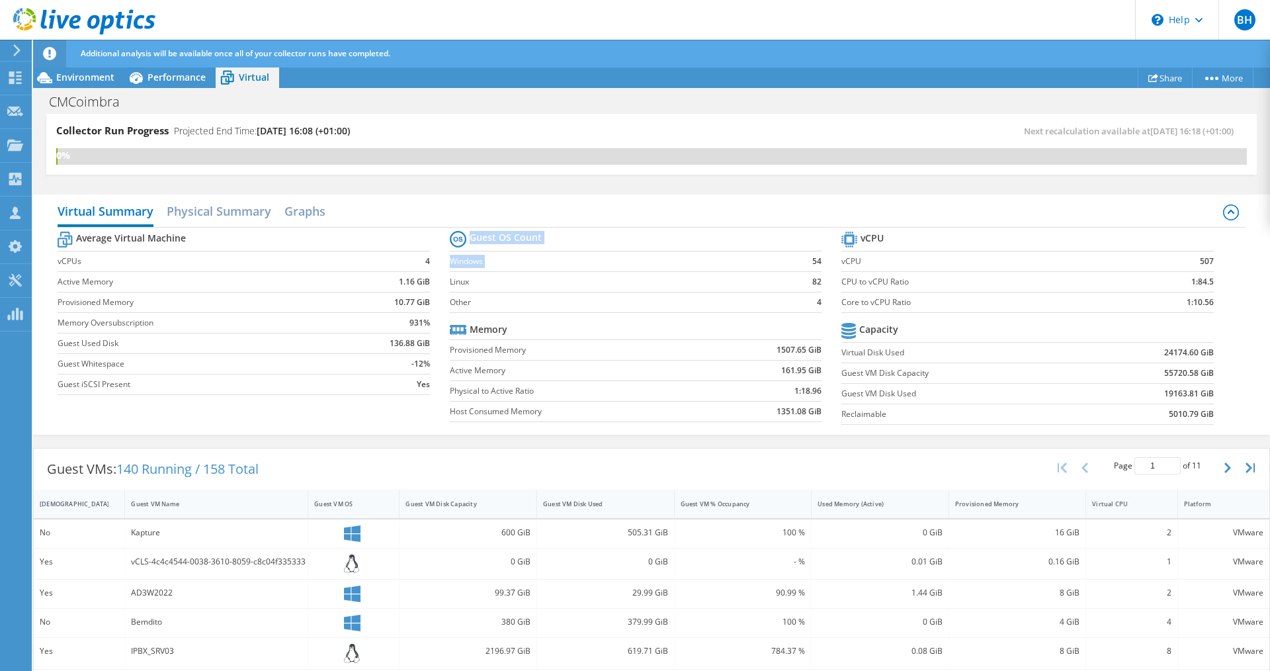
drag, startPoint x: 803, startPoint y: 265, endPoint x: 817, endPoint y: 269, distance: 14.5
click at [818, 265] on section "Guest OS Count Windows 54 Linux 82 Other 4 Memory Provisioned Memory 1507.65 Gi…" at bounding box center [646, 328] width 392 height 201
click at [813, 280] on b "82" at bounding box center [817, 281] width 9 height 13
drag, startPoint x: 767, startPoint y: 407, endPoint x: 789, endPoint y: 416, distance: 24.3
click at [801, 412] on td "1351.08 GiB" at bounding box center [763, 411] width 116 height 21
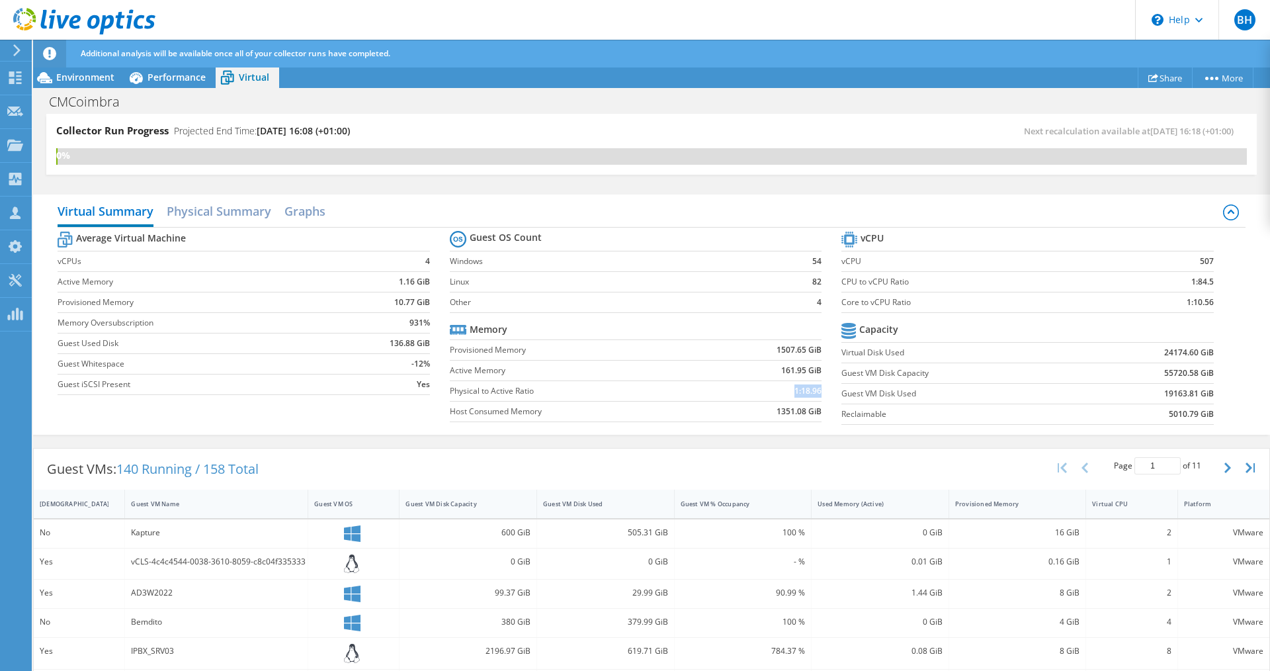
drag, startPoint x: 787, startPoint y: 392, endPoint x: 814, endPoint y: 392, distance: 26.5
click at [814, 392] on td "1:18.96" at bounding box center [763, 390] width 116 height 21
click at [801, 426] on section "Guest OS Count Windows 54 Linux 82 Other 4 Memory Provisioned Memory 1507.65 Gi…" at bounding box center [646, 328] width 392 height 201
drag, startPoint x: 1171, startPoint y: 302, endPoint x: 1213, endPoint y: 306, distance: 41.9
click at [1213, 306] on section "vCPU vCPU 507 CPU to vCPU Ratio 1:84.5 Core to vCPU Ratio 1:10.56 Capacity Virt…" at bounding box center [1038, 329] width 392 height 203
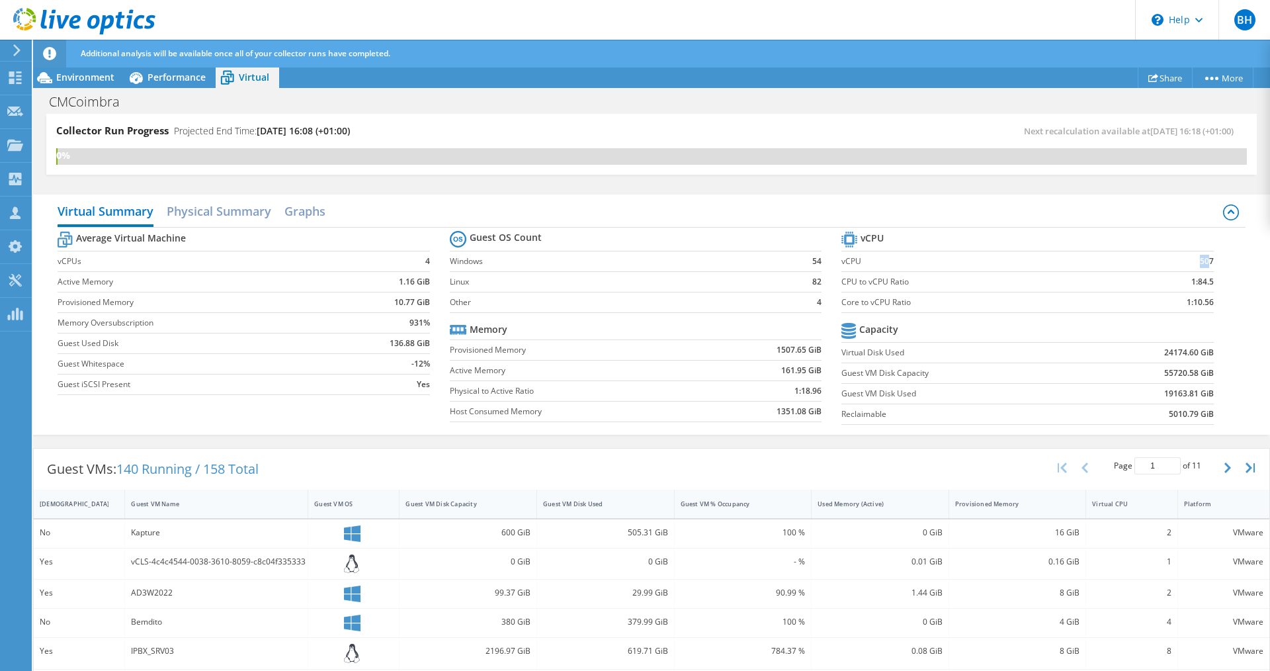
drag, startPoint x: 1186, startPoint y: 265, endPoint x: 1201, endPoint y: 255, distance: 18.2
click at [1201, 255] on td "507" at bounding box center [1165, 261] width 98 height 21
drag, startPoint x: 391, startPoint y: 281, endPoint x: 424, endPoint y: 282, distance: 33.1
click at [424, 282] on td "1.16 GiB" at bounding box center [385, 281] width 89 height 21
drag, startPoint x: 404, startPoint y: 325, endPoint x: 425, endPoint y: 319, distance: 22.0
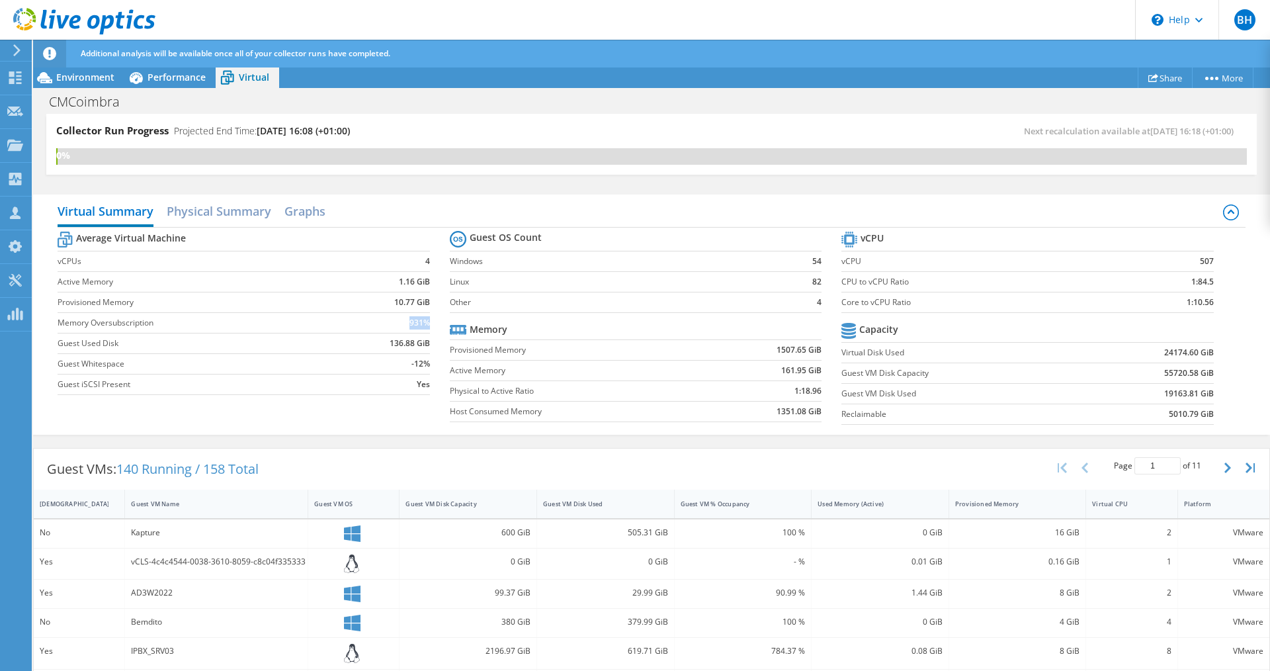
click at [425, 319] on td "931%" at bounding box center [385, 322] width 89 height 21
click at [863, 509] on div "Used Memory (Active)" at bounding box center [872, 504] width 121 height 21
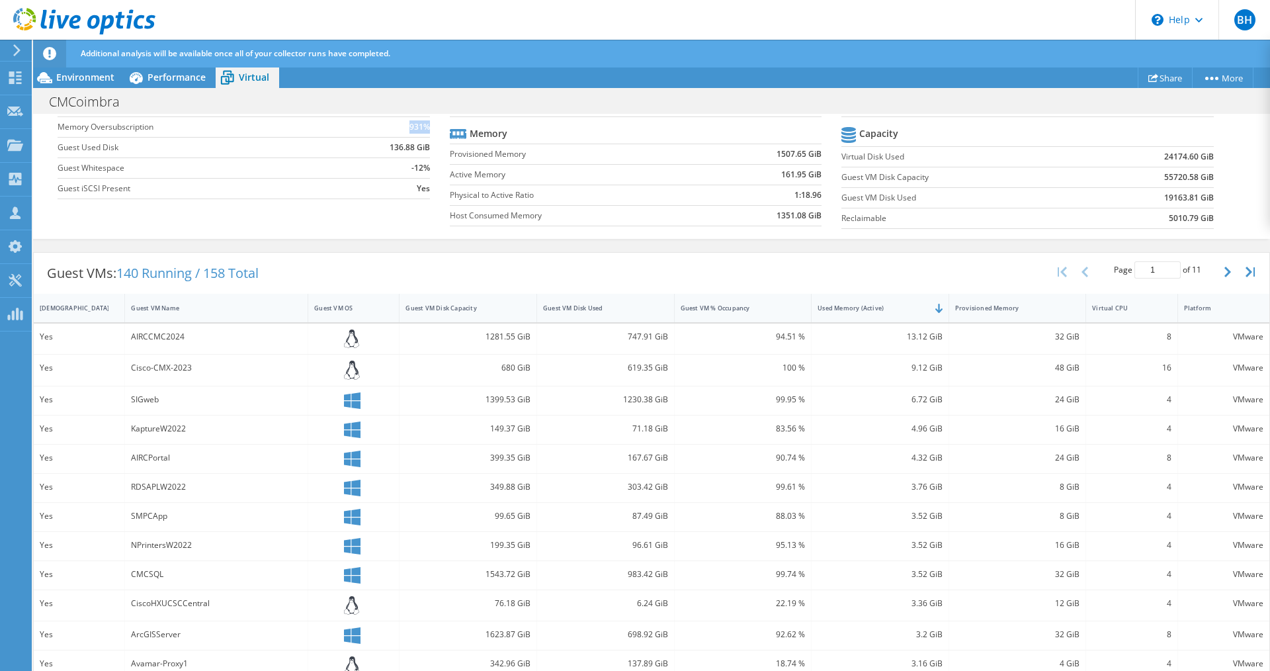
scroll to position [198, 0]
click at [1016, 302] on div "Provisioned Memory" at bounding box center [1009, 305] width 109 height 9
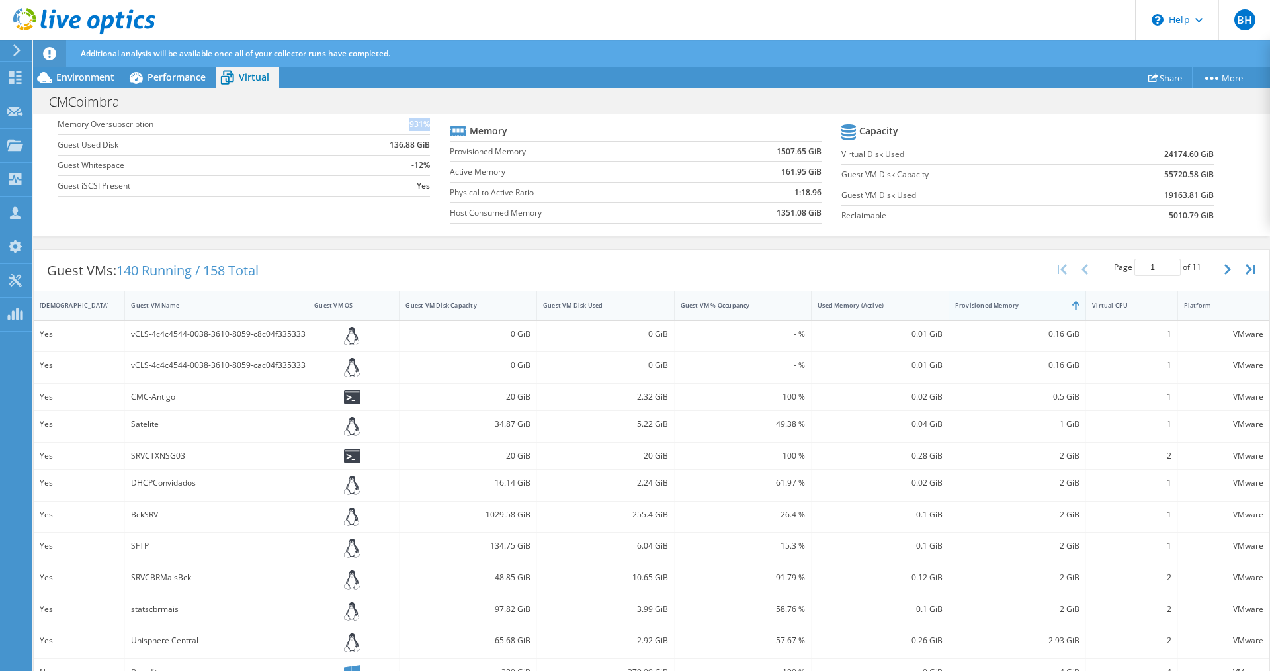
click at [1016, 302] on div "Provisioned Memory" at bounding box center [1009, 305] width 109 height 9
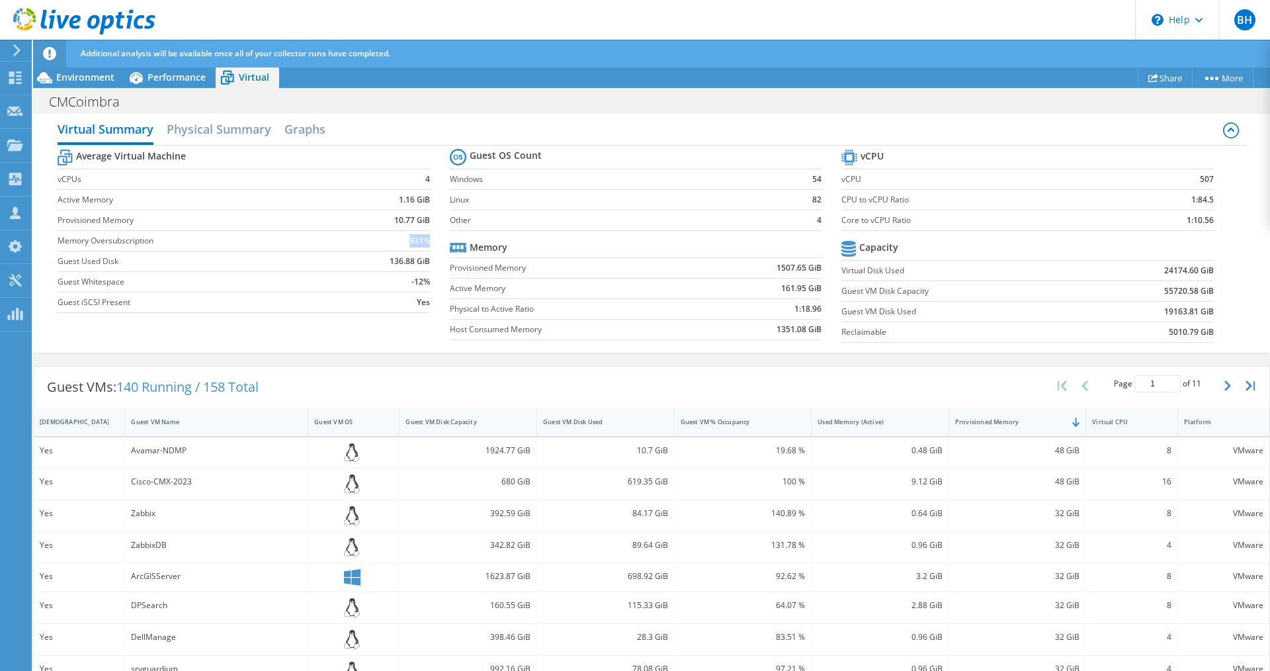
scroll to position [50, 0]
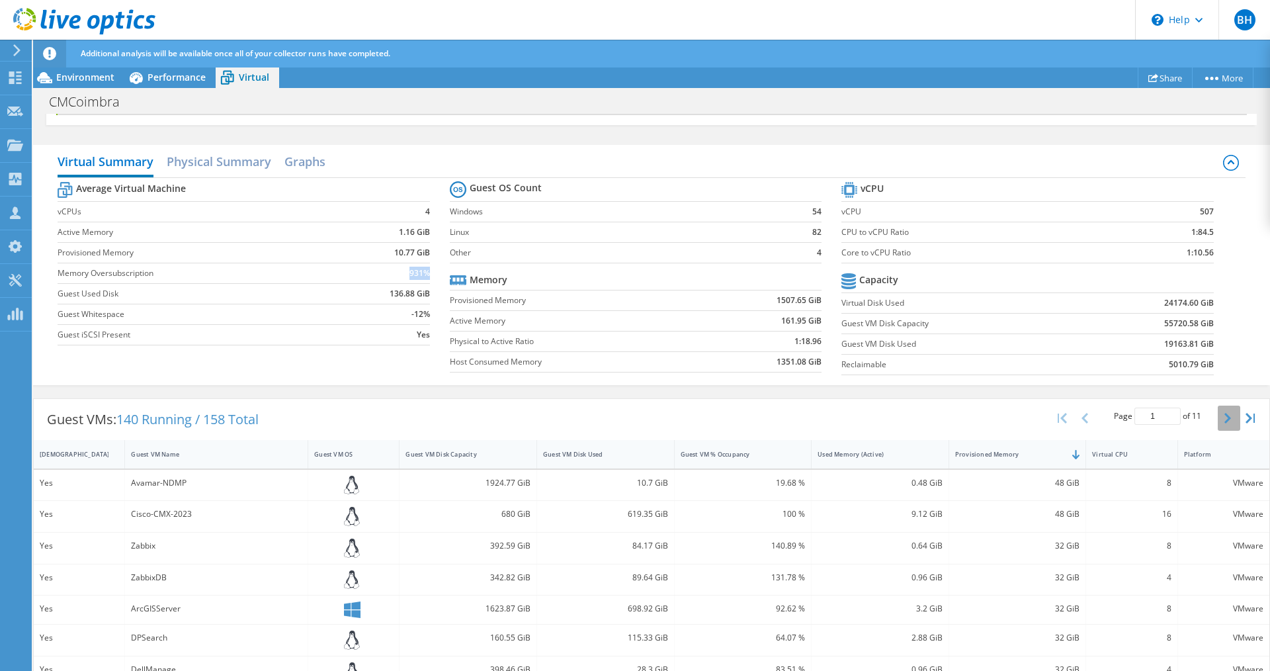
click at [1225, 419] on icon "button" at bounding box center [1228, 418] width 7 height 11
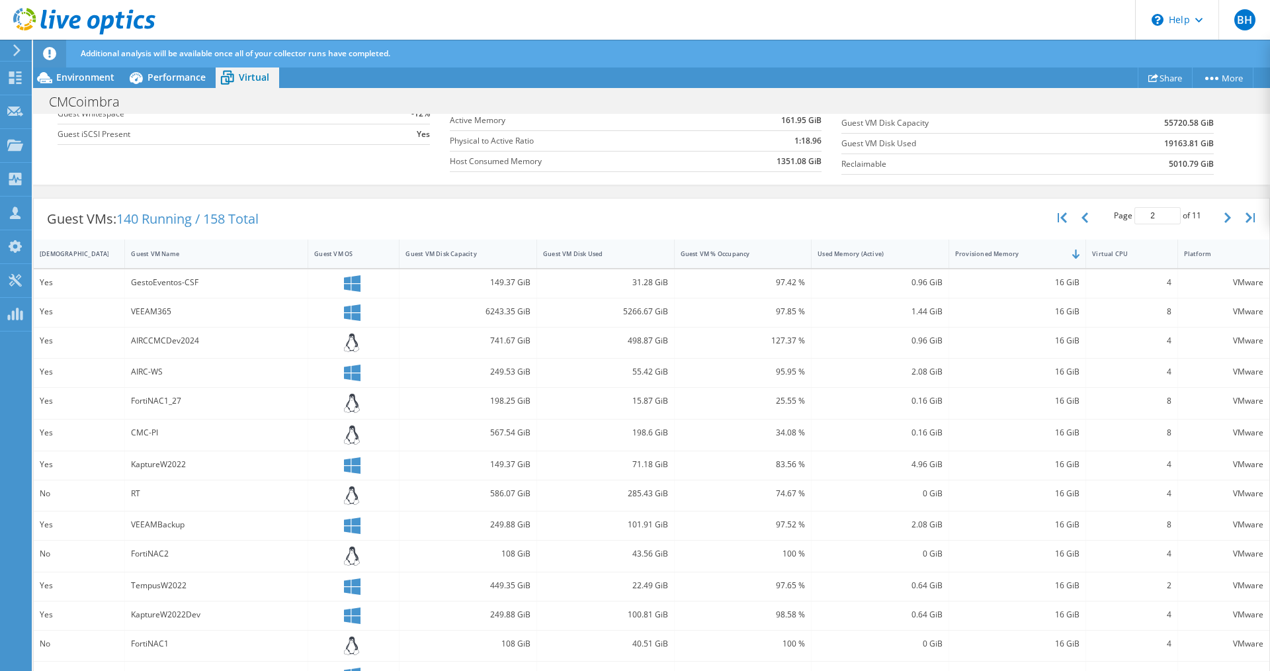
scroll to position [307, 0]
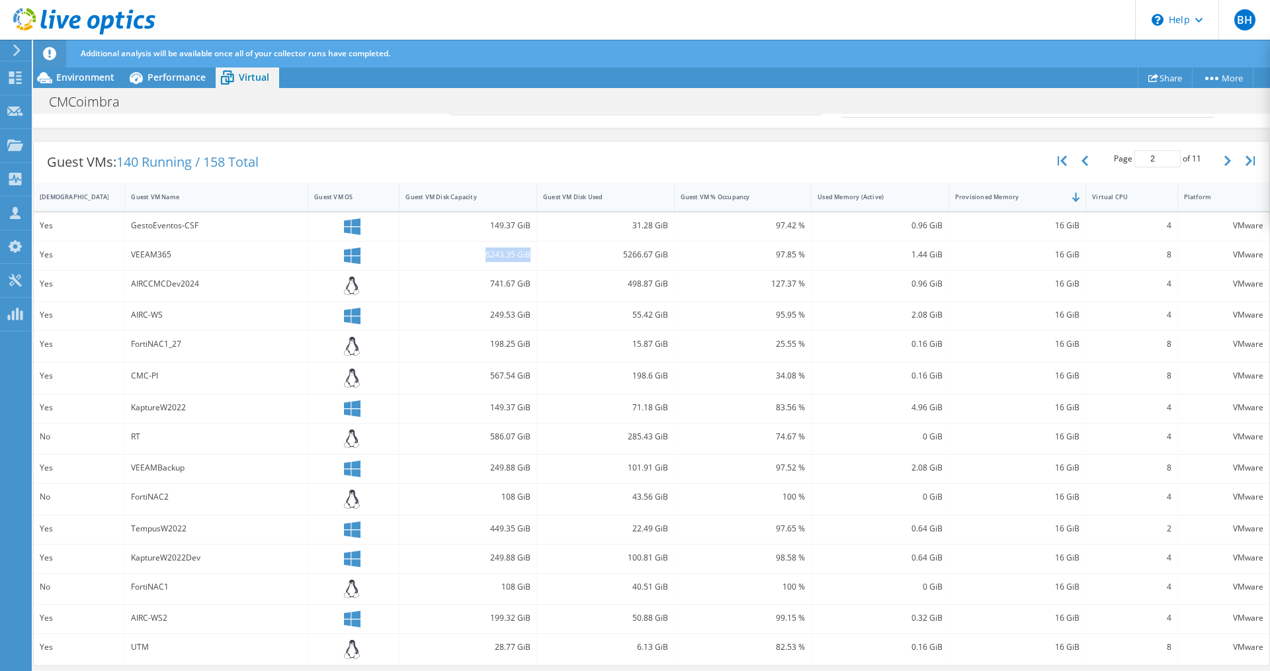
drag, startPoint x: 482, startPoint y: 247, endPoint x: 527, endPoint y: 249, distance: 45.7
click at [527, 249] on div "6243.35 GiB" at bounding box center [469, 256] width 138 height 28
drag, startPoint x: 639, startPoint y: 255, endPoint x: 662, endPoint y: 255, distance: 23.2
click at [662, 255] on div "5266.67 GiB" at bounding box center [605, 254] width 125 height 15
drag, startPoint x: 1034, startPoint y: 470, endPoint x: 1072, endPoint y: 468, distance: 37.8
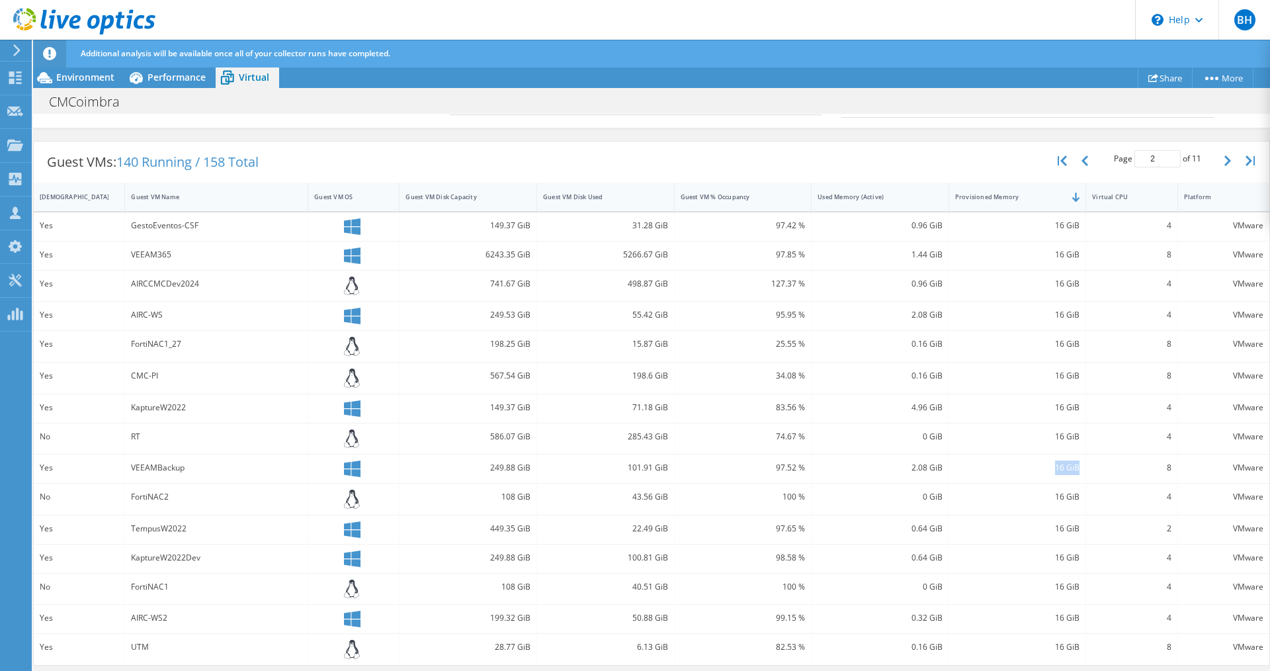
click at [1072, 468] on div "16 GiB" at bounding box center [1018, 469] width 138 height 28
drag, startPoint x: 899, startPoint y: 472, endPoint x: 928, endPoint y: 472, distance: 29.1
click at [928, 472] on div "2.08 GiB" at bounding box center [880, 468] width 125 height 15
drag, startPoint x: 1034, startPoint y: 495, endPoint x: 1061, endPoint y: 498, distance: 27.3
click at [1061, 498] on div "16 GiB" at bounding box center [1017, 497] width 125 height 15
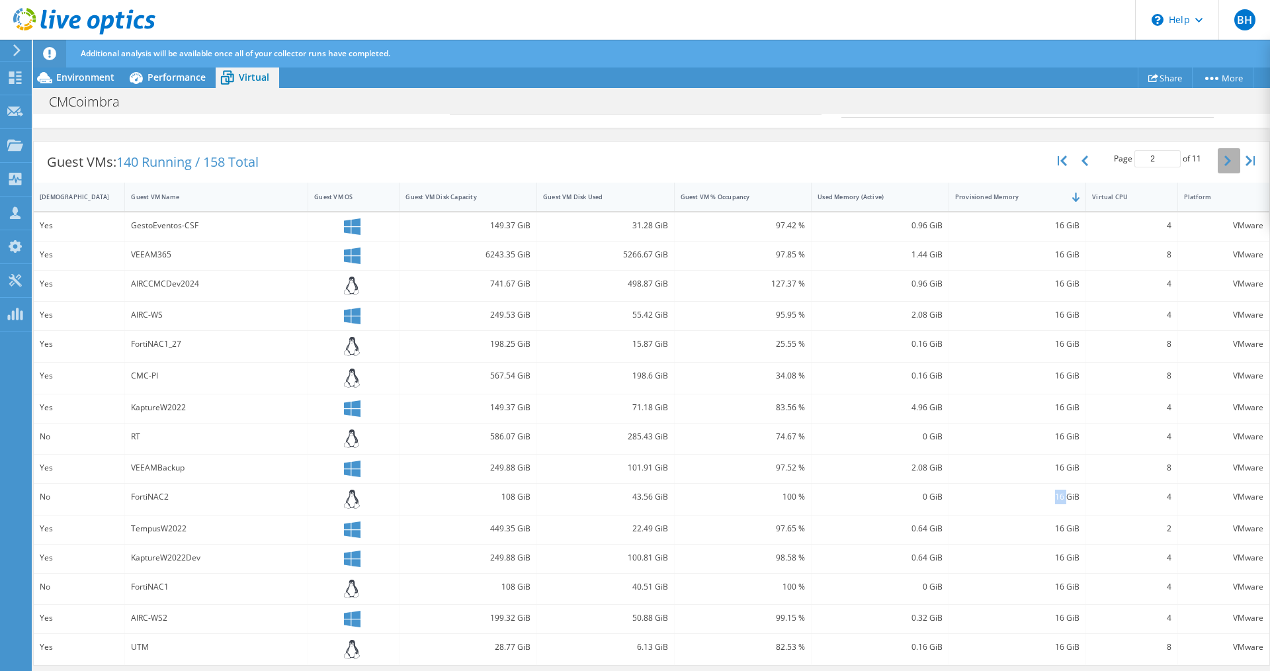
click at [1225, 160] on icon "button" at bounding box center [1228, 160] width 7 height 11
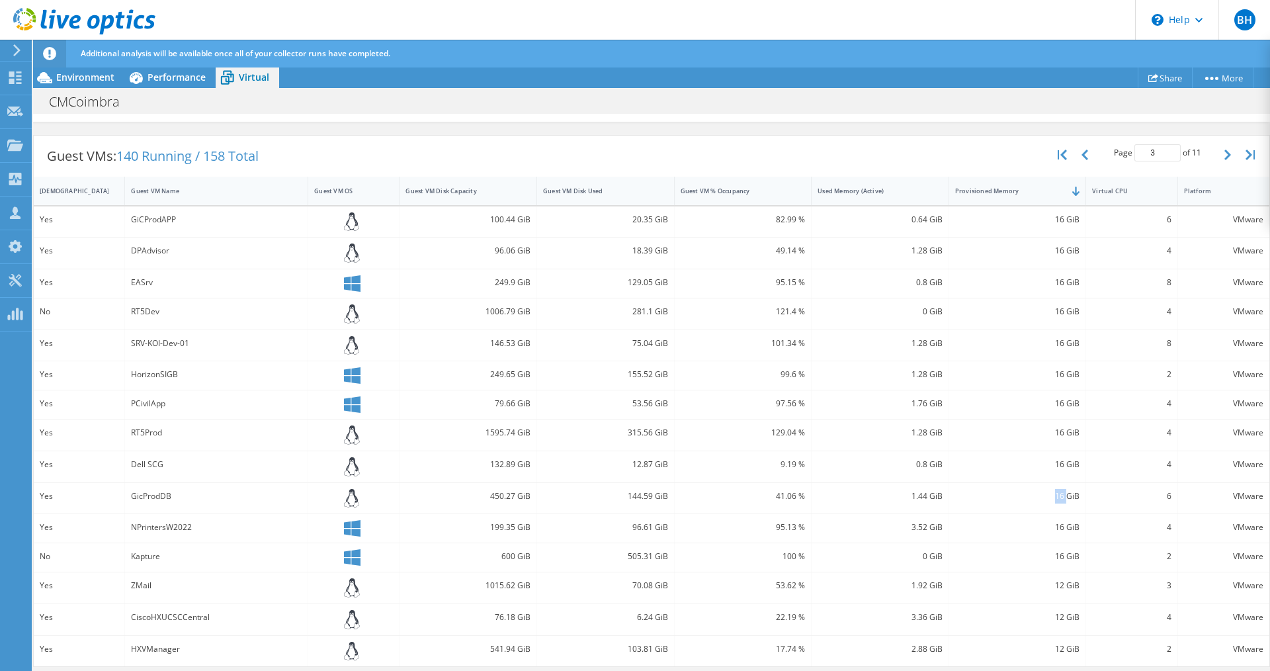
scroll to position [314, 0]
click at [1225, 154] on icon "button" at bounding box center [1228, 153] width 7 height 11
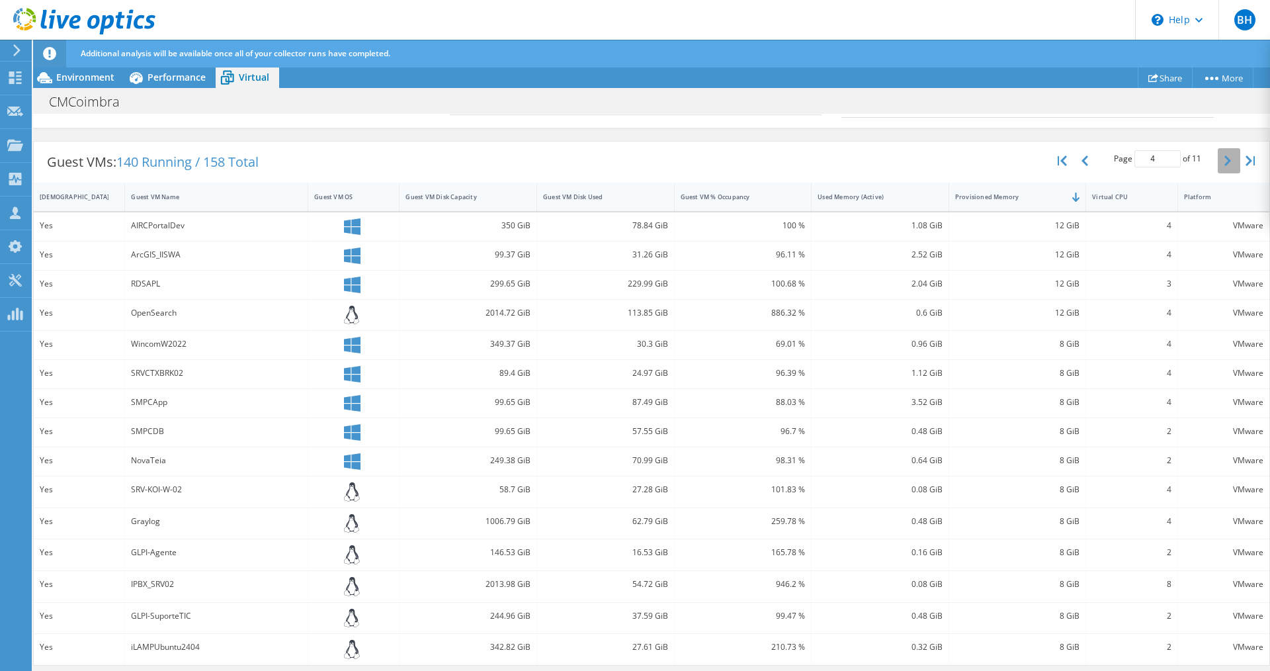
scroll to position [307, 0]
click at [1218, 167] on button "button" at bounding box center [1229, 160] width 22 height 25
click at [1218, 157] on button "button" at bounding box center [1229, 158] width 22 height 25
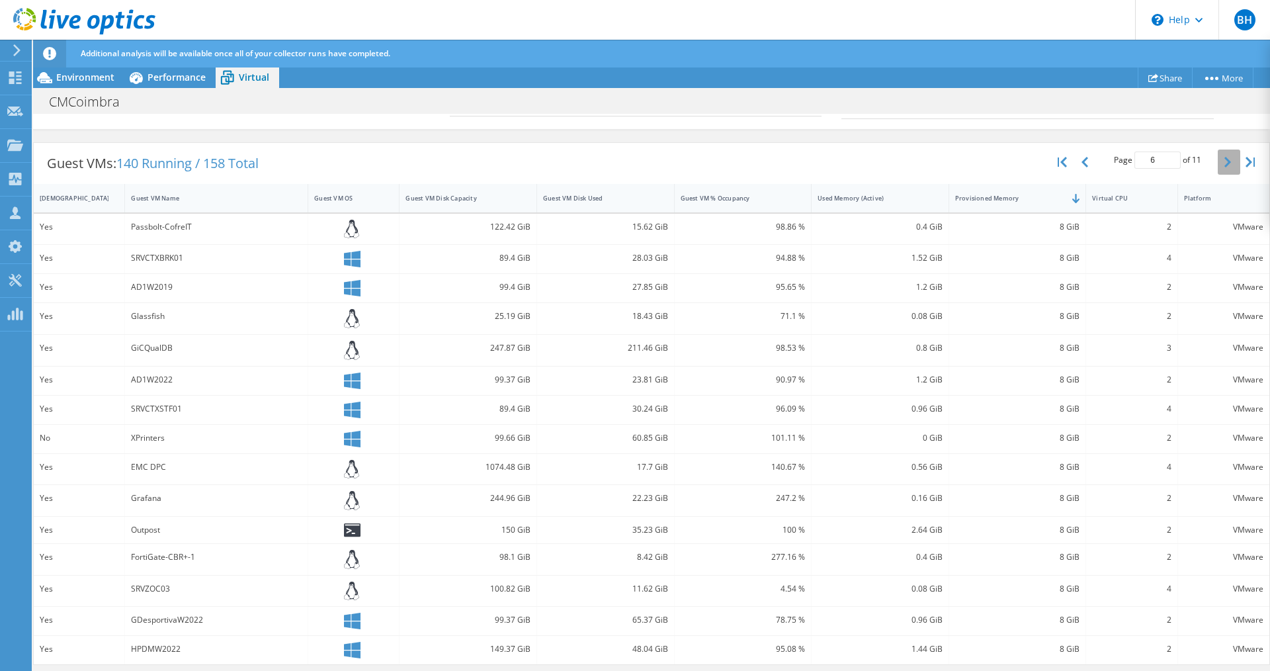
scroll to position [306, 0]
click at [1225, 165] on icon "button" at bounding box center [1228, 162] width 7 height 11
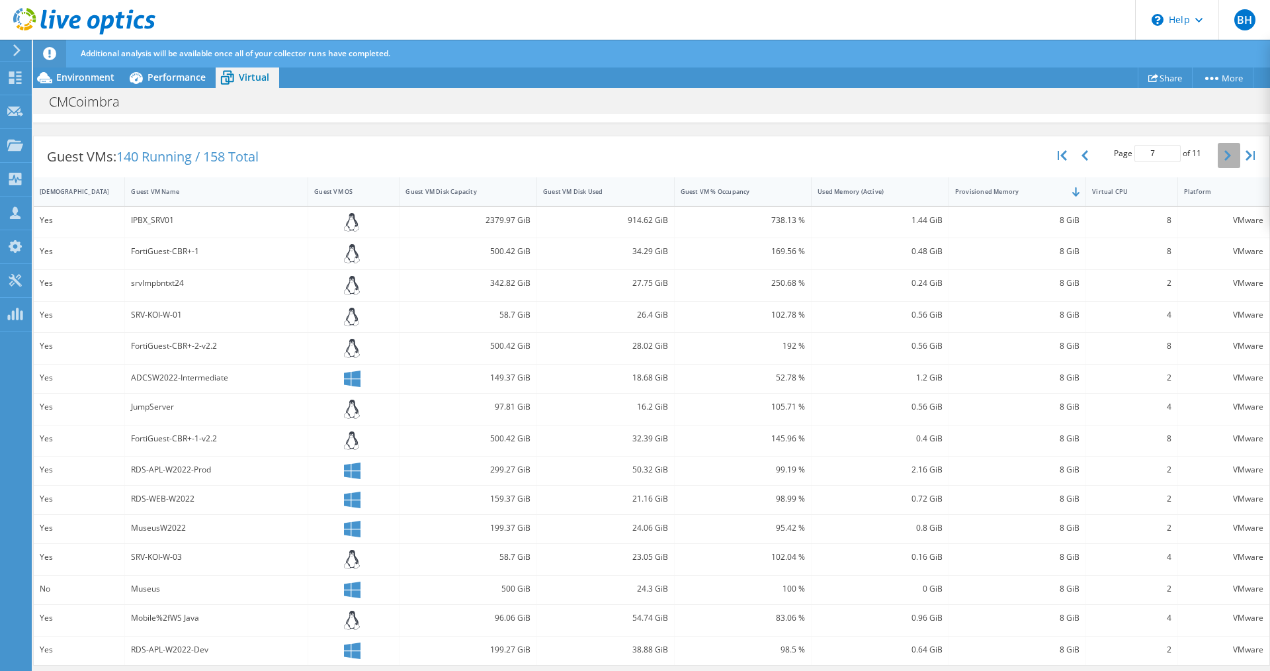
click at [1218, 165] on button "button" at bounding box center [1229, 155] width 22 height 25
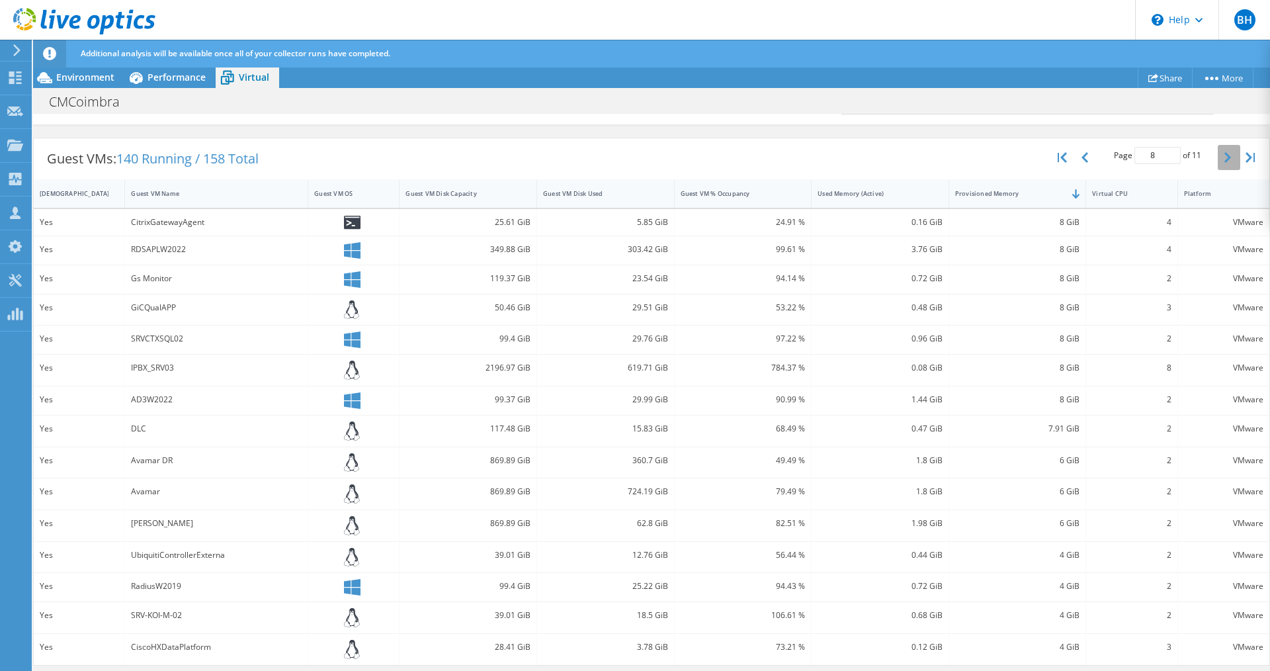
click at [1218, 165] on button "button" at bounding box center [1229, 157] width 22 height 25
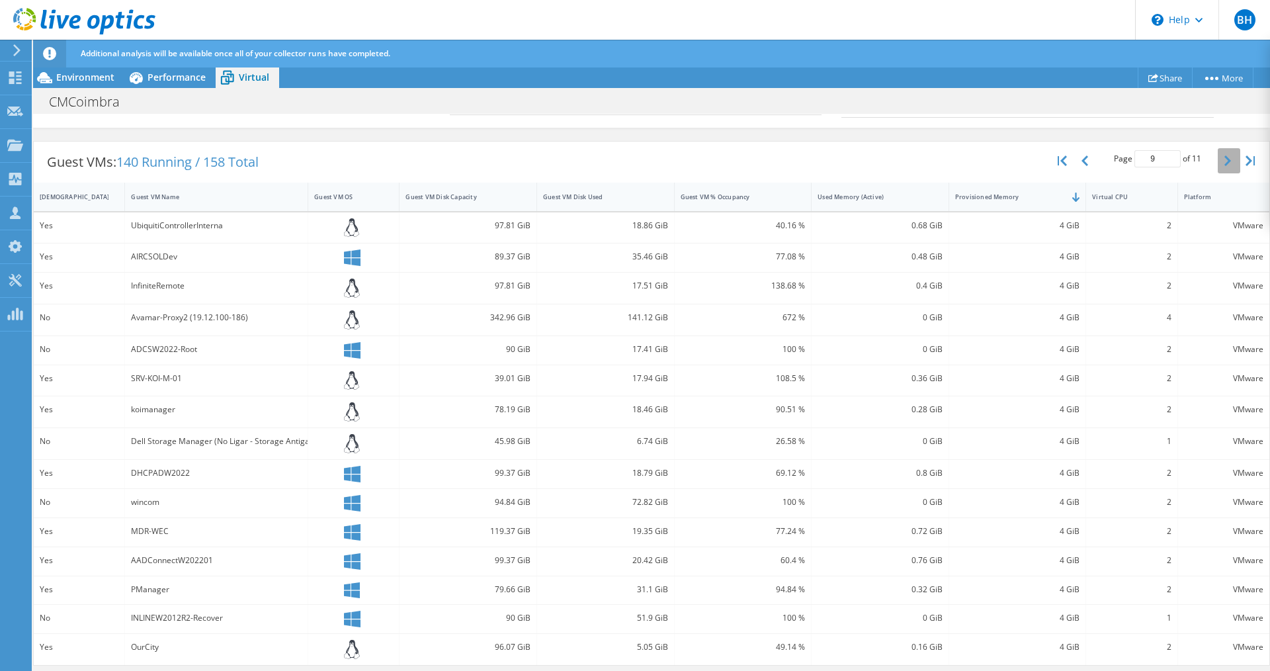
click at [1225, 165] on icon "button" at bounding box center [1228, 160] width 7 height 11
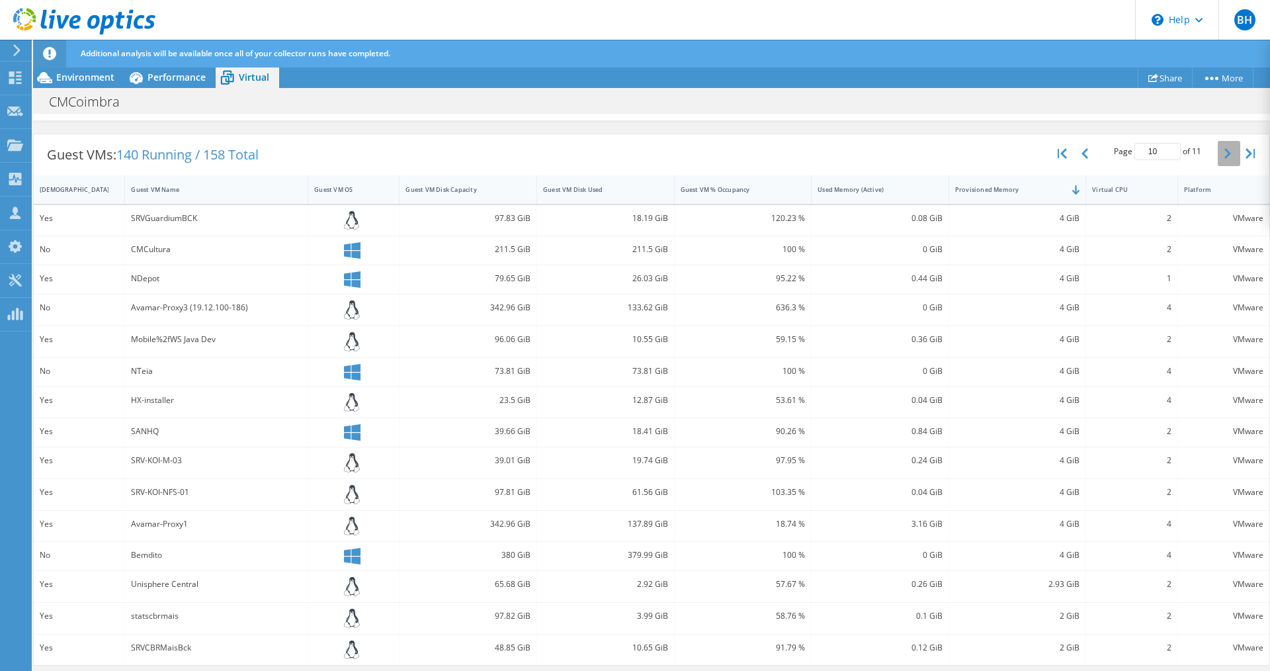
click at [1218, 165] on button "button" at bounding box center [1229, 153] width 22 height 25
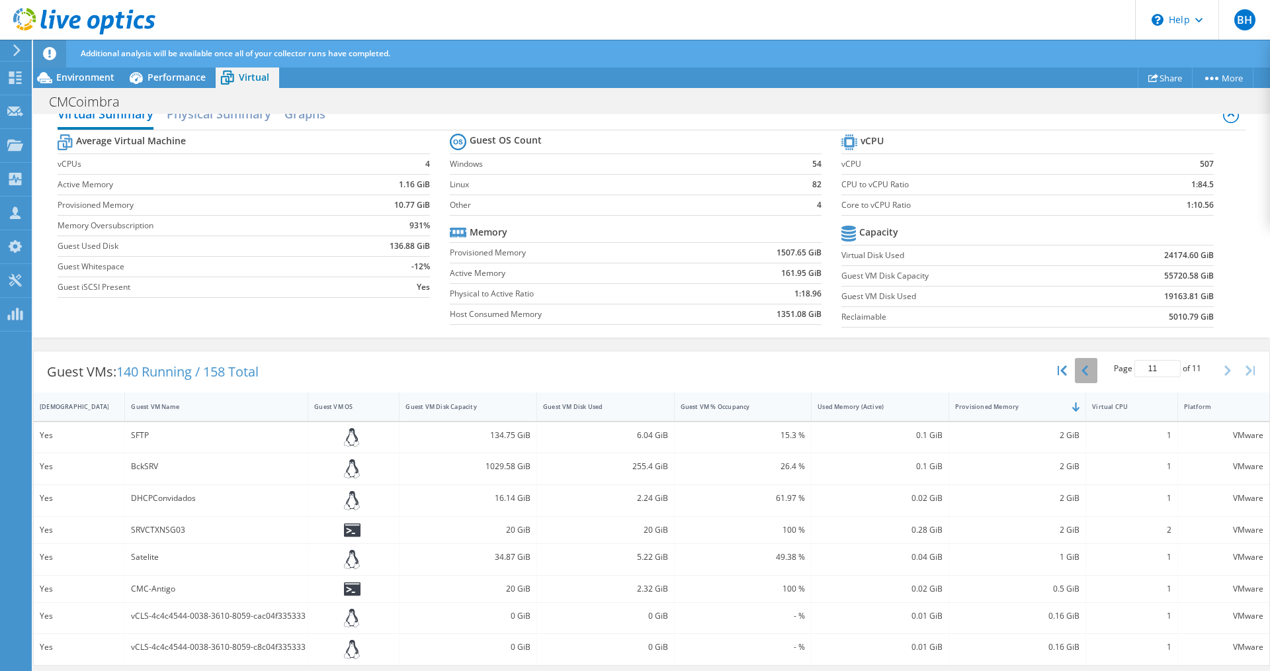
scroll to position [389, 0]
click at [1129, 410] on div "Virtual CPU" at bounding box center [1123, 406] width 63 height 9
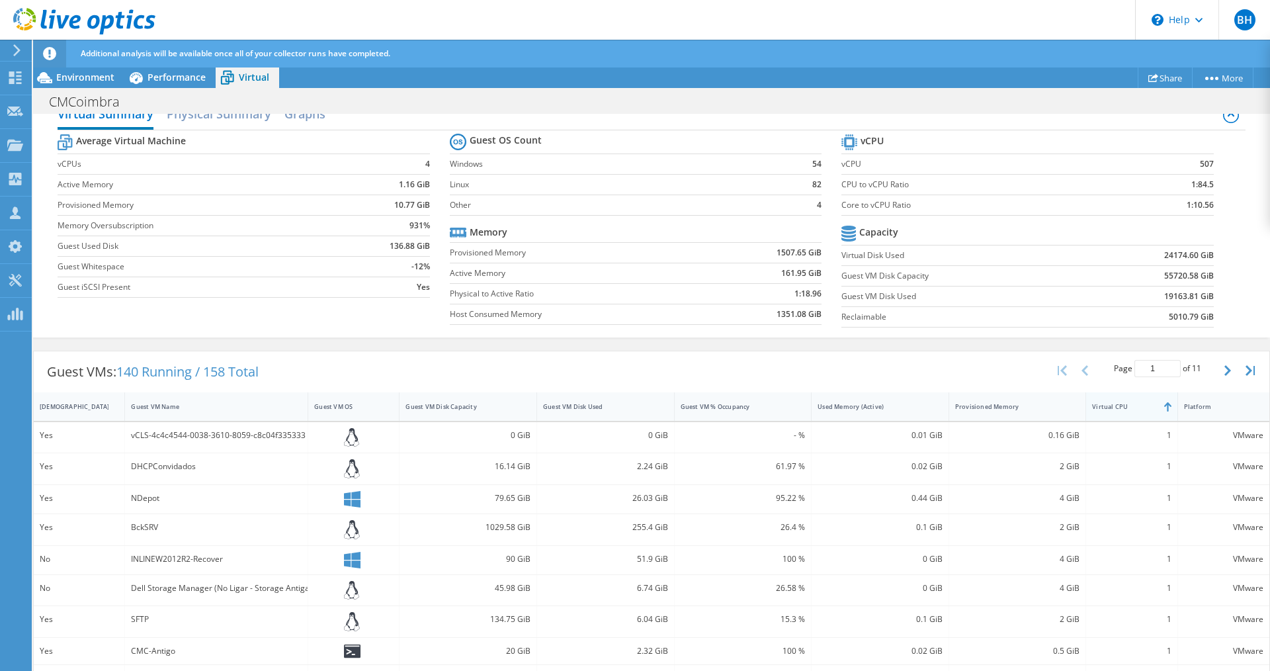
click at [1129, 410] on div "Virtual CPU" at bounding box center [1123, 406] width 63 height 9
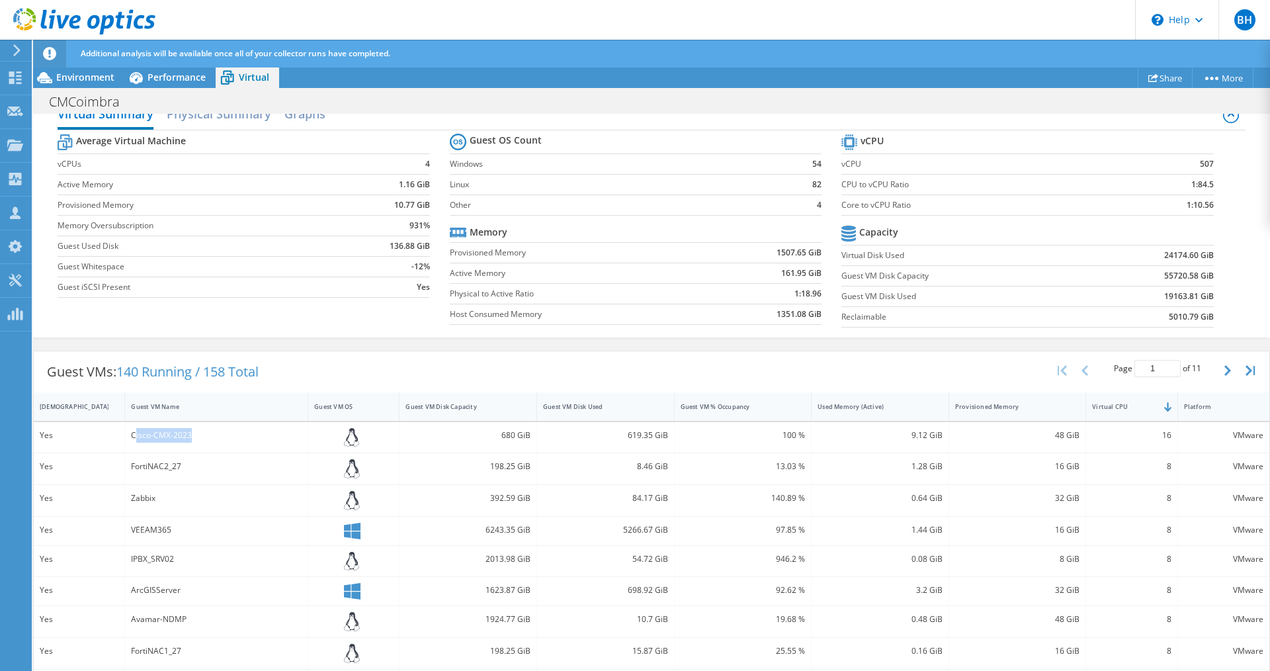
drag, startPoint x: 135, startPoint y: 435, endPoint x: 199, endPoint y: 433, distance: 64.2
click at [199, 433] on div "Cisco-CMX-2023" at bounding box center [216, 435] width 171 height 15
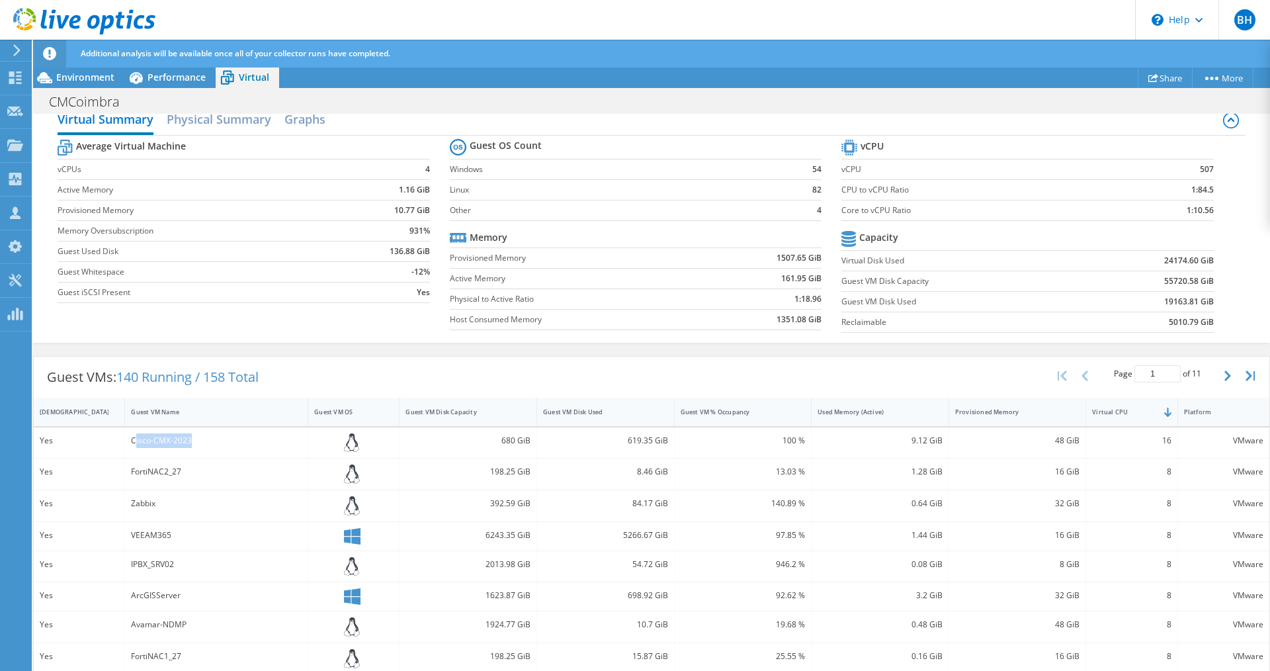
scroll to position [52, 0]
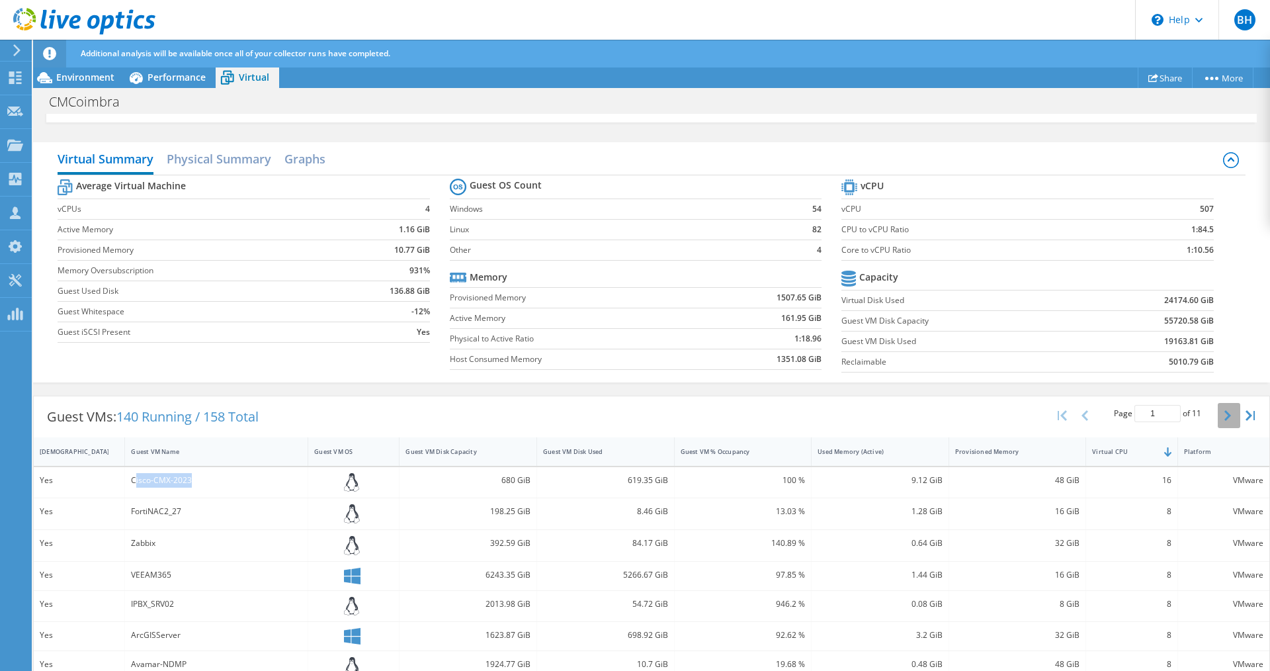
click at [1225, 412] on icon "button" at bounding box center [1228, 415] width 7 height 11
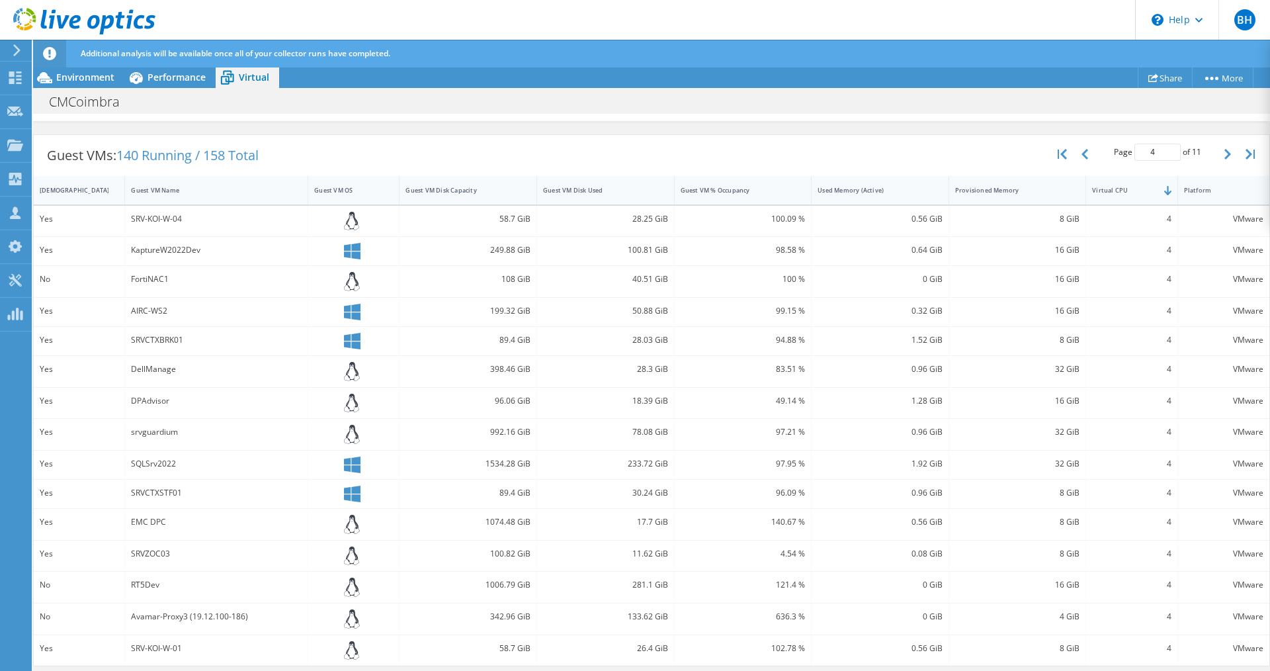
scroll to position [314, 0]
click at [1225, 157] on button "button" at bounding box center [1229, 153] width 22 height 25
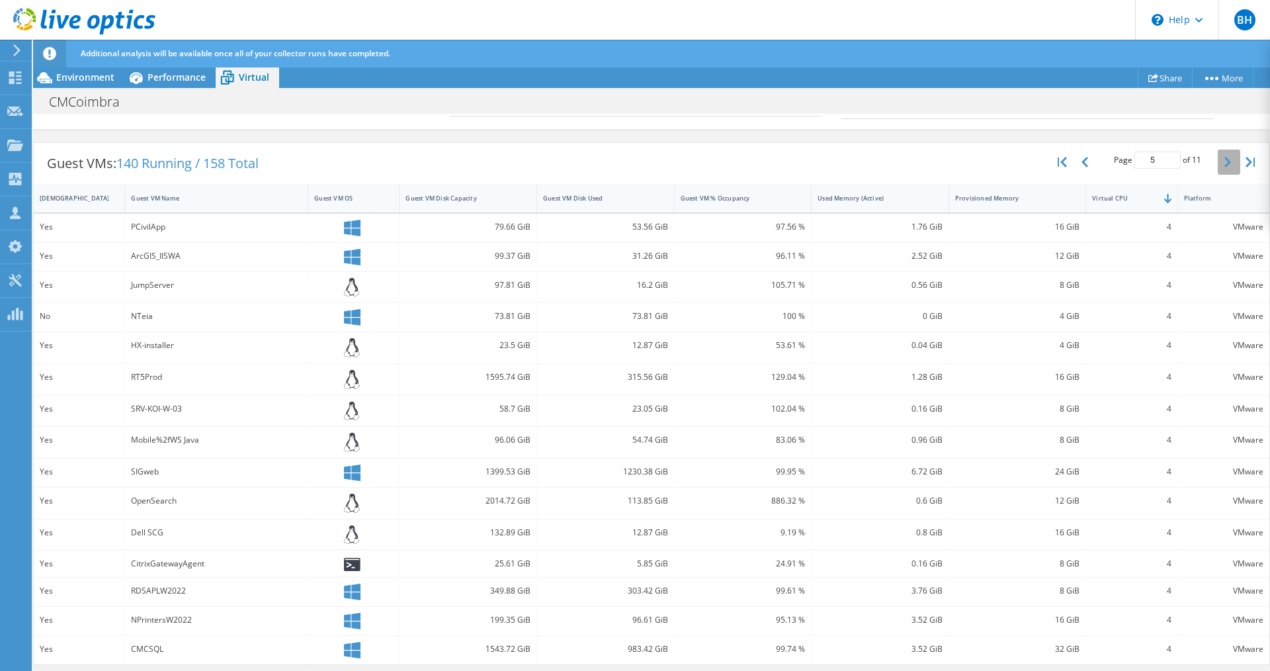
click at [1225, 163] on icon "button" at bounding box center [1228, 162] width 7 height 11
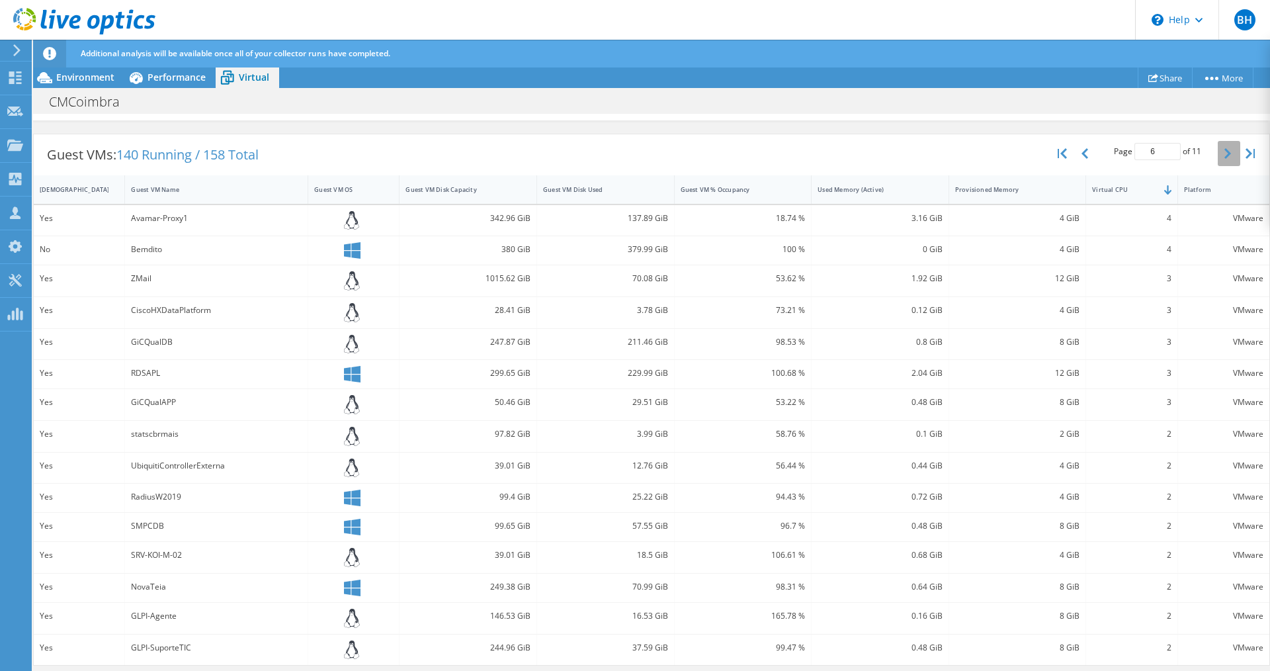
click at [1225, 154] on icon "button" at bounding box center [1228, 153] width 7 height 11
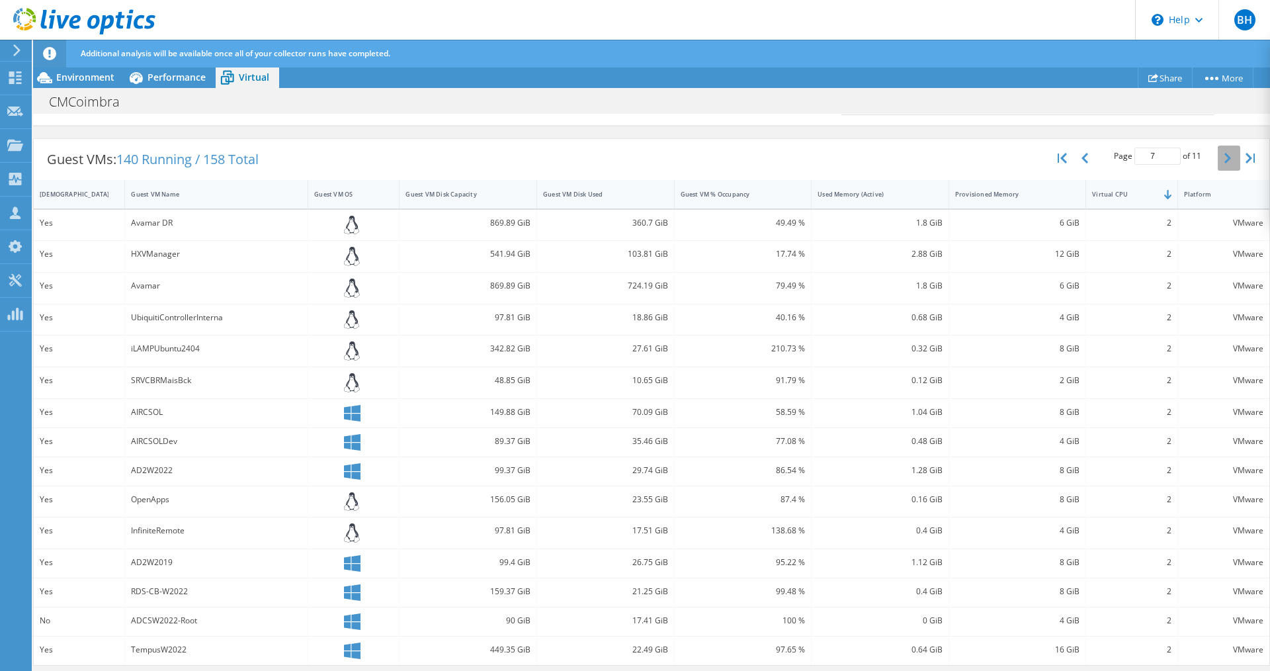
click at [1225, 154] on icon "button" at bounding box center [1228, 158] width 7 height 11
click at [1219, 154] on button "button" at bounding box center [1229, 160] width 22 height 25
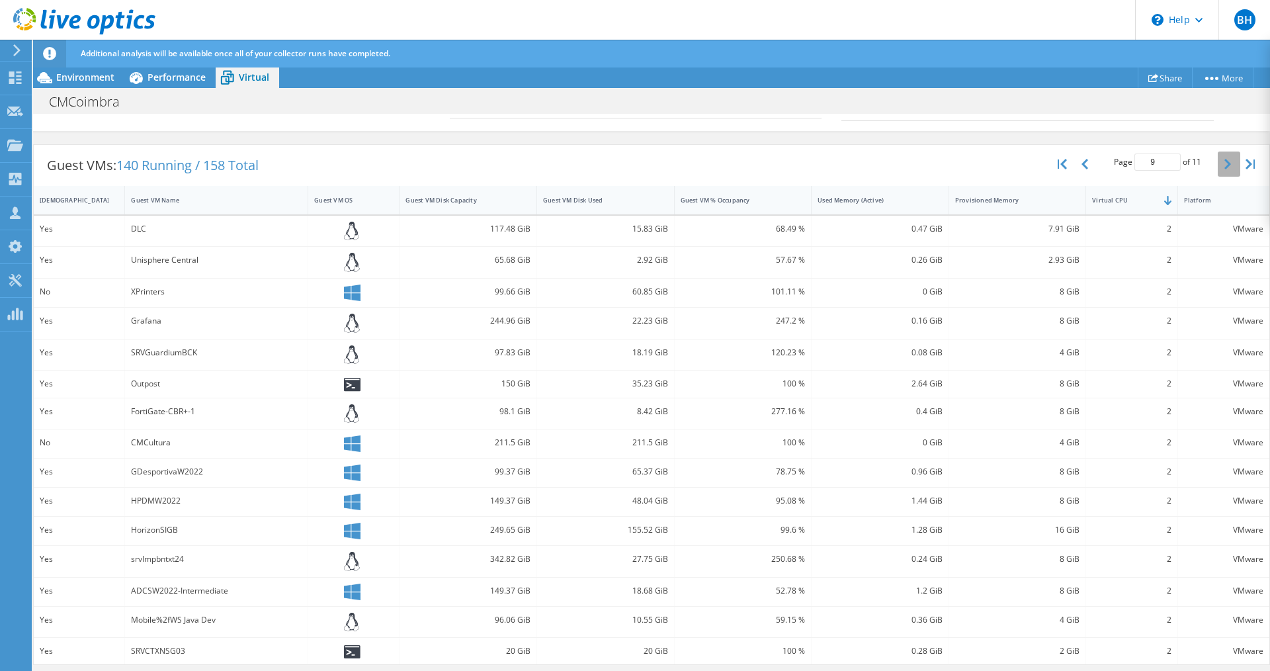
click at [1219, 154] on button "button" at bounding box center [1229, 164] width 22 height 25
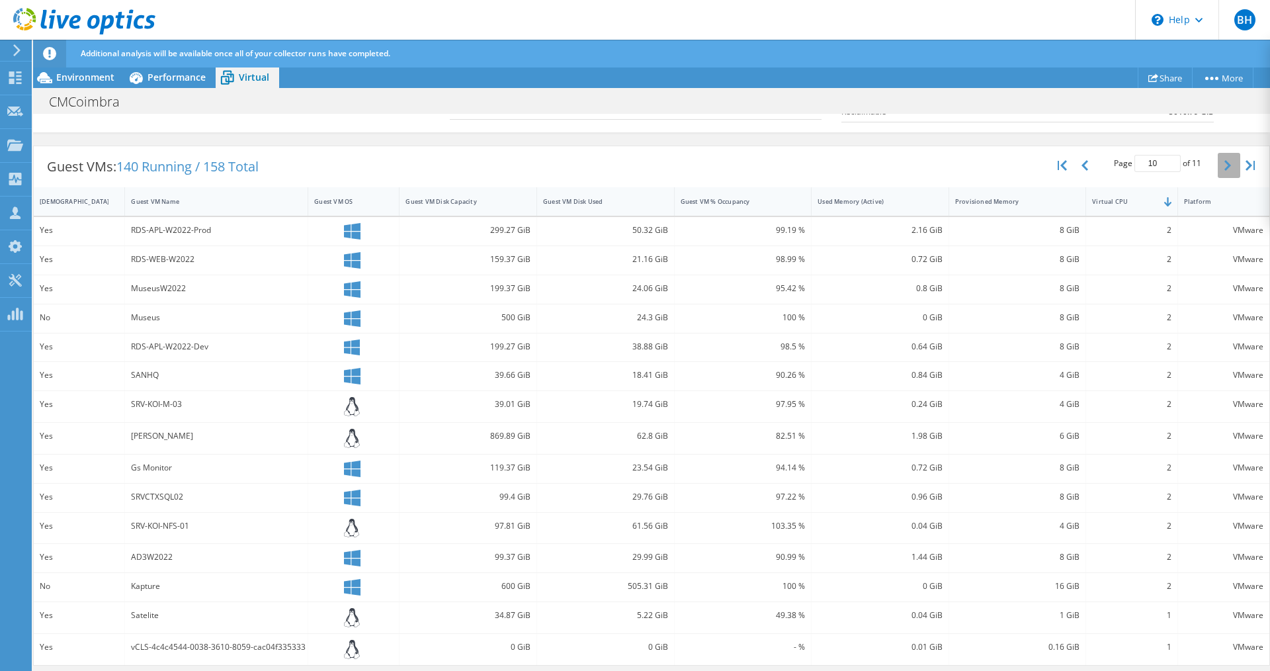
click at [1219, 154] on button "button" at bounding box center [1229, 165] width 22 height 25
type input "11"
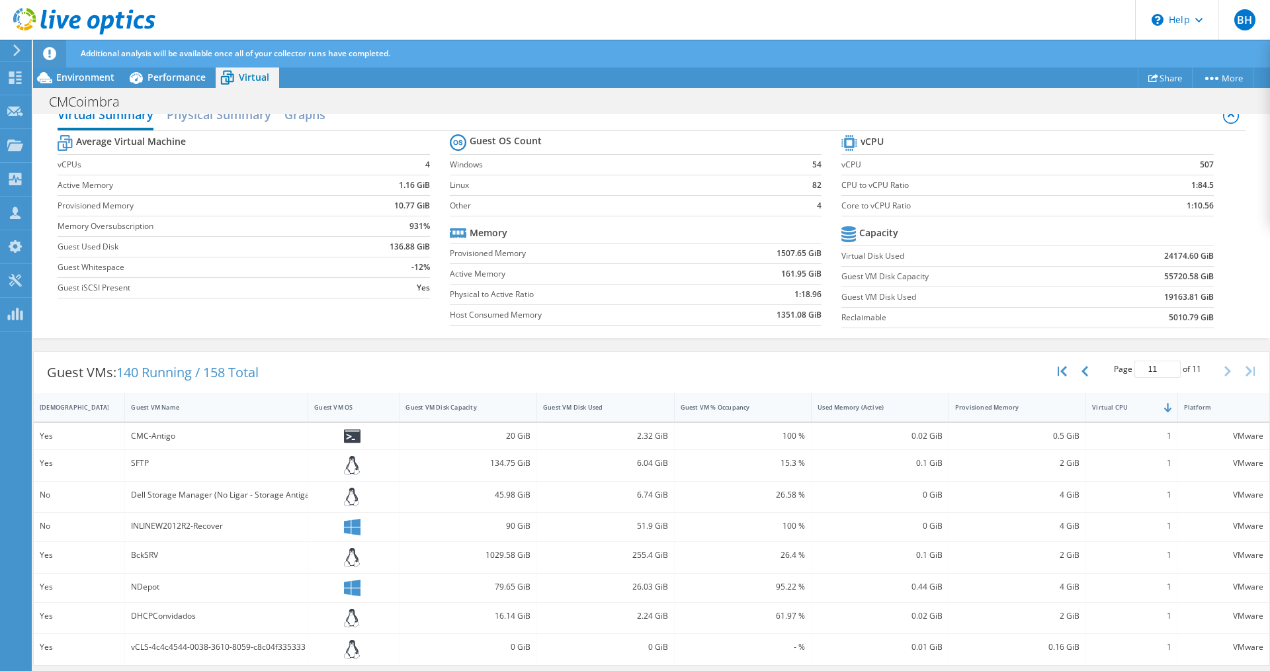
scroll to position [191, 0]
drag, startPoint x: 388, startPoint y: 224, endPoint x: 416, endPoint y: 222, distance: 27.2
click at [416, 222] on td "931%" at bounding box center [385, 226] width 89 height 21
drag, startPoint x: 1175, startPoint y: 204, endPoint x: 1205, endPoint y: 204, distance: 29.8
click at [1205, 204] on section "vCPU vCPU 507 CPU to vCPU Ratio 1:84.5 Core to vCPU Ratio 1:10.56 Capacity Virt…" at bounding box center [1038, 233] width 392 height 203
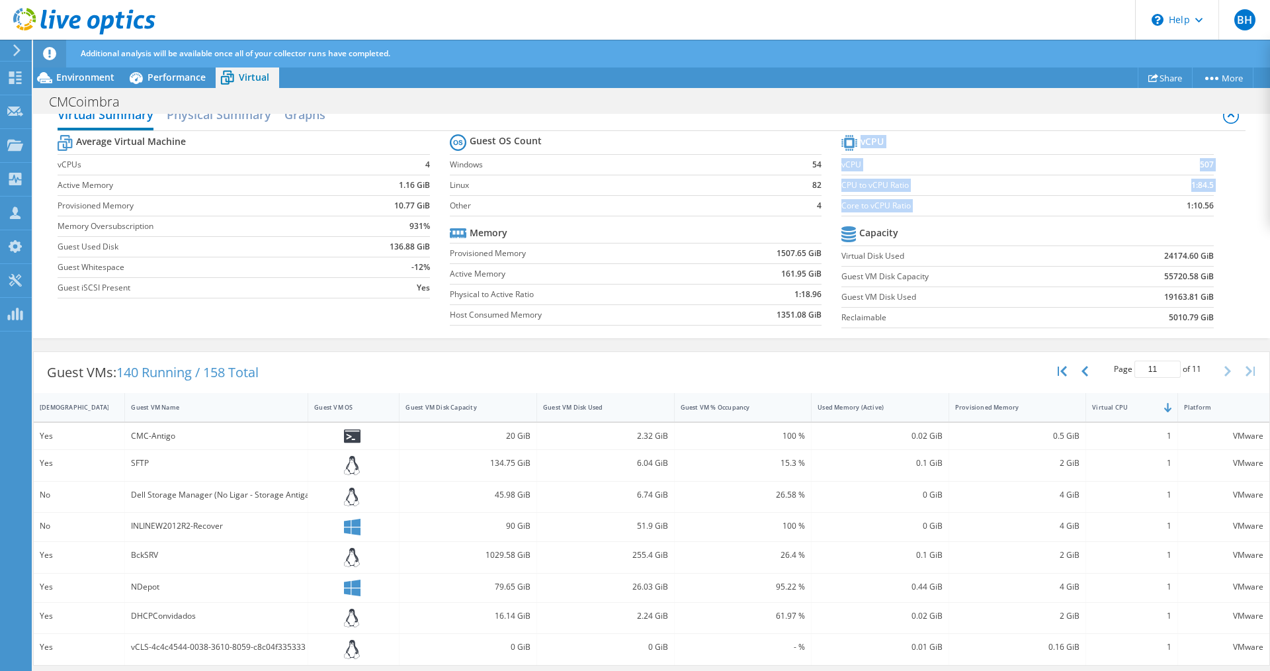
click at [1193, 206] on b "1:10.56" at bounding box center [1200, 205] width 27 height 13
drag, startPoint x: 1172, startPoint y: 207, endPoint x: 1180, endPoint y: 207, distance: 7.9
click at [1180, 207] on td "1:10.56" at bounding box center [1165, 205] width 98 height 21
click at [1187, 204] on b "1:10.56" at bounding box center [1200, 205] width 27 height 13
drag, startPoint x: 1176, startPoint y: 205, endPoint x: 1206, endPoint y: 206, distance: 30.5
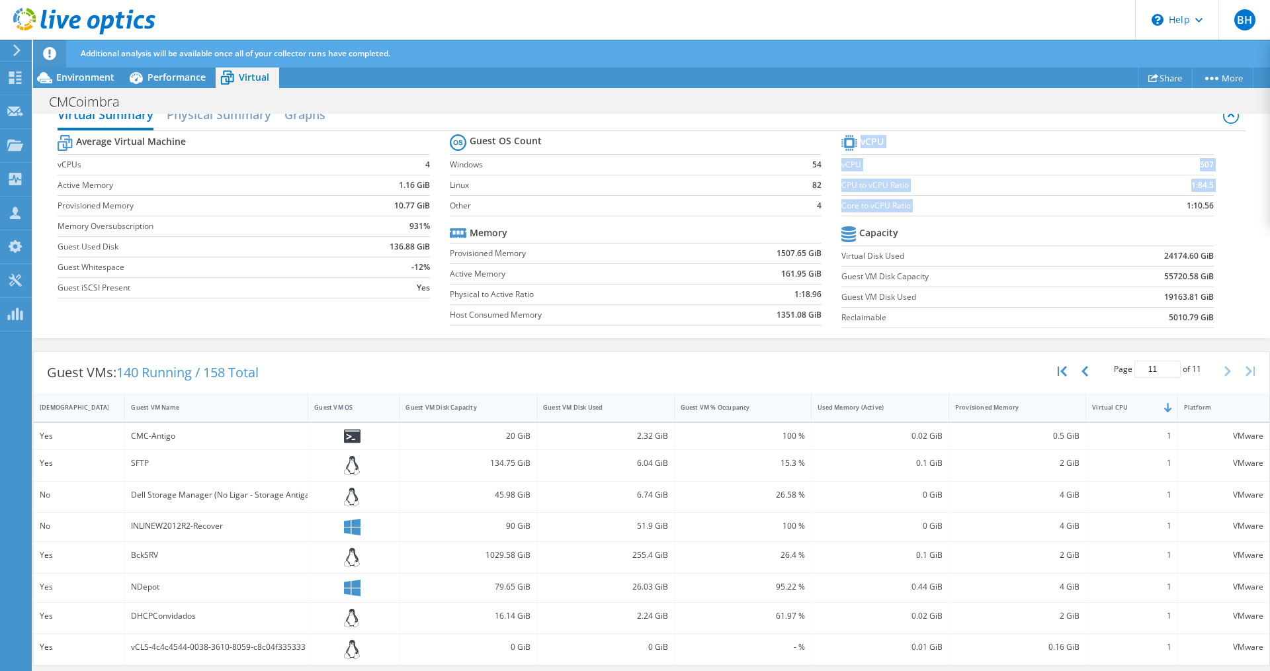
click at [1206, 206] on section "vCPU vCPU 507 CPU to vCPU Ratio 1:84.5 Core to vCPU Ratio 1:10.56 Capacity Virt…" at bounding box center [1038, 233] width 392 height 203
drag, startPoint x: 1174, startPoint y: 179, endPoint x: 1202, endPoint y: 181, distance: 28.5
click at [1202, 181] on td "1:84.5" at bounding box center [1165, 185] width 98 height 21
drag, startPoint x: 1190, startPoint y: 164, endPoint x: 1203, endPoint y: 164, distance: 12.6
click at [1203, 164] on b "507" at bounding box center [1207, 164] width 14 height 13
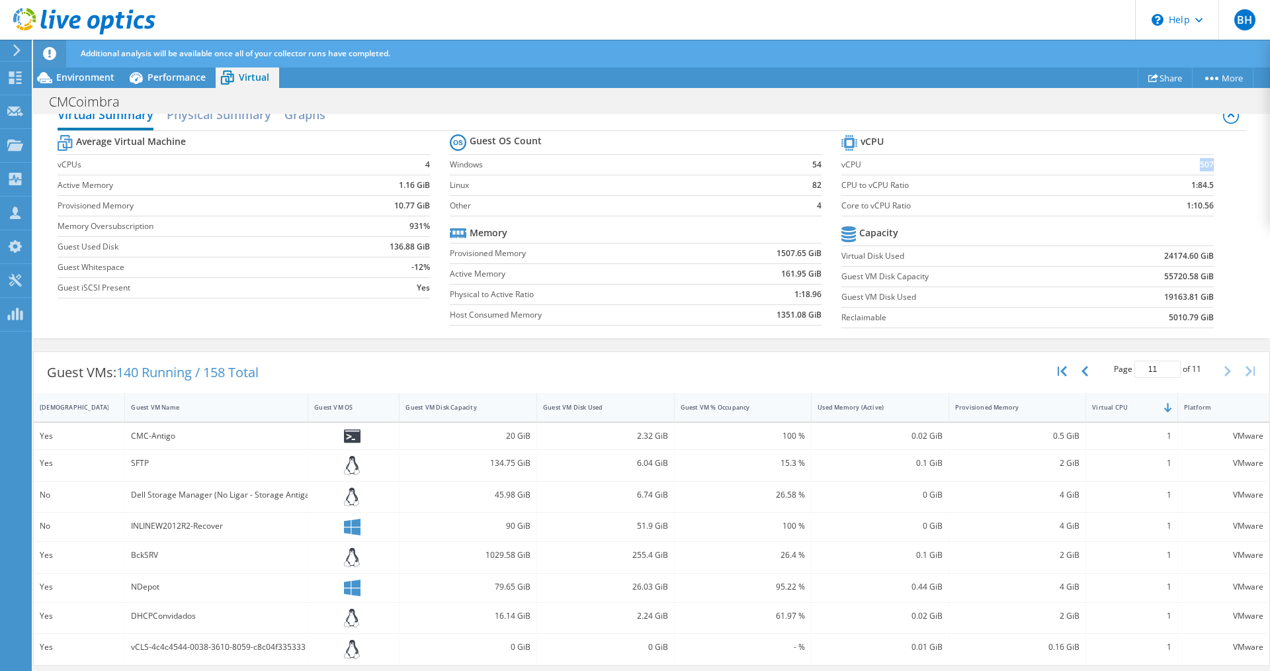
scroll to position [0, 0]
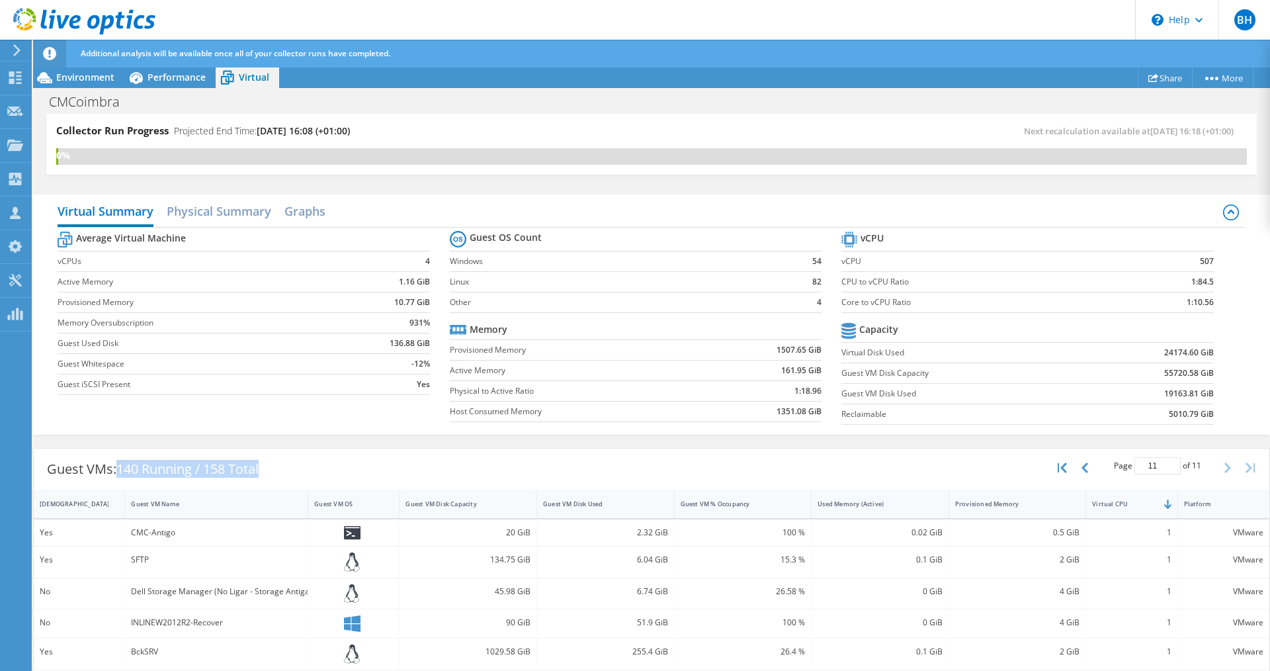
drag, startPoint x: 292, startPoint y: 474, endPoint x: 123, endPoint y: 464, distance: 169.1
click at [123, 464] on div "Guest VMs: 140 Running / 158 Total Page 11 of 11 5 rows 10 rows 20 rows 25 rows…" at bounding box center [652, 469] width 1236 height 41
click at [261, 211] on h2 "Physical Summary" at bounding box center [219, 212] width 105 height 29
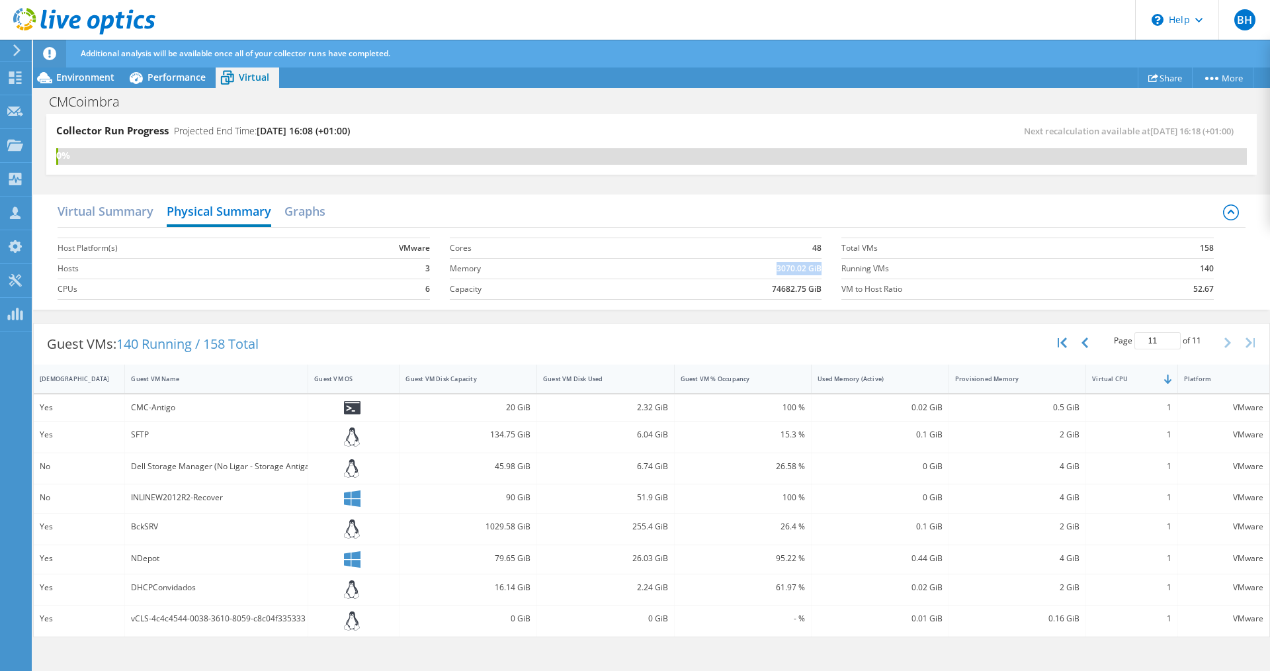
drag, startPoint x: 779, startPoint y: 271, endPoint x: 820, endPoint y: 271, distance: 41.0
click at [820, 271] on b "3070.02 GiB" at bounding box center [799, 268] width 45 height 13
drag, startPoint x: 773, startPoint y: 288, endPoint x: 830, endPoint y: 292, distance: 57.0
click at [830, 292] on section "Cores 48 Memory 3070.02 GiB Capacity 74682.75 GiB" at bounding box center [646, 268] width 392 height 75
click at [320, 212] on h2 "Graphs" at bounding box center [305, 212] width 41 height 29
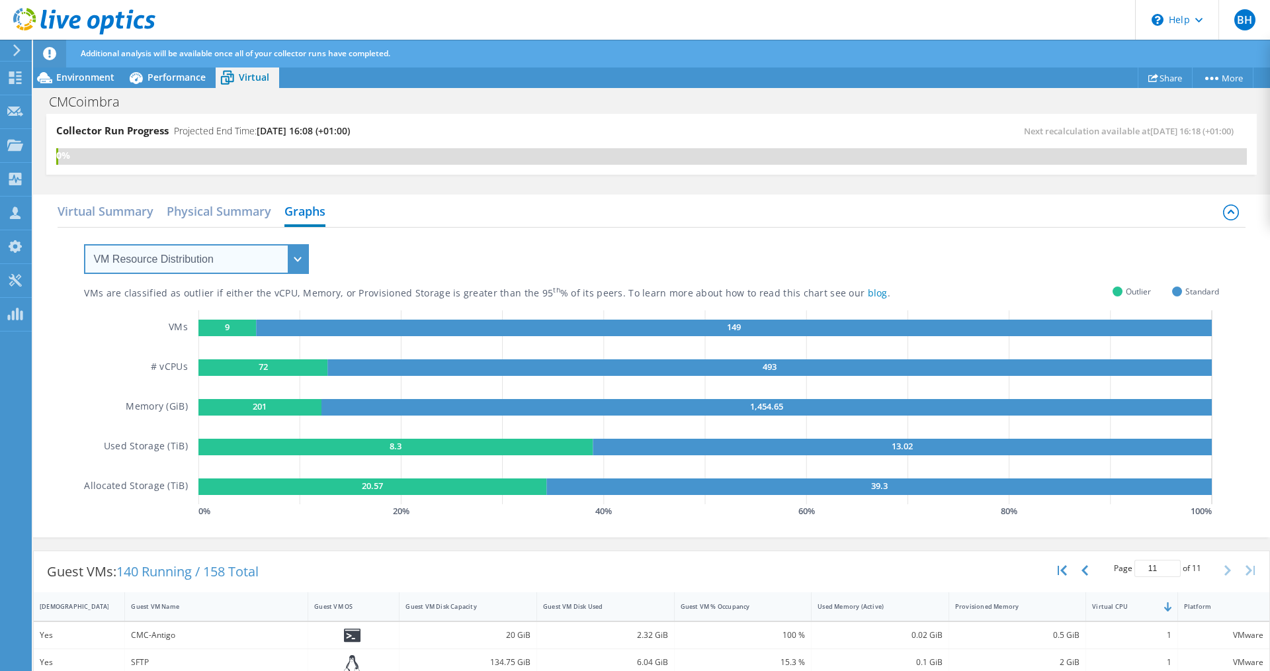
click at [265, 259] on select "VM Resource Distribution Provisioning Contrast Over Provisioning" at bounding box center [196, 259] width 225 height 30
click at [84, 244] on select "VM Resource Distribution Provisioning Contrast Over Provisioning" at bounding box center [196, 259] width 225 height 30
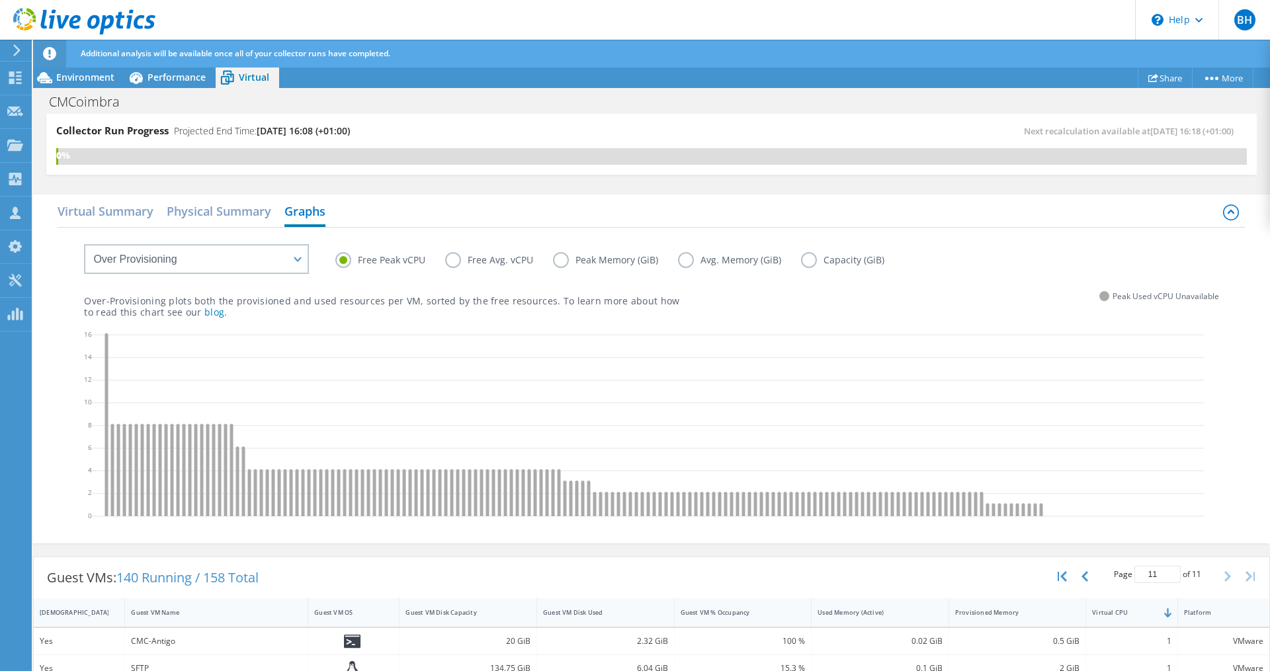
click at [457, 259] on label "Free Avg. vCPU" at bounding box center [499, 260] width 108 height 16
click at [0, 0] on input "Free Avg. vCPU" at bounding box center [0, 0] width 0 height 0
click at [553, 261] on label "Peak Memory (GiB)" at bounding box center [615, 260] width 125 height 16
click at [0, 0] on input "Peak Memory (GiB)" at bounding box center [0, 0] width 0 height 0
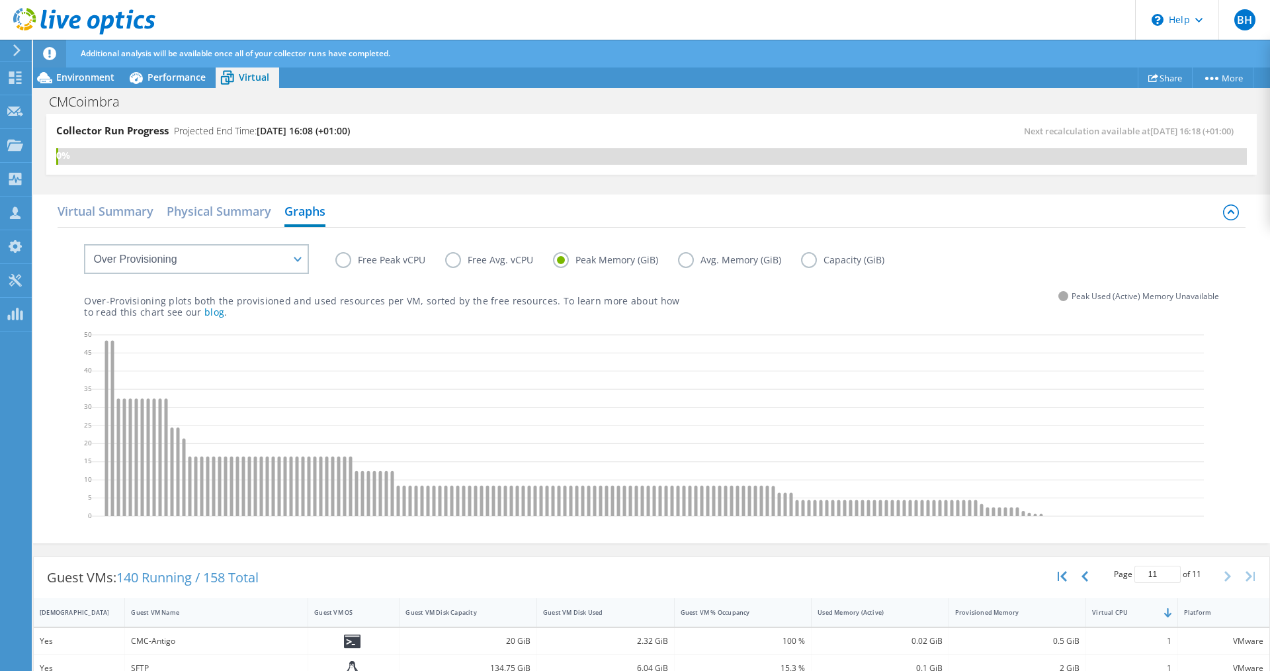
click at [685, 258] on label "Avg. Memory (GiB)" at bounding box center [739, 260] width 123 height 16
click at [0, 0] on input "Avg. Memory (GiB)" at bounding box center [0, 0] width 0 height 0
click at [805, 265] on label "Capacity (GiB)" at bounding box center [852, 260] width 103 height 16
click at [0, 0] on input "Capacity (GiB)" at bounding box center [0, 0] width 0 height 0
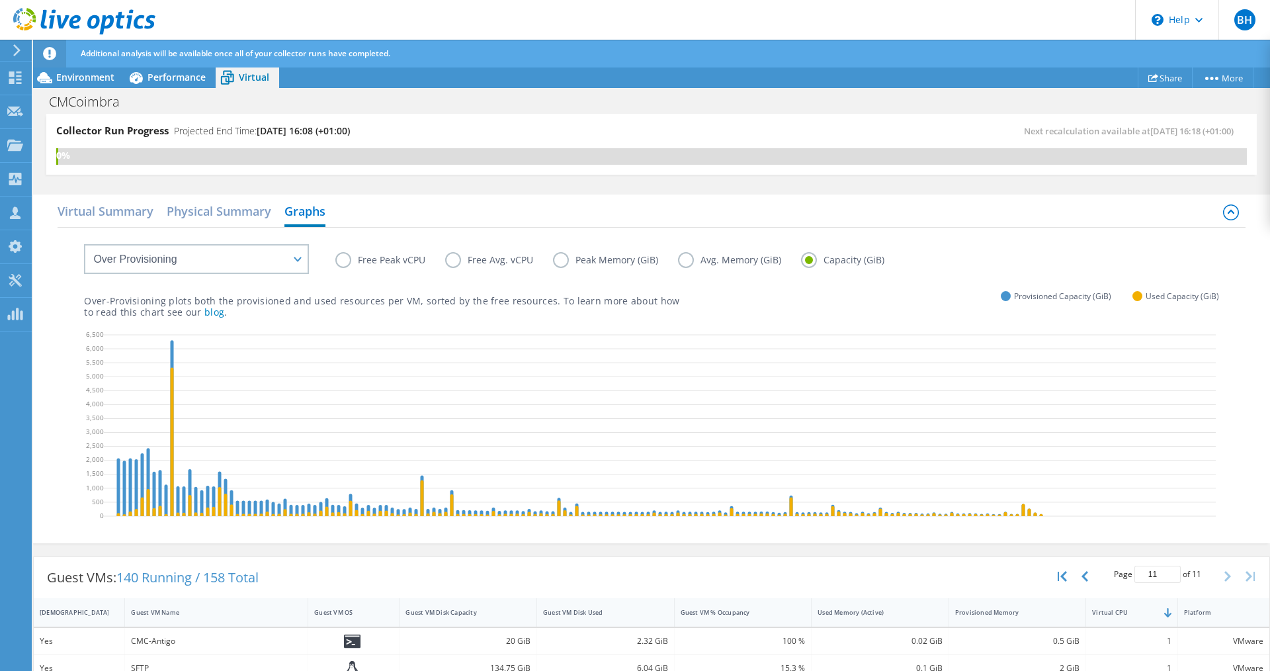
click at [326, 263] on div "Free Peak vCPU Free Avg. vCPU Peak Memory (GiB) Avg. Memory (GiB) Capacity (GiB)" at bounding box center [651, 250] width 1135 height 45
click at [347, 261] on label "Free Peak vCPU" at bounding box center [390, 260] width 110 height 16
click at [0, 0] on input "Free Peak vCPU" at bounding box center [0, 0] width 0 height 0
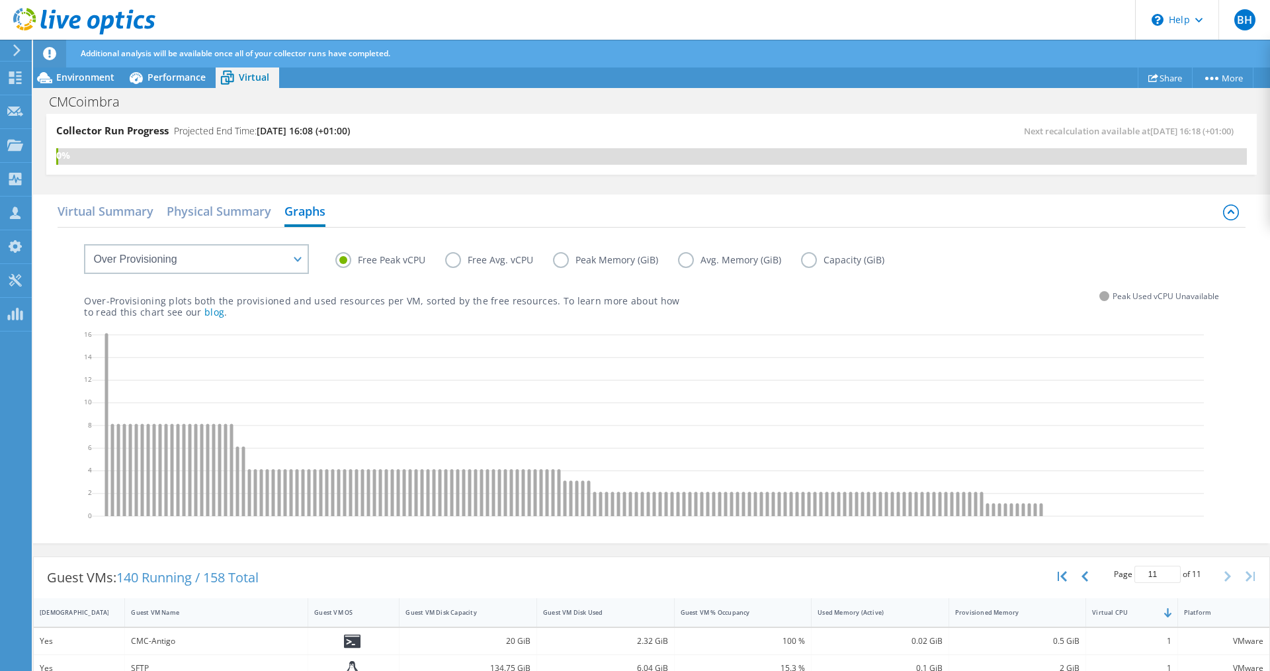
click at [453, 259] on label "Free Avg. vCPU" at bounding box center [499, 260] width 108 height 16
click at [0, 0] on input "Free Avg. vCPU" at bounding box center [0, 0] width 0 height 0
click at [227, 254] on select "VM Resource Distribution Provisioning Contrast Over Provisioning" at bounding box center [196, 259] width 225 height 30
click at [84, 244] on select "VM Resource Distribution Provisioning Contrast Over Provisioning" at bounding box center [196, 259] width 225 height 30
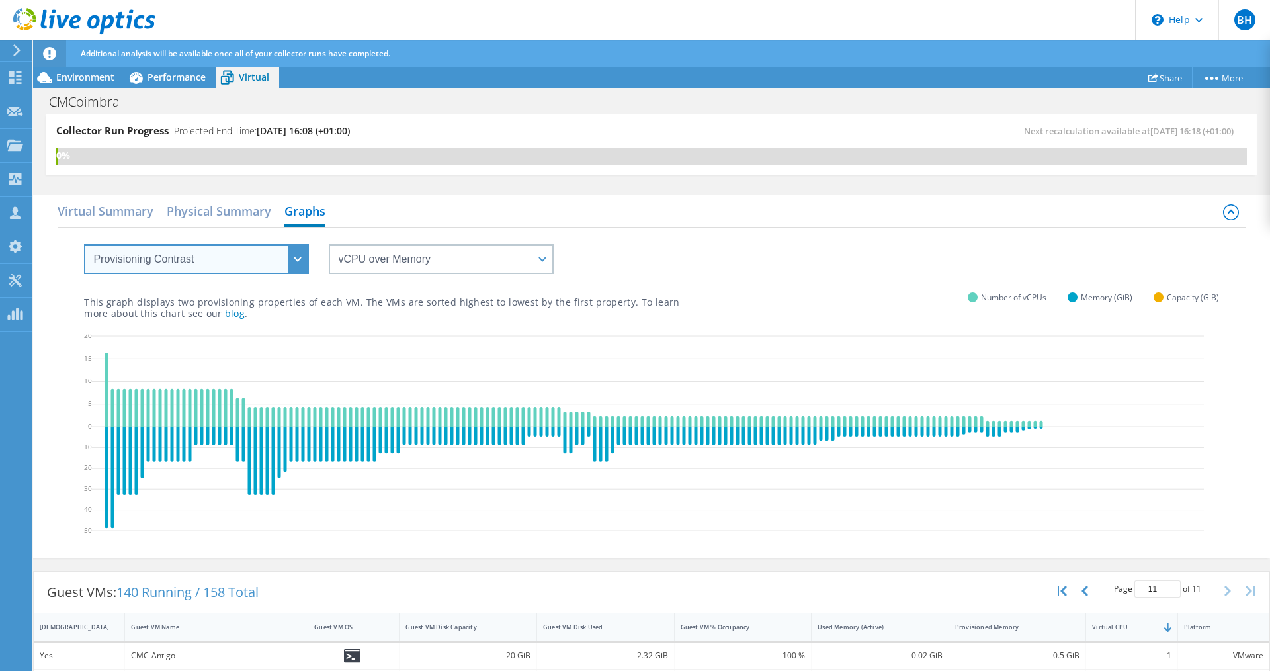
click at [223, 255] on select "VM Resource Distribution Provisioning Contrast Over Provisioning" at bounding box center [196, 259] width 225 height 30
select select "VM Resource Distribution"
click at [84, 244] on select "VM Resource Distribution Provisioning Contrast Over Provisioning" at bounding box center [196, 259] width 225 height 30
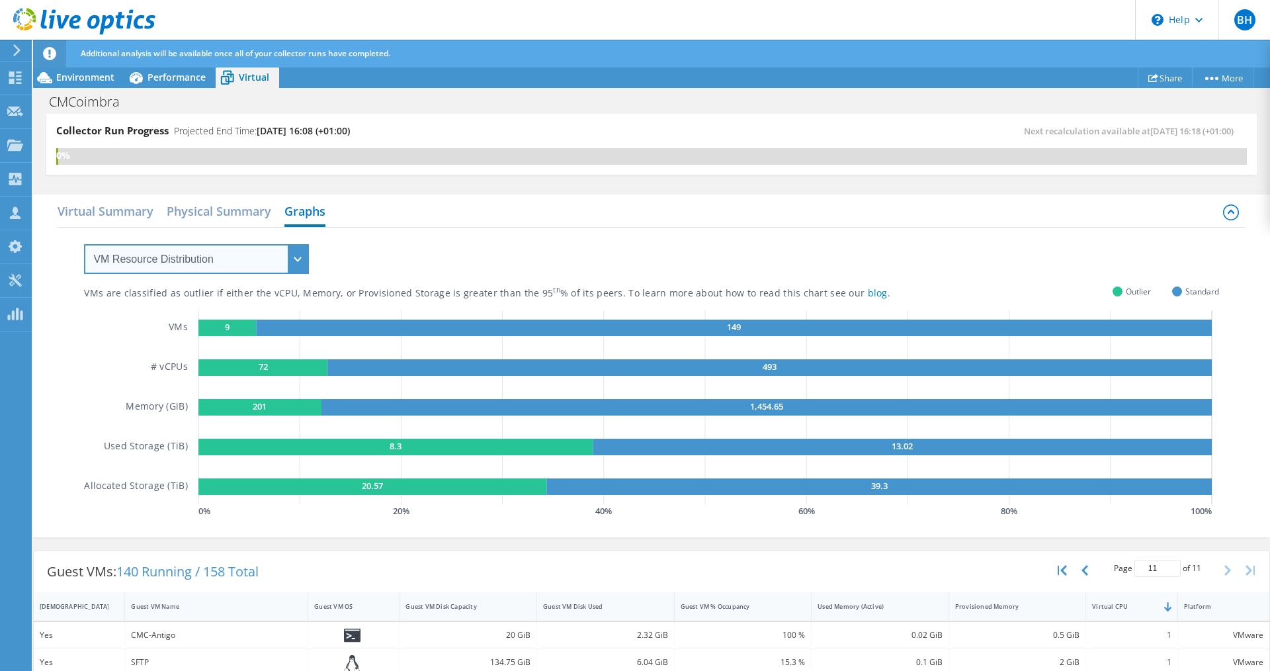
click at [290, 247] on select "VM Resource Distribution Provisioning Contrast Over Provisioning" at bounding box center [196, 259] width 225 height 30
click at [421, 218] on div "Virtual Summary Physical Summary Graphs" at bounding box center [652, 213] width 1188 height 30
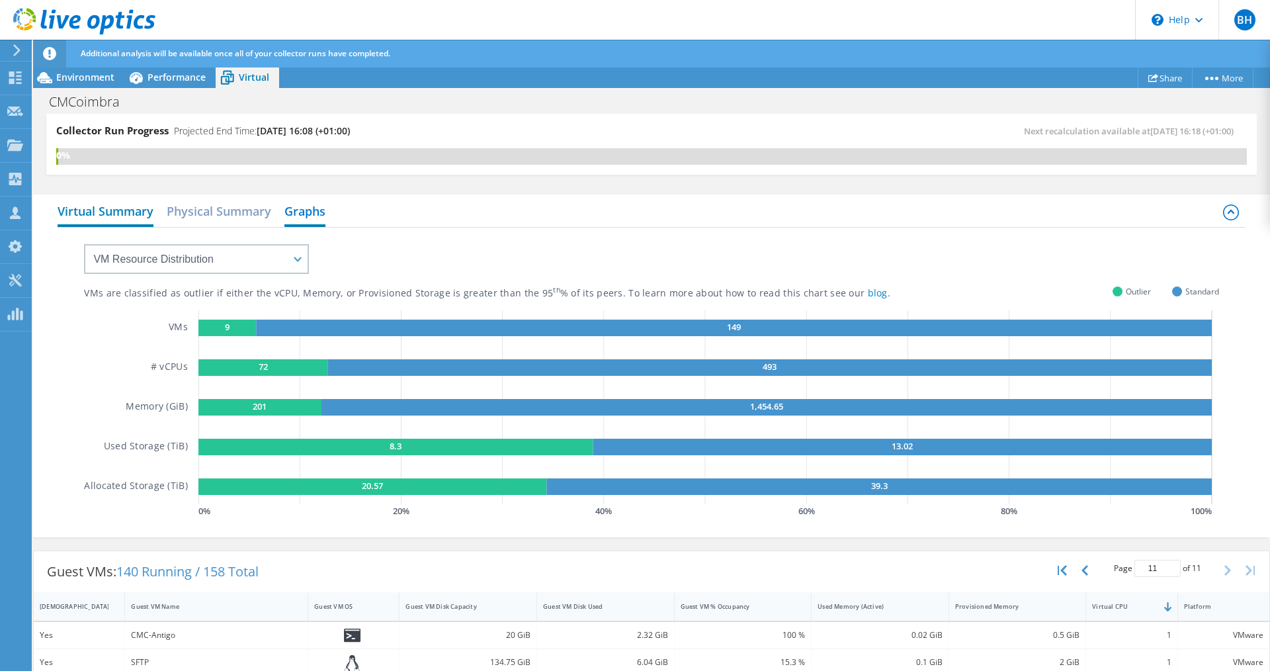
click at [87, 206] on h2 "Virtual Summary" at bounding box center [106, 212] width 96 height 29
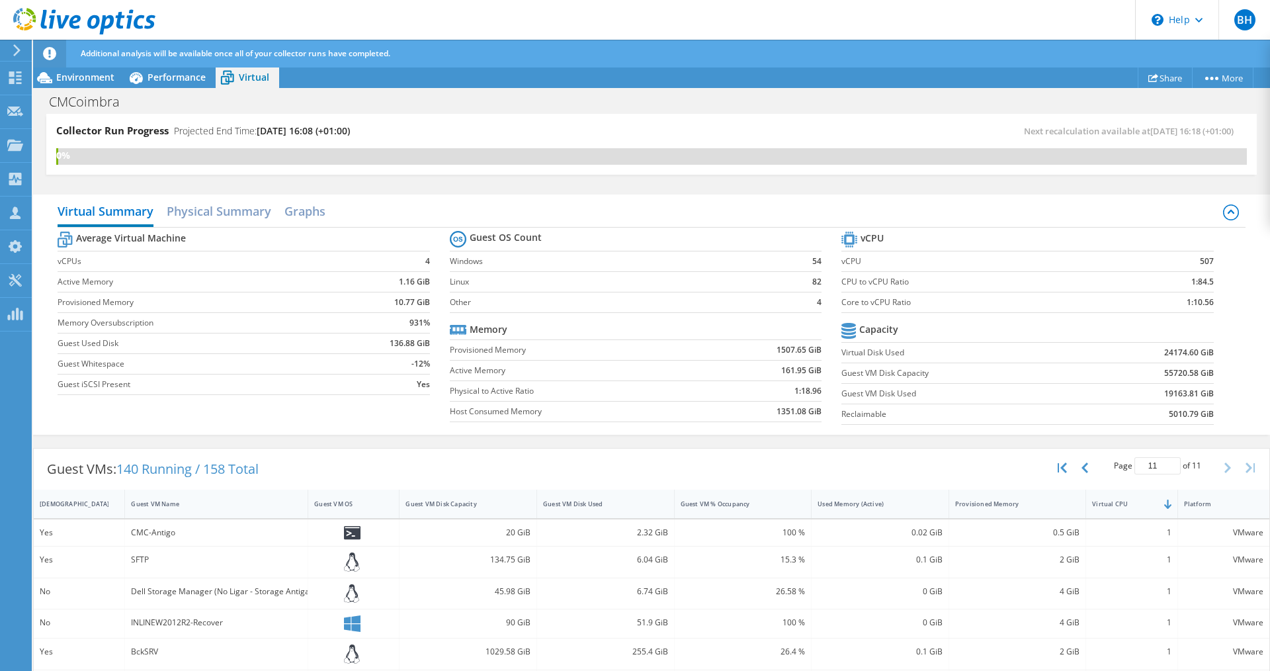
scroll to position [588, 0]
